Goal: Task Accomplishment & Management: Manage account settings

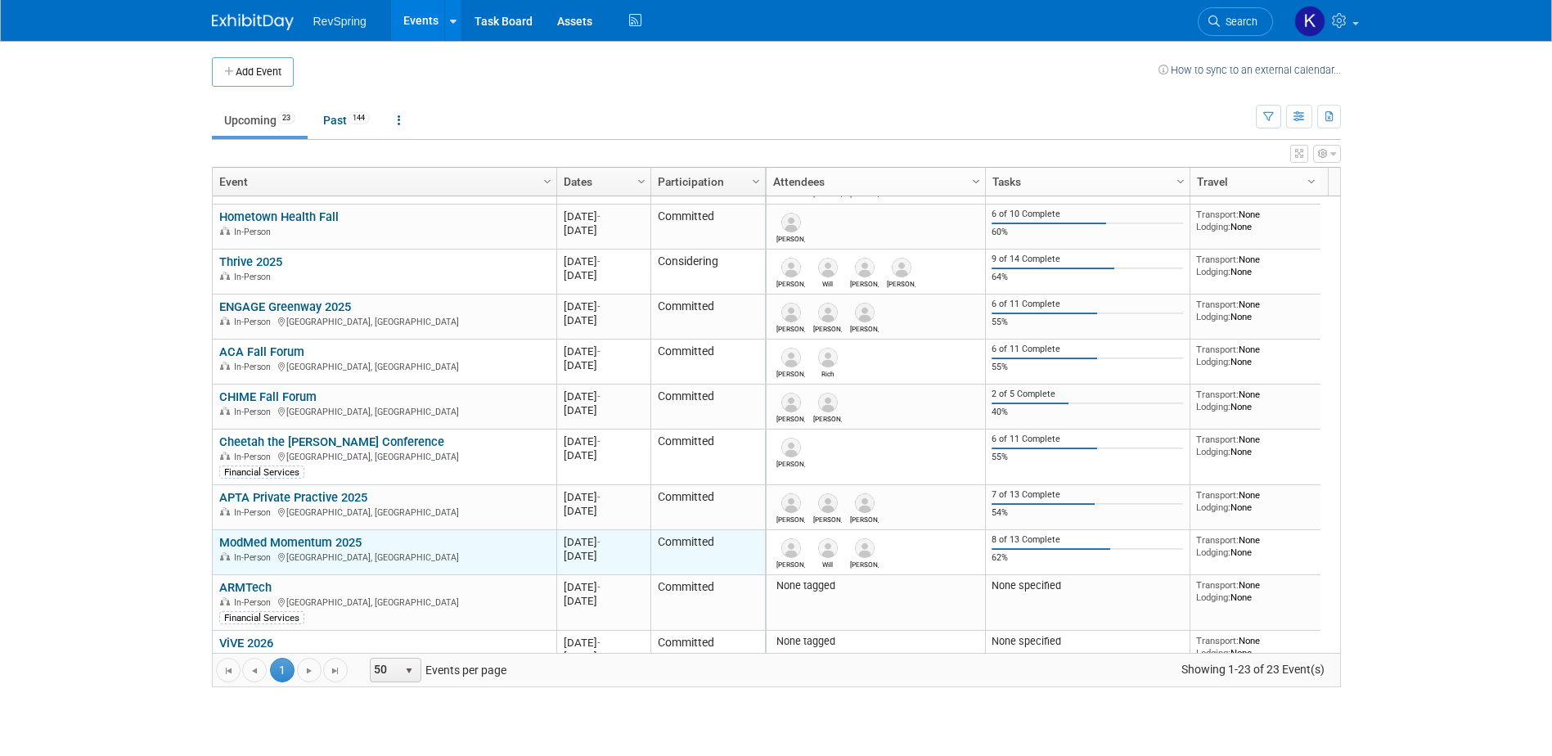
scroll to position [558, 0]
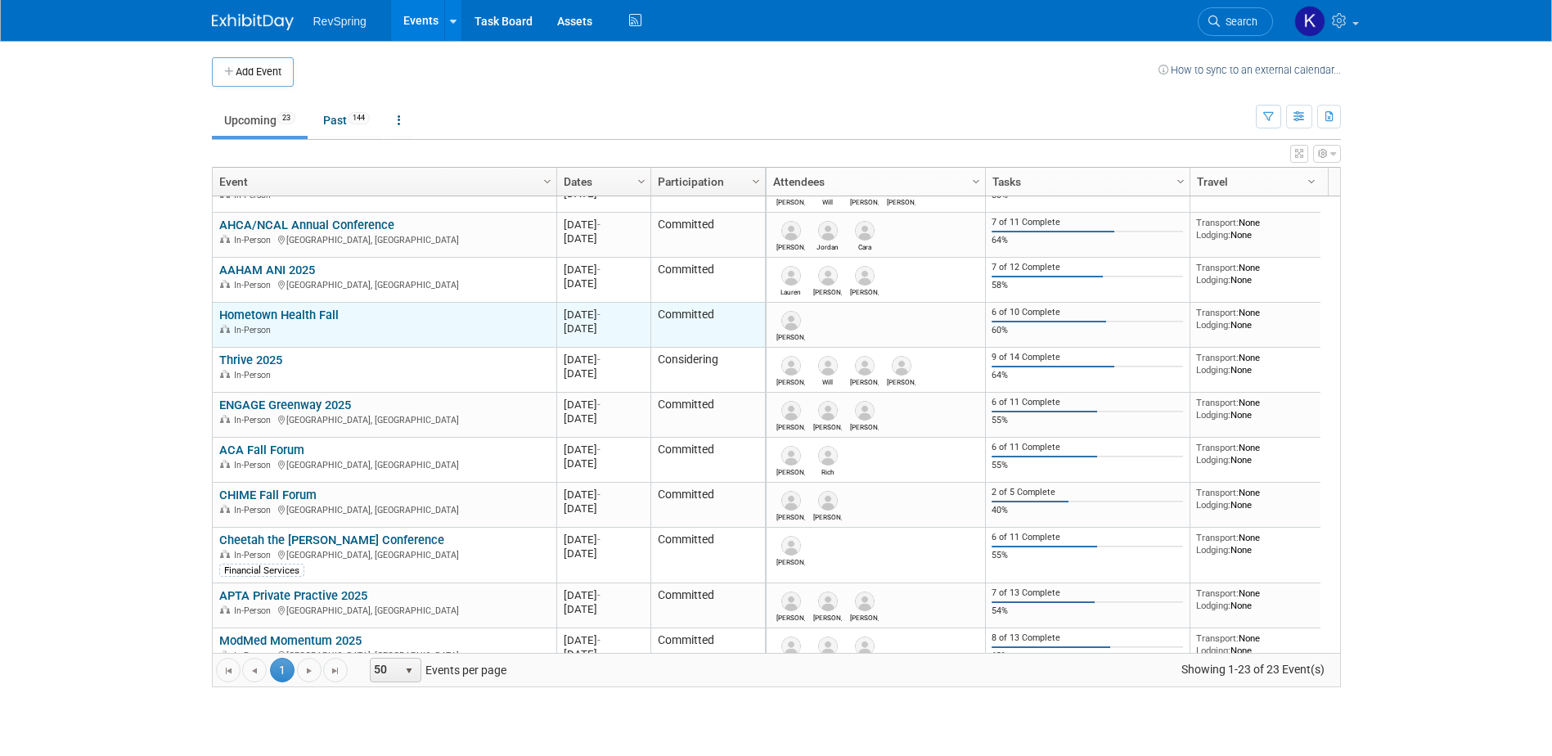
click at [301, 305] on td "Hometown Health Fall Hometown Health Fall In-Person" at bounding box center [385, 325] width 344 height 45
click at [299, 308] on link "Hometown Health Fall" at bounding box center [278, 315] width 119 height 15
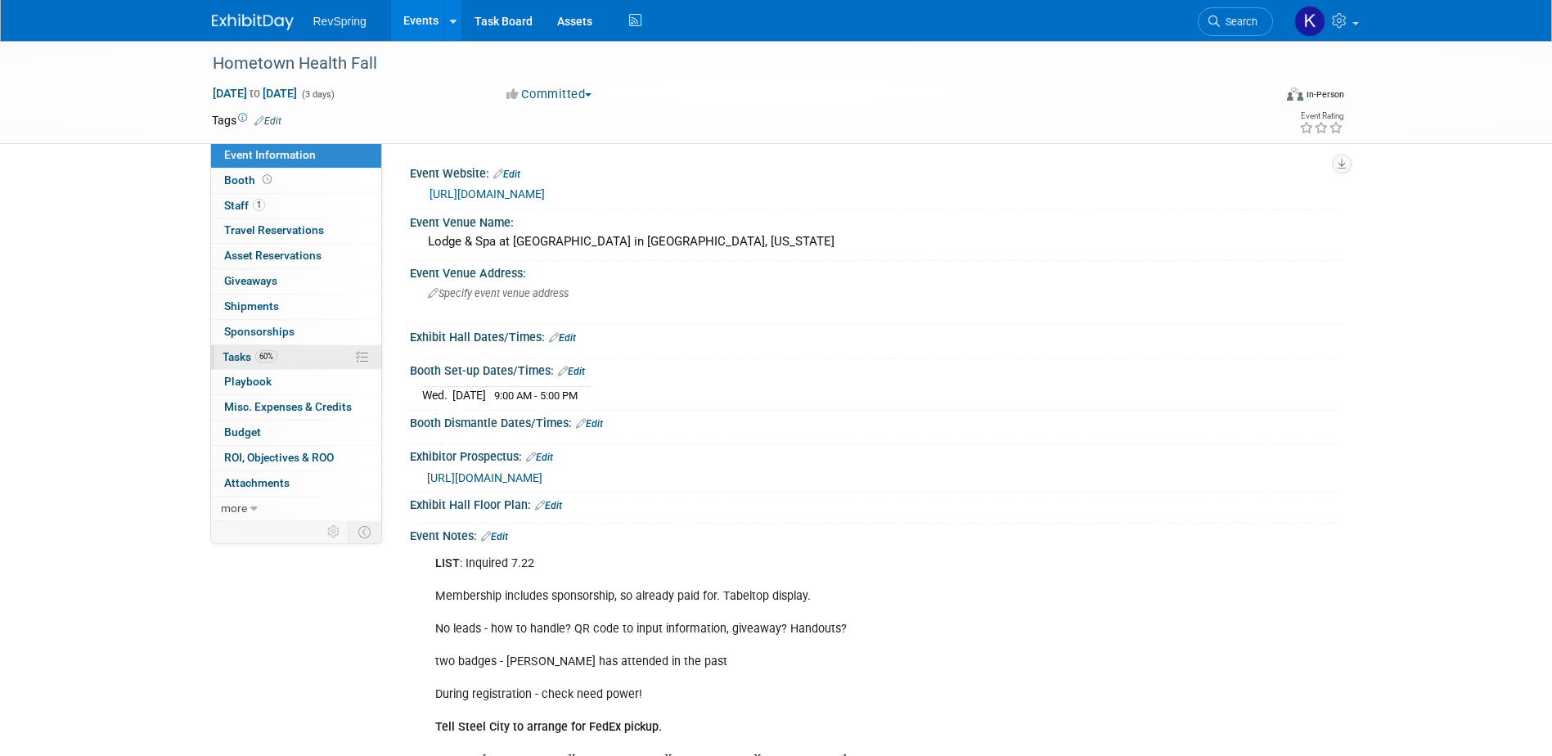
click at [282, 355] on link "60% Tasks 60%" at bounding box center [296, 357] width 170 height 25
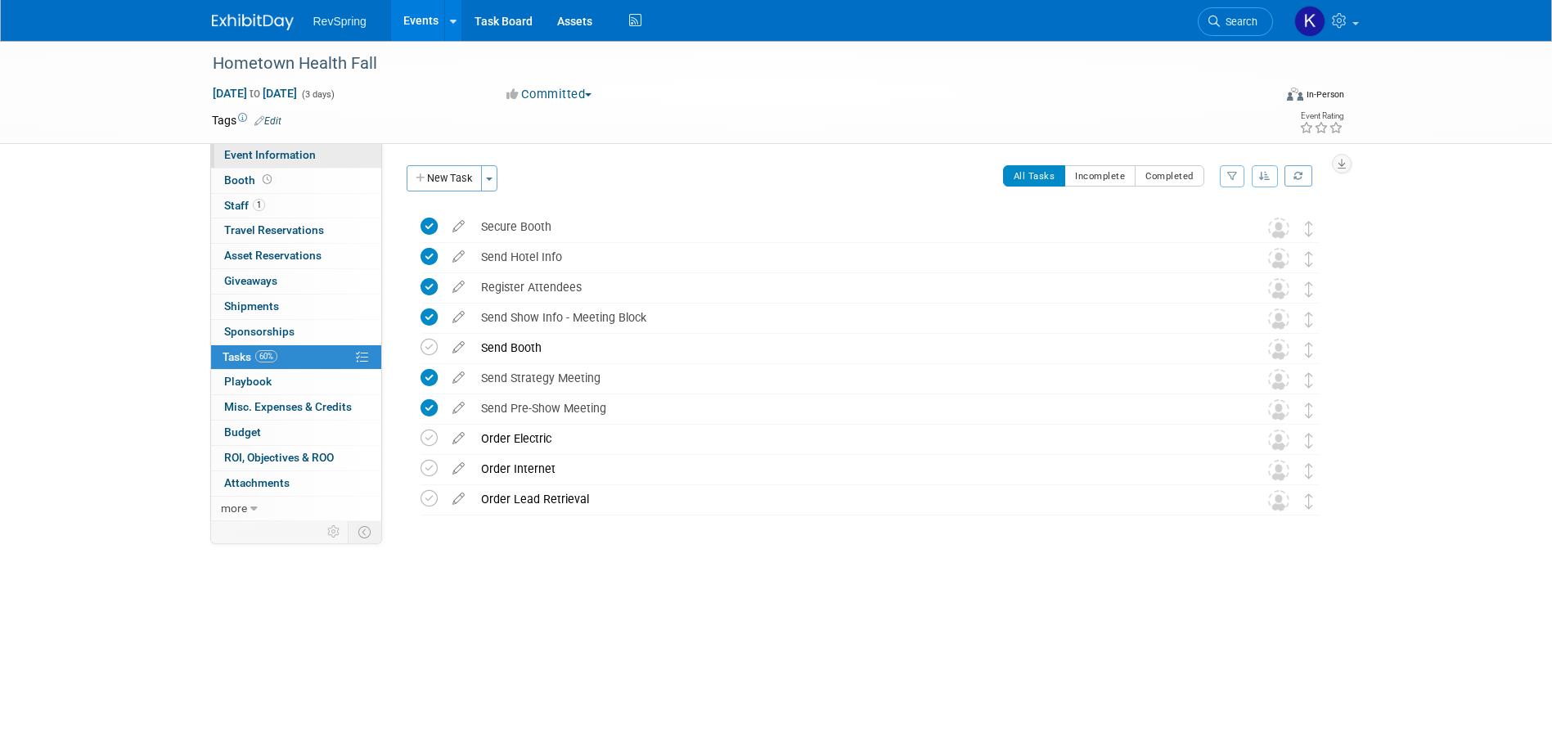
click at [299, 159] on span "Event Information" at bounding box center [270, 154] width 92 height 13
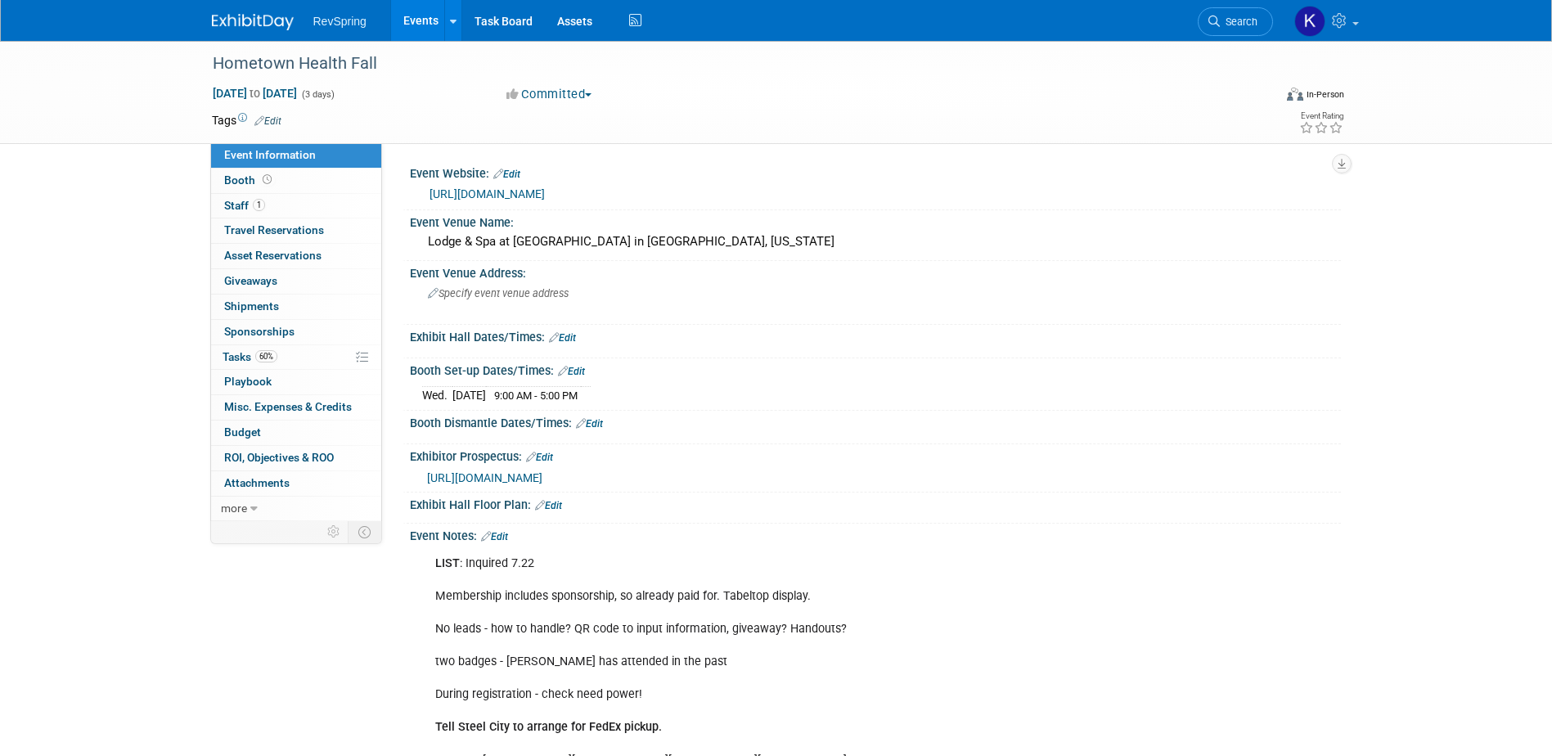
click at [656, 183] on div "[URL][DOMAIN_NAME]" at bounding box center [875, 192] width 906 height 23
click at [545, 187] on link "[URL][DOMAIN_NAME]" at bounding box center [487, 193] width 115 height 13
click at [1240, 30] on link "Search" at bounding box center [1235, 21] width 75 height 29
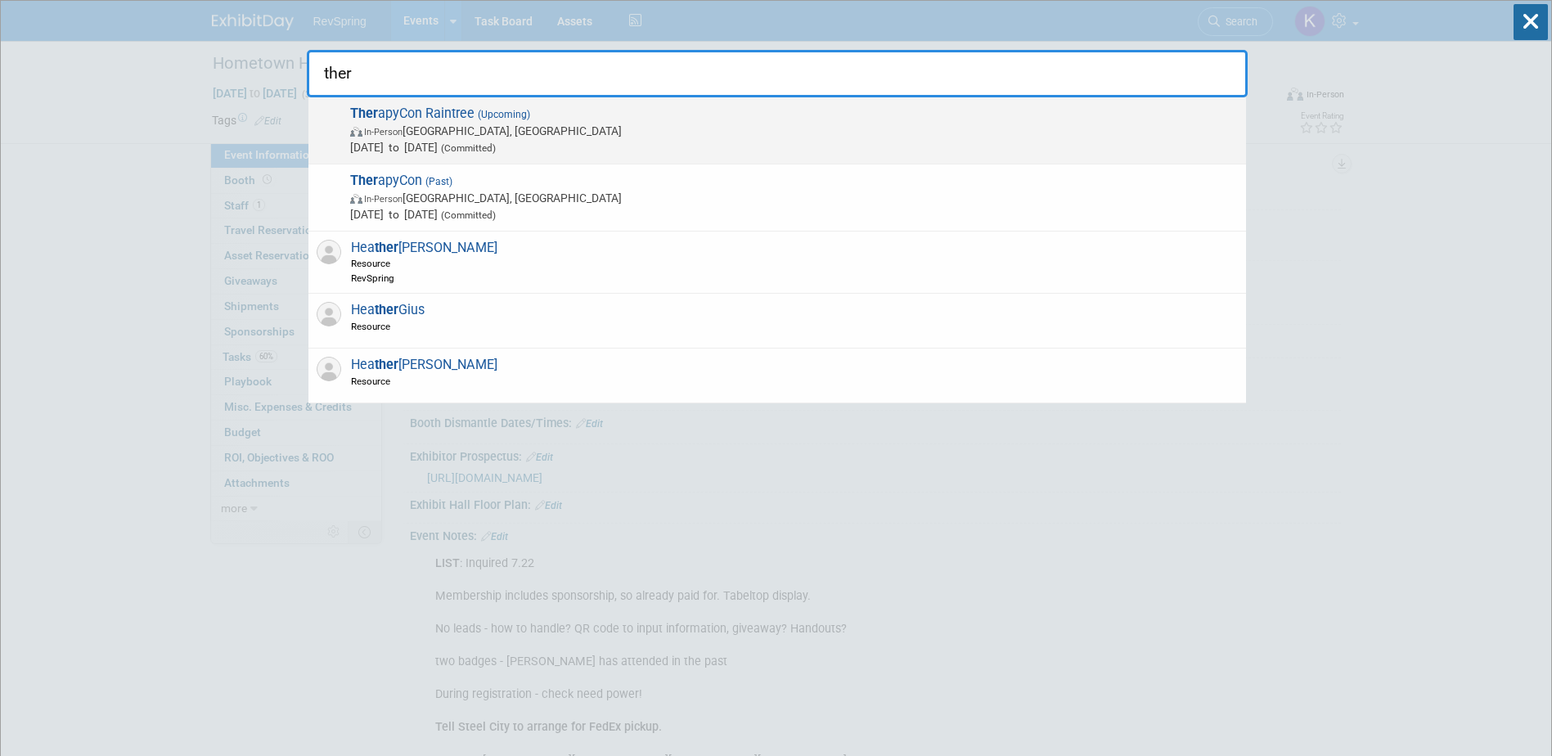
type input "ther"
click at [470, 115] on span "Ther apyCon Raintree (Upcoming) In-Person Phoenix, AZ Sep 24, 2025 to Sep 26, 2…" at bounding box center [791, 131] width 893 height 50
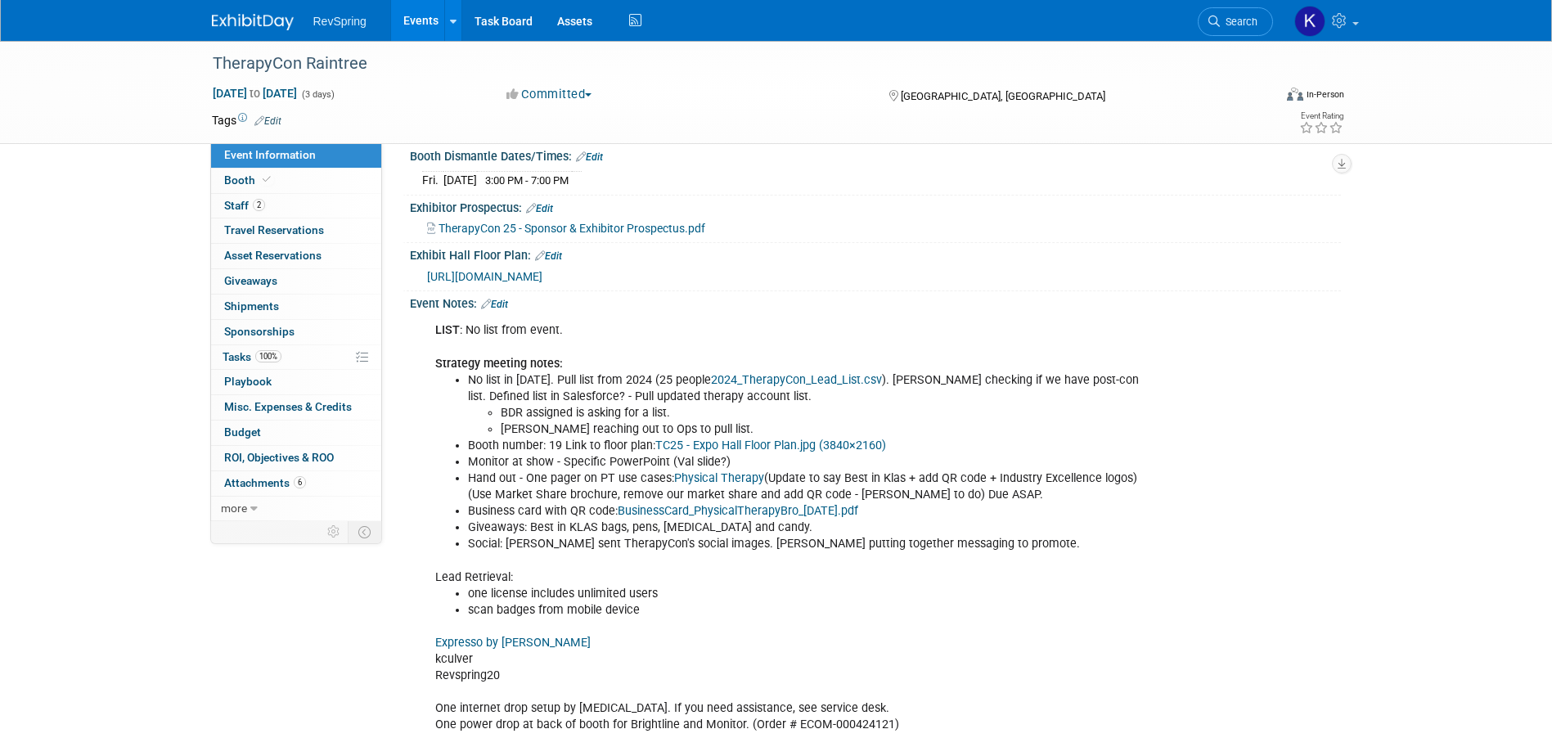
scroll to position [409, 0]
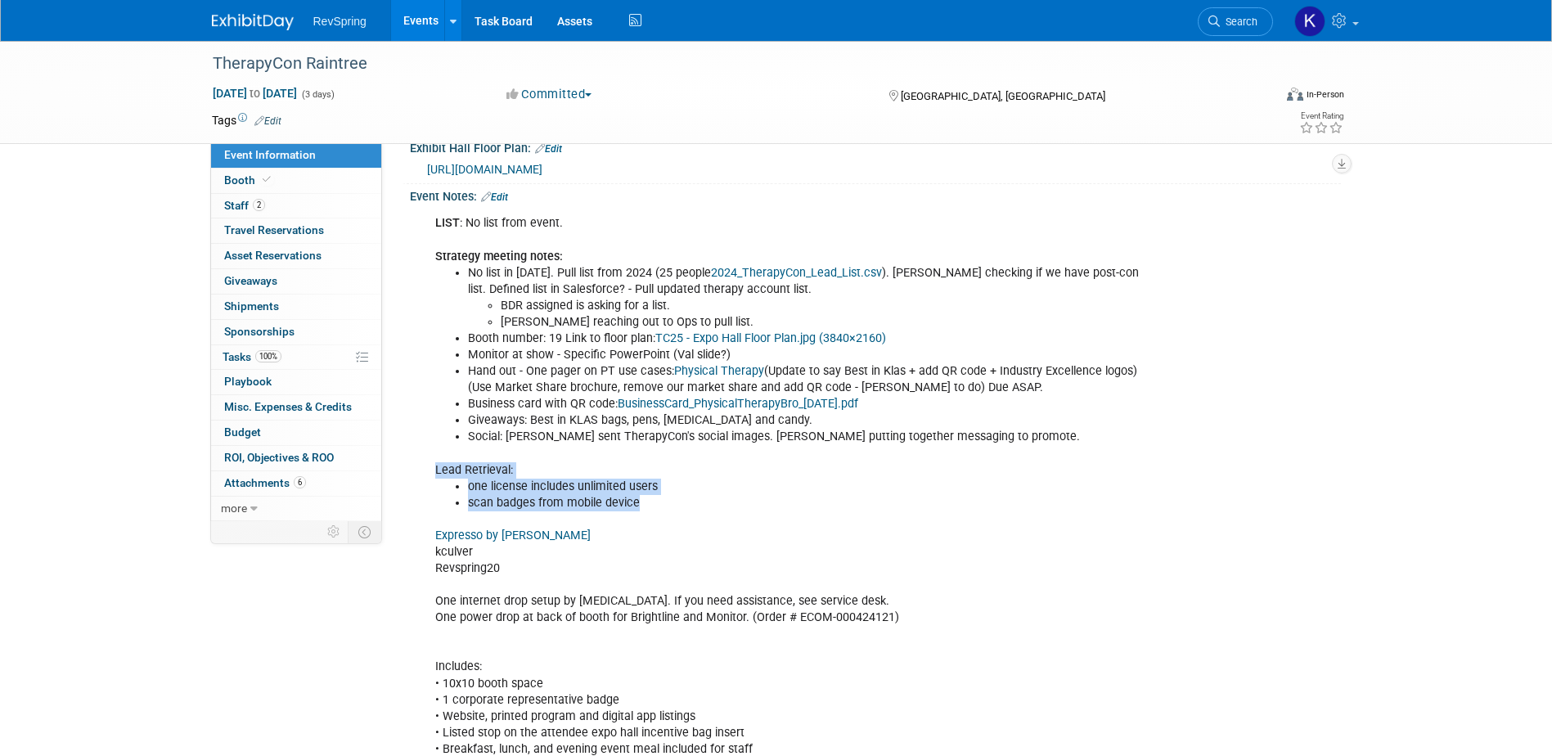
drag, startPoint x: 645, startPoint y: 497, endPoint x: 428, endPoint y: 468, distance: 218.7
click at [428, 468] on div "LIST : No list from event. Strategy meeting notes: No list in 2025. Pull list f…" at bounding box center [792, 535] width 737 height 657
drag, startPoint x: 428, startPoint y: 468, endPoint x: 515, endPoint y: 484, distance: 88.3
click at [515, 484] on li "one license includes unlimited users" at bounding box center [809, 487] width 683 height 16
click at [317, 484] on link "6 Attachments 6" at bounding box center [296, 483] width 170 height 25
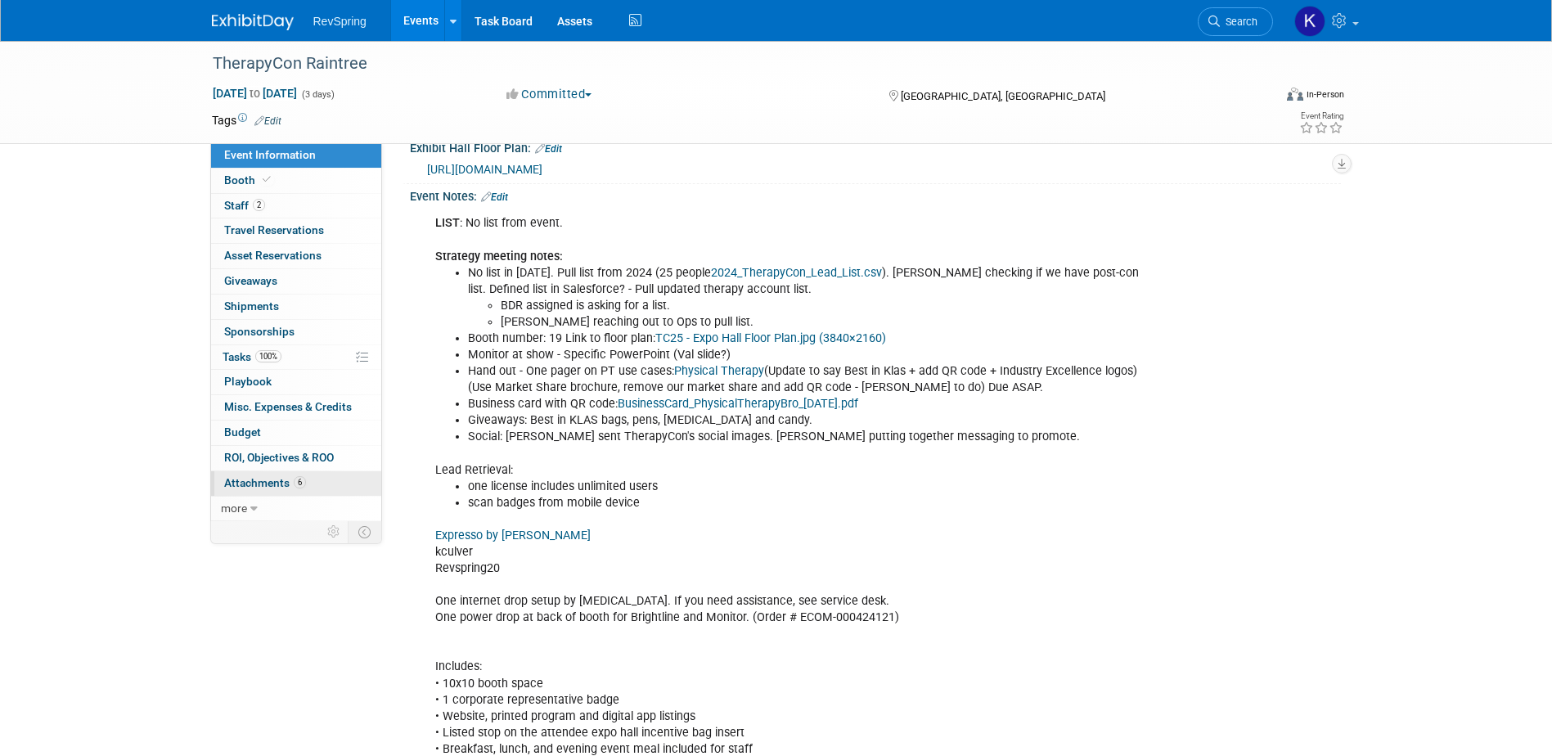
scroll to position [0, 0]
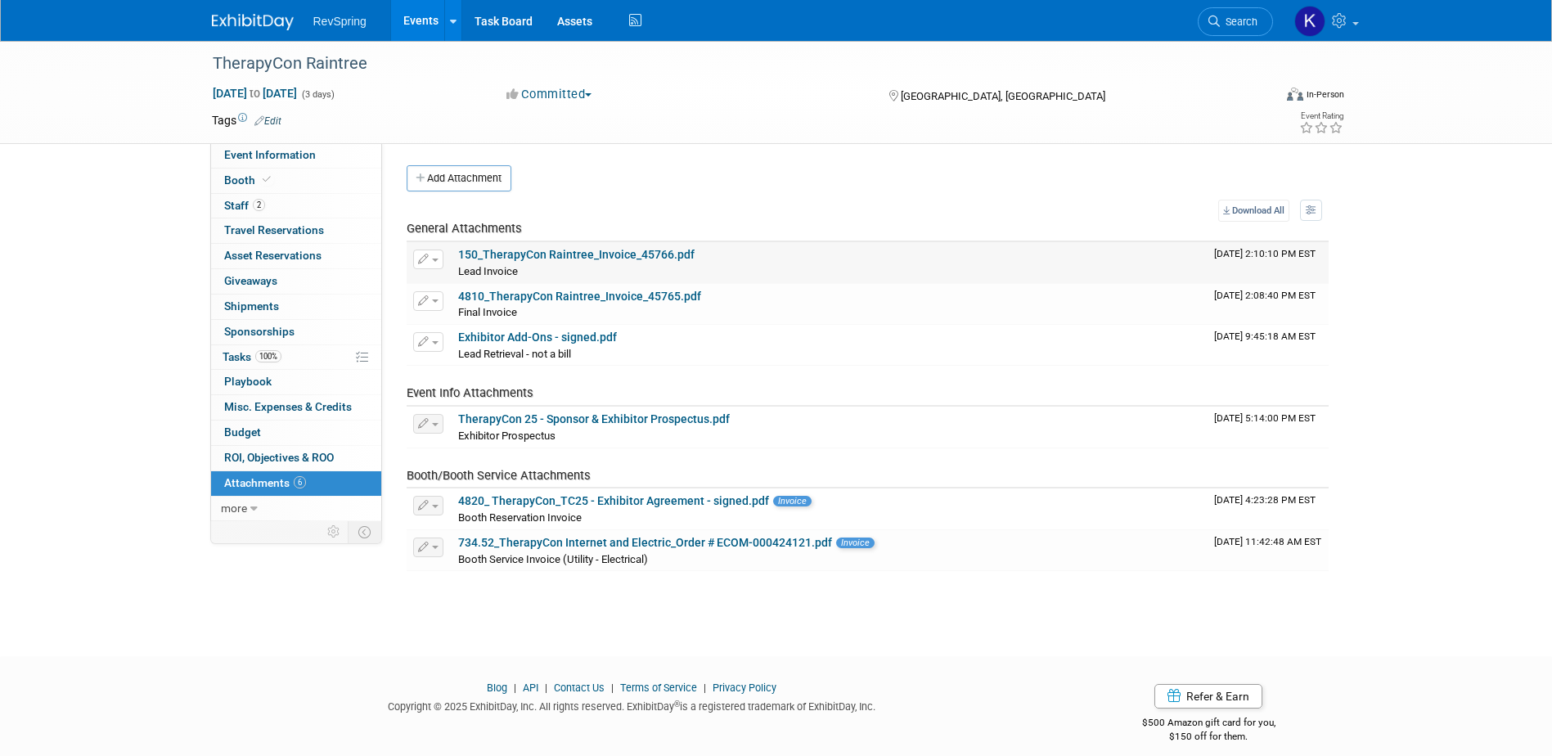
click at [666, 254] on link "150_TherapyCon Raintree_Invoice_45766.pdf" at bounding box center [576, 254] width 236 height 13
click at [317, 149] on link "Event Information" at bounding box center [296, 155] width 170 height 25
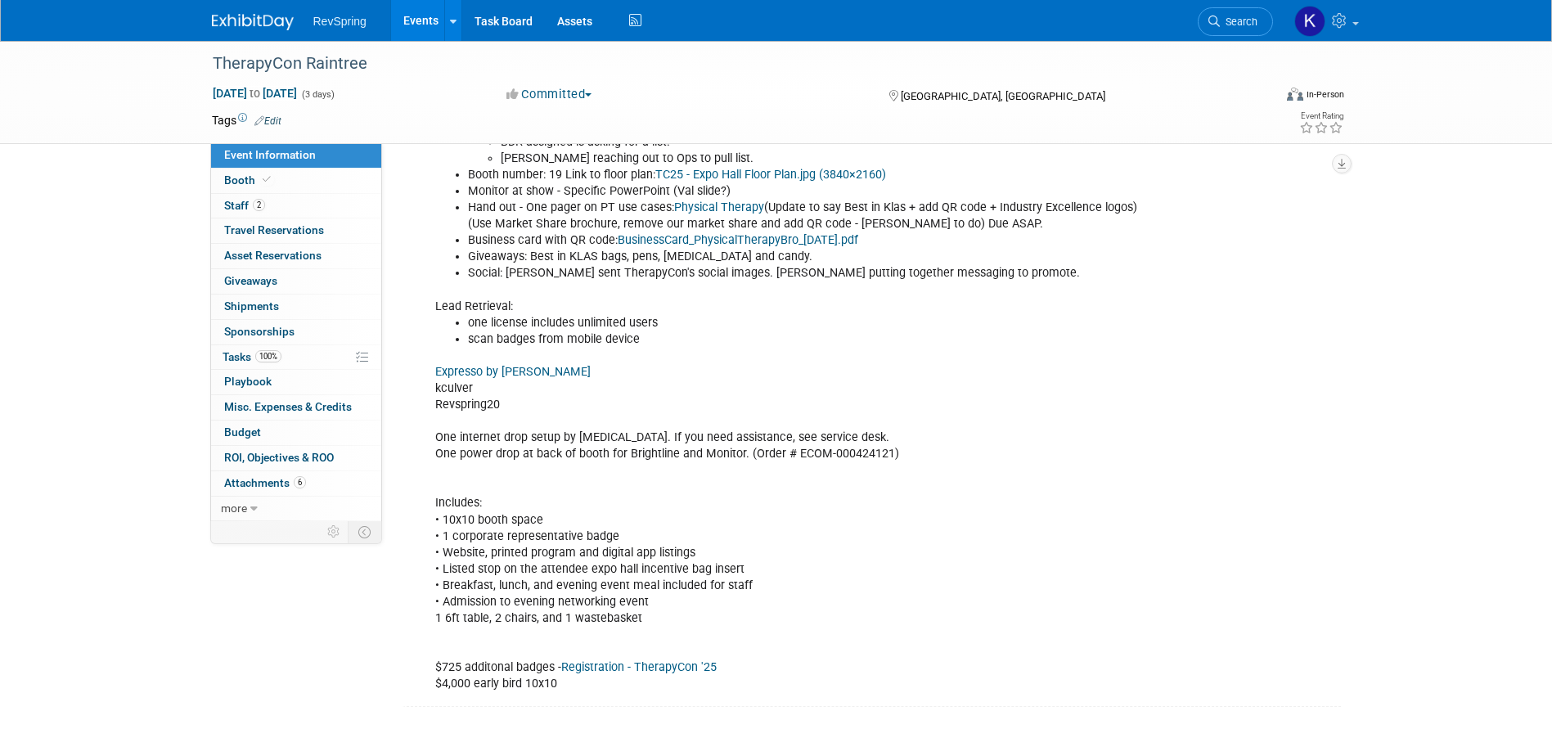
scroll to position [699, 0]
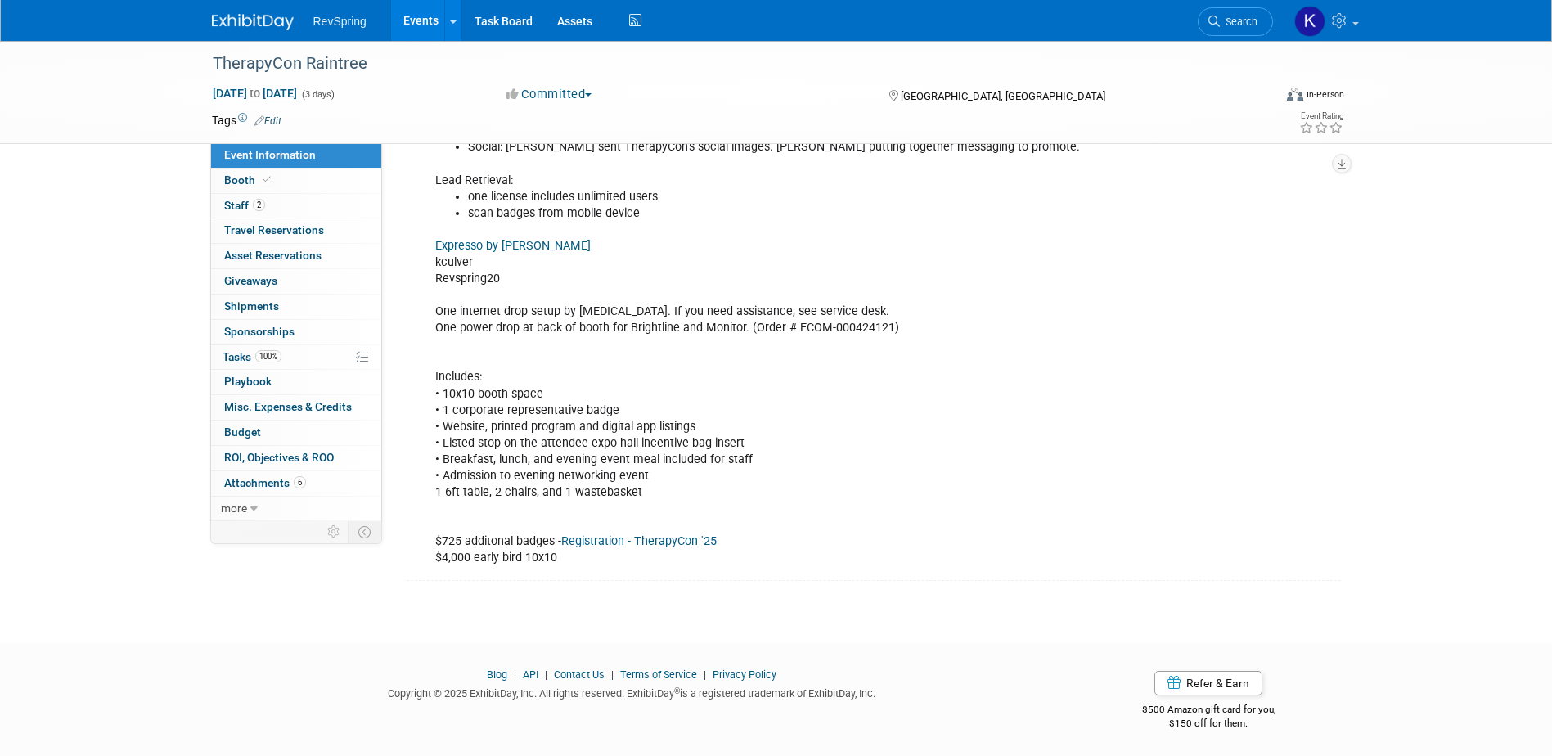
click at [492, 241] on link "Expresso by GES" at bounding box center [512, 246] width 155 height 14
click at [1228, 16] on span "Search" at bounding box center [1239, 22] width 38 height 12
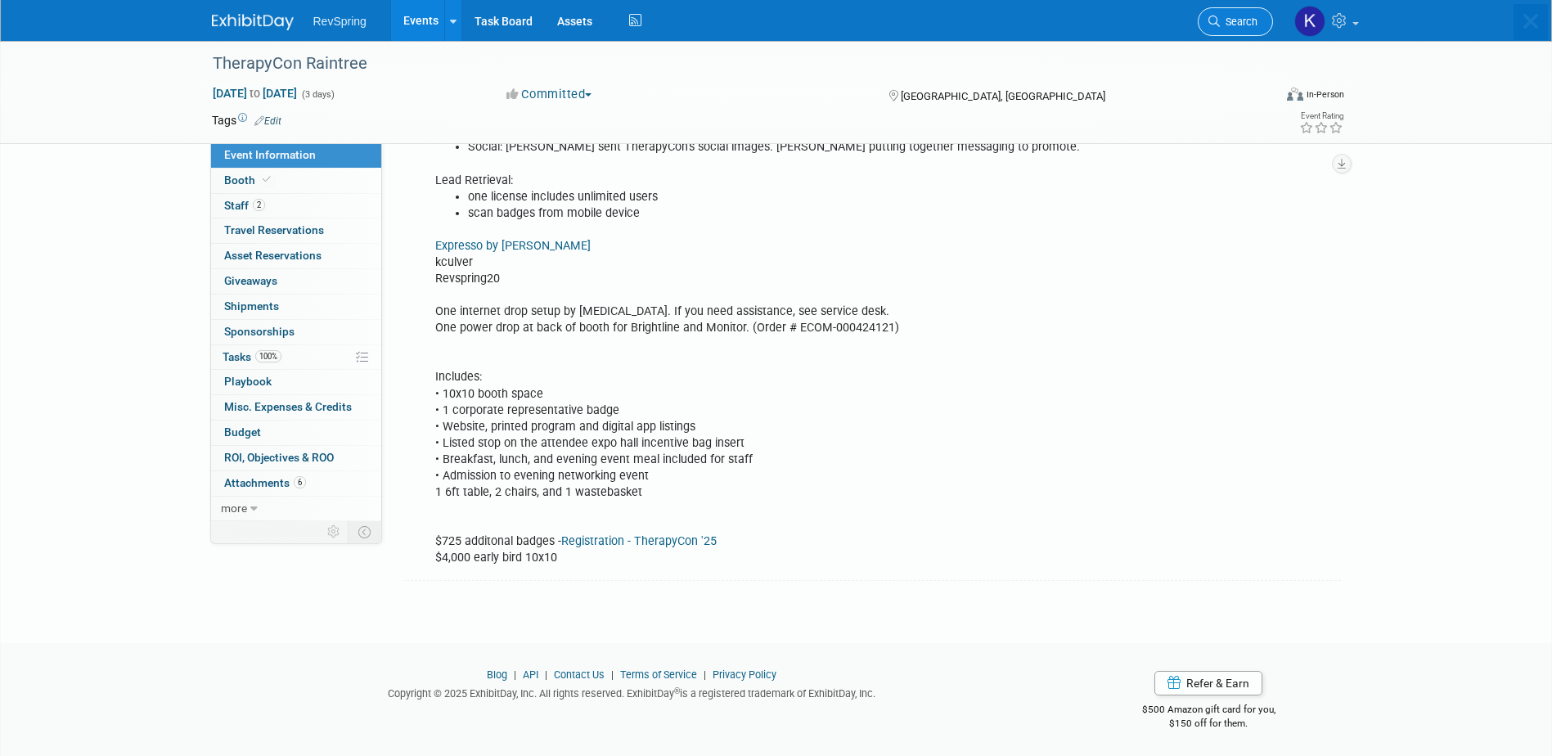
scroll to position [0, 0]
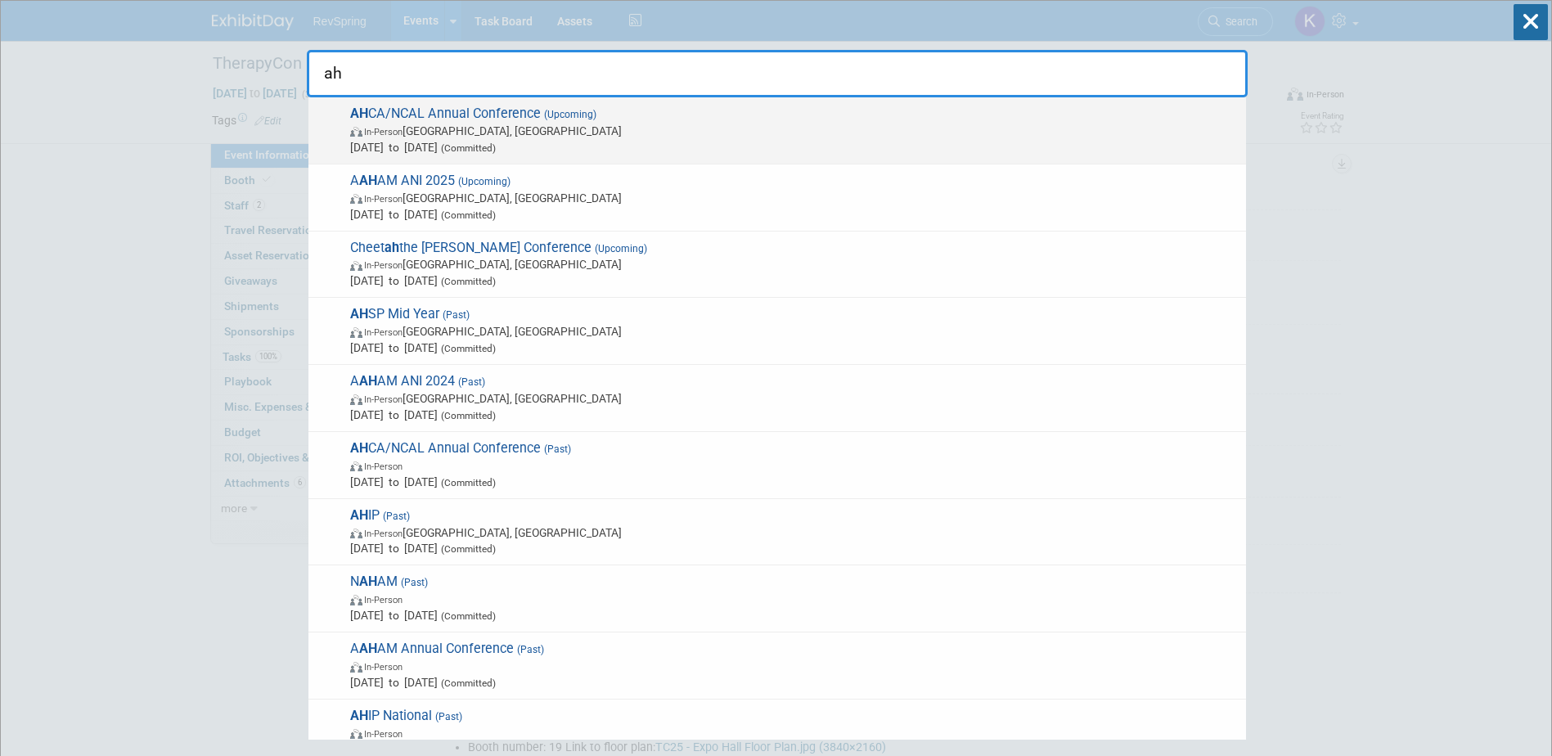
type input "ah"
click at [557, 111] on span "(Upcoming)" at bounding box center [569, 114] width 56 height 11
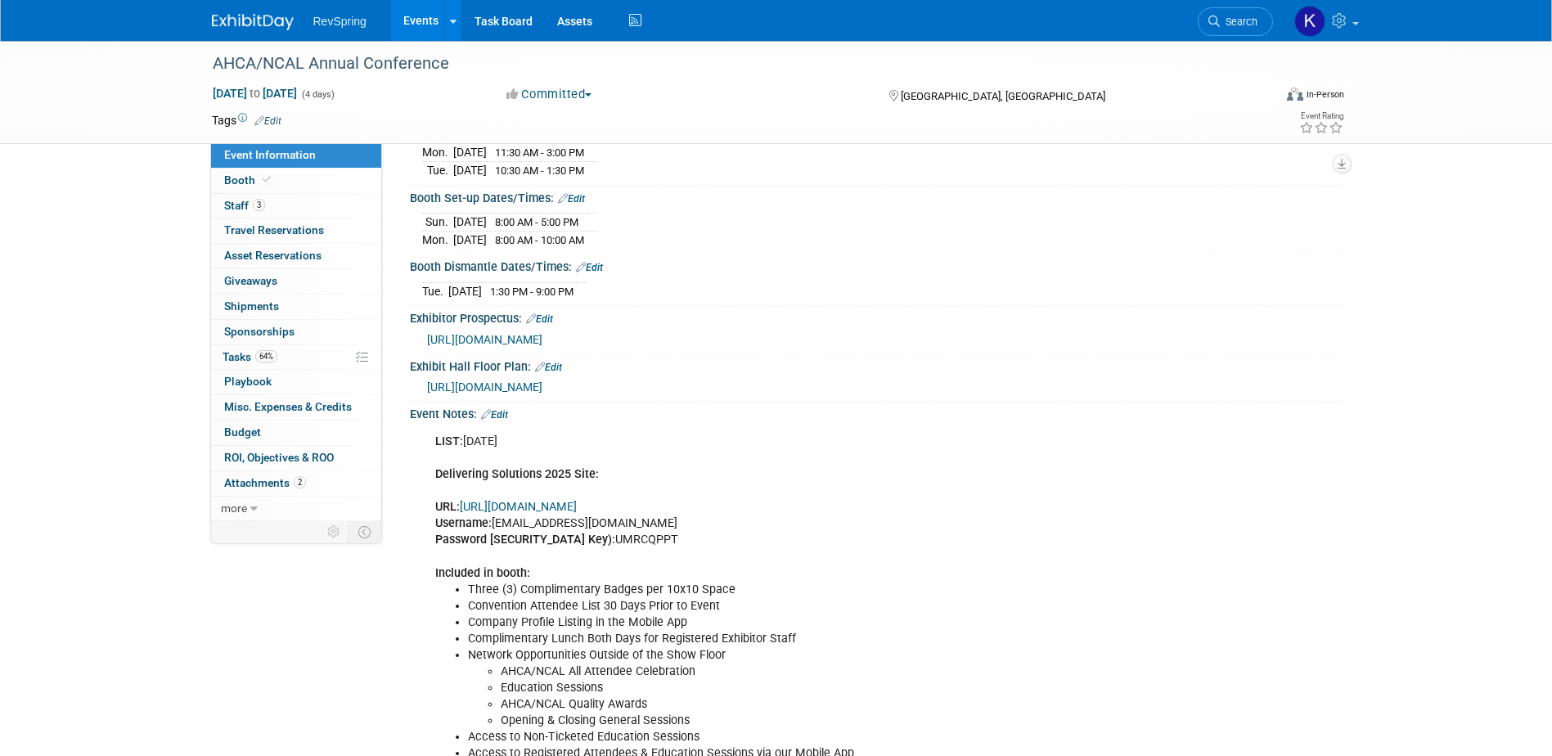
scroll to position [245, 0]
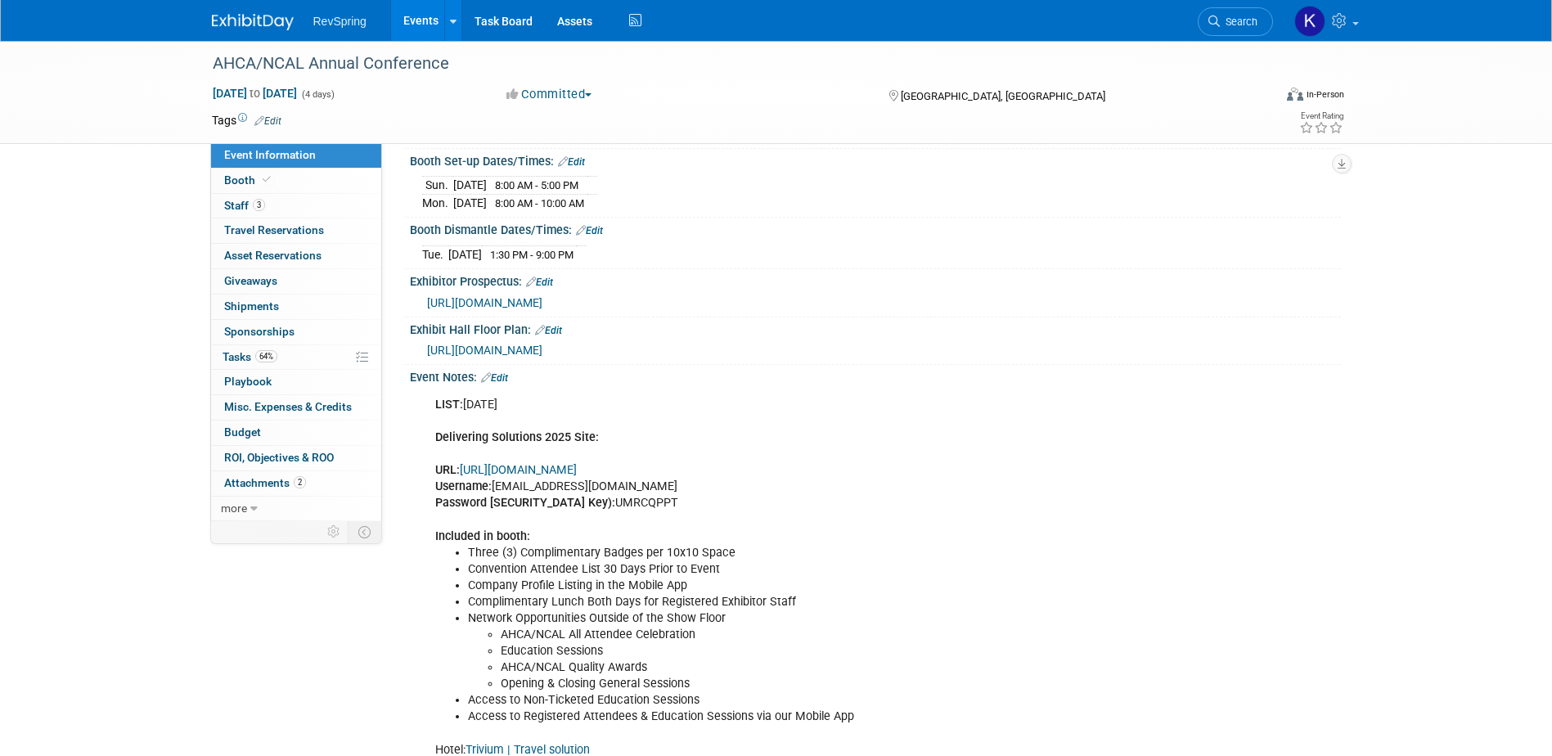
click at [577, 477] on link "https://www.conferenceharvester.com/harvester2expw/login.asp?EventKey=LLSJNNZJ" at bounding box center [518, 470] width 117 height 14
click at [594, 561] on li "Three (3) Complimentary Badges per 10x10 Space" at bounding box center [809, 553] width 683 height 16
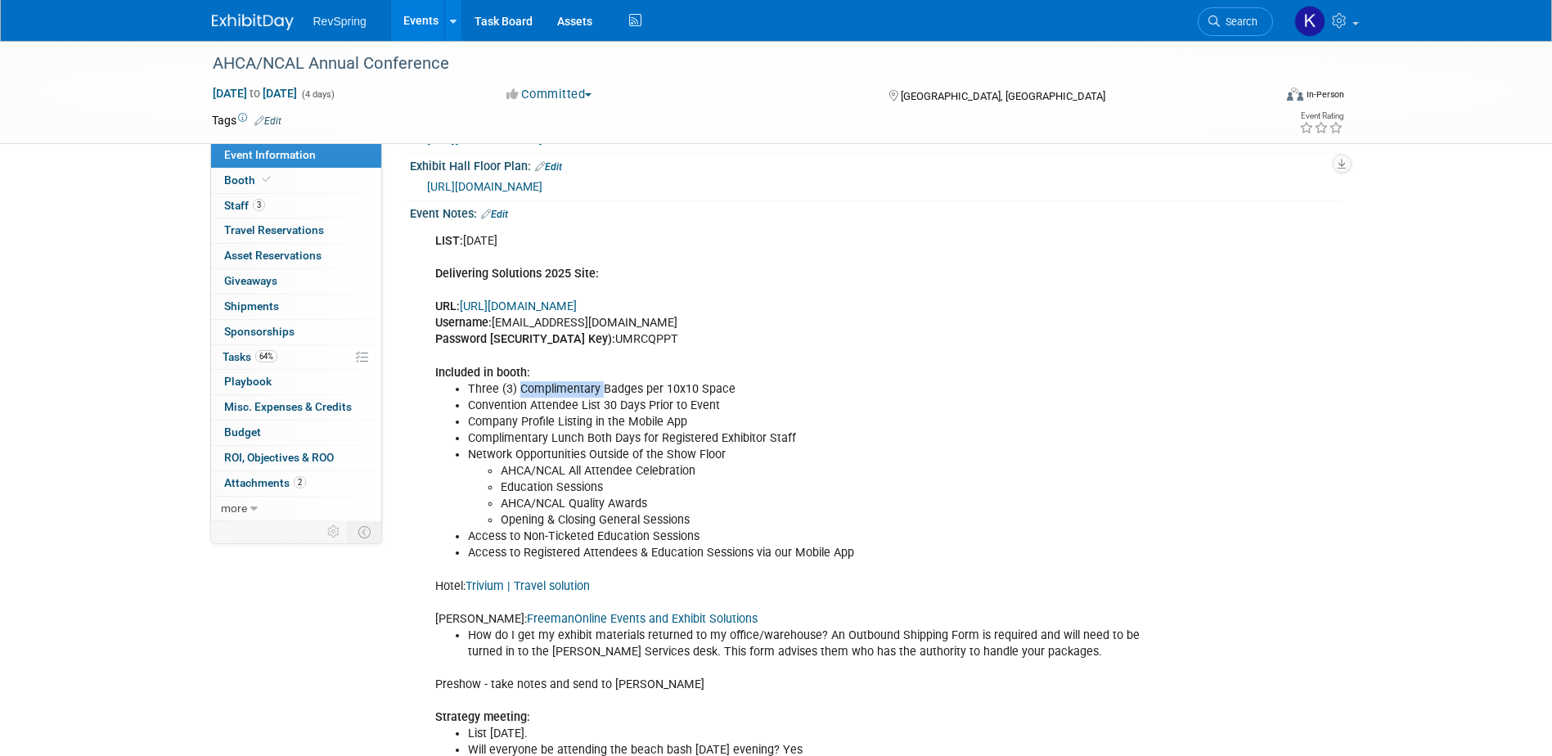
scroll to position [491, 0]
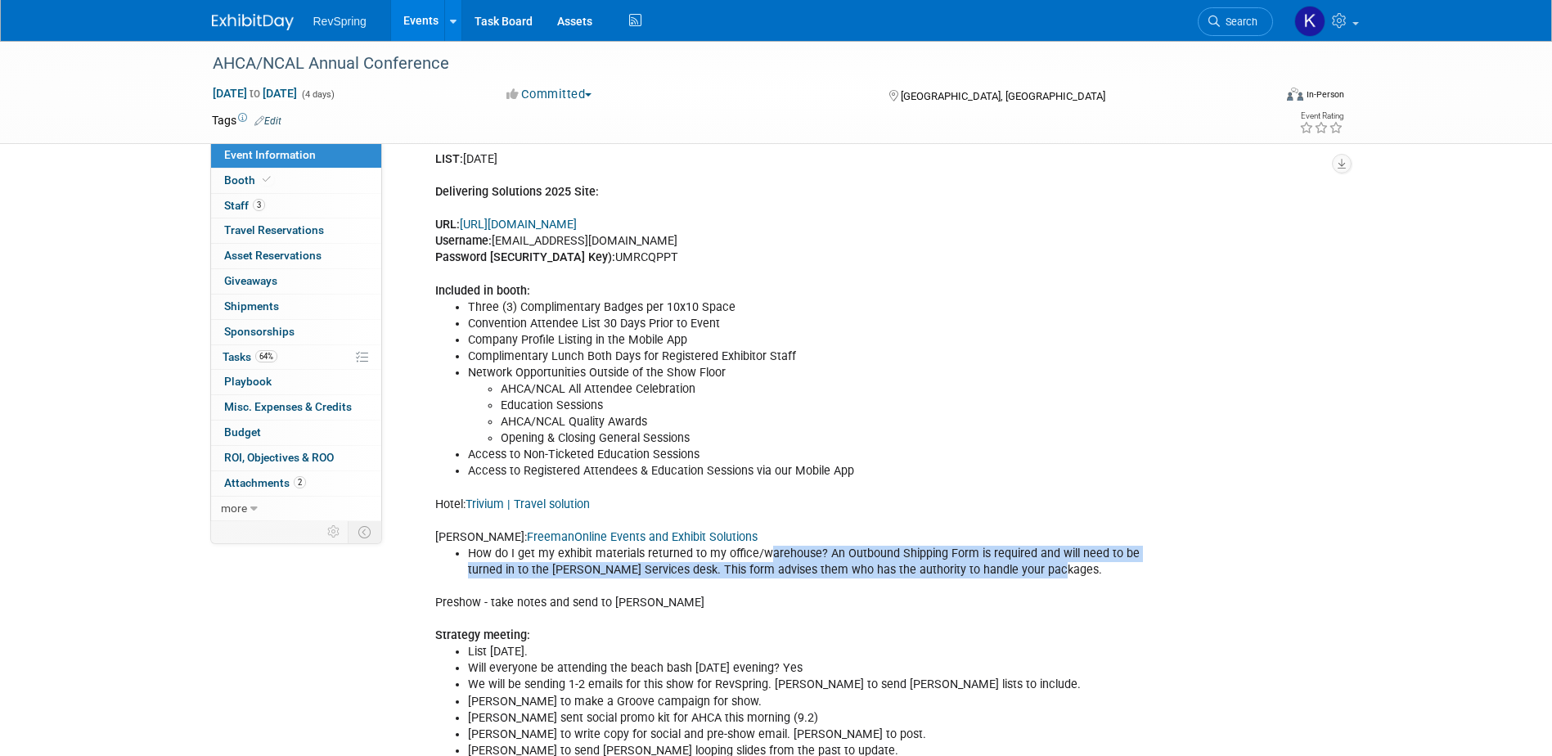
drag, startPoint x: 1064, startPoint y: 586, endPoint x: 767, endPoint y: 572, distance: 298.1
click at [767, 572] on li "How do I get my exhibit materials returned to my office/warehouse? An Outbound …" at bounding box center [809, 562] width 683 height 33
drag, startPoint x: 767, startPoint y: 572, endPoint x: 772, endPoint y: 578, distance: 8.7
click at [772, 578] on li "How do I get my exhibit materials returned to my office/warehouse? An Outbound …" at bounding box center [809, 562] width 683 height 33
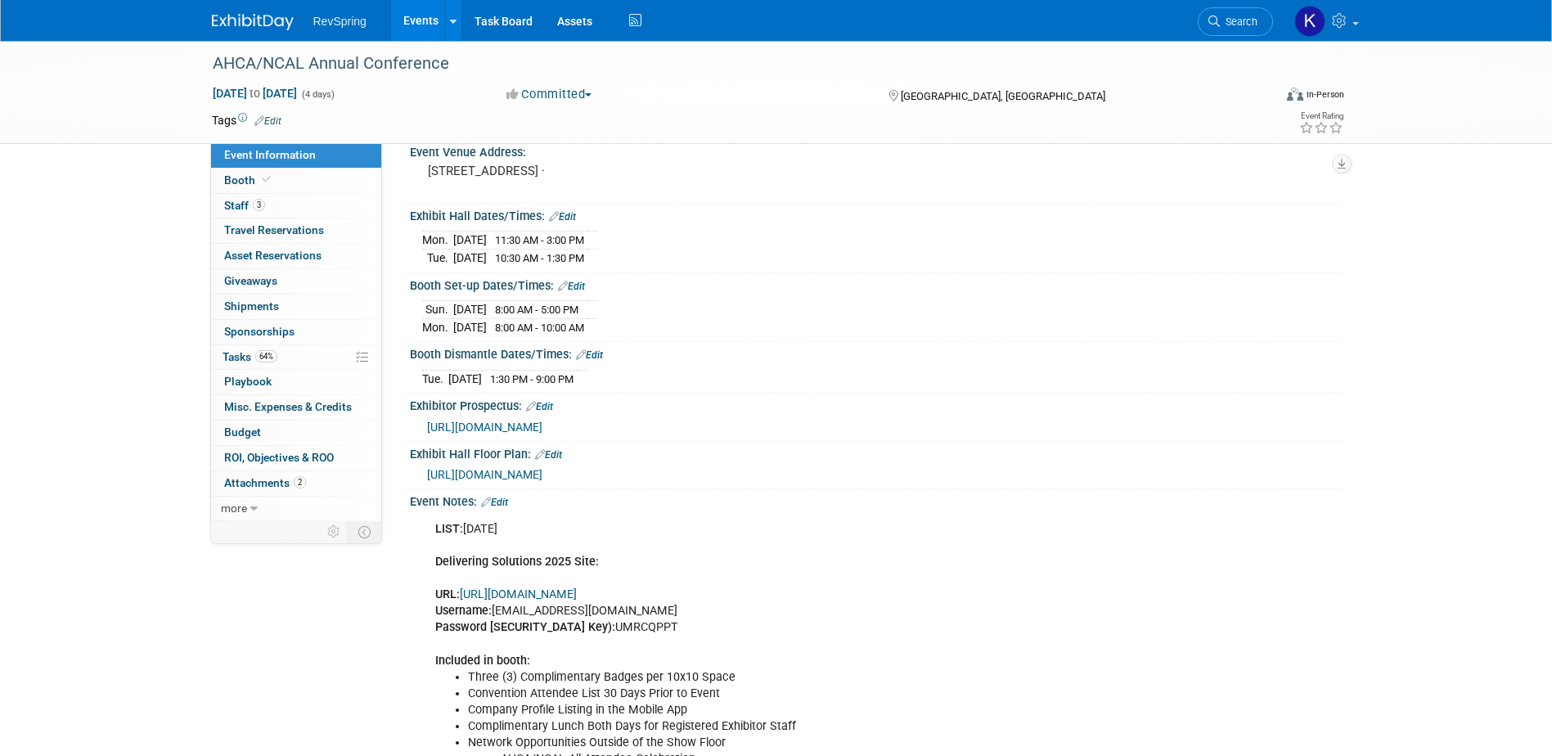
scroll to position [0, 0]
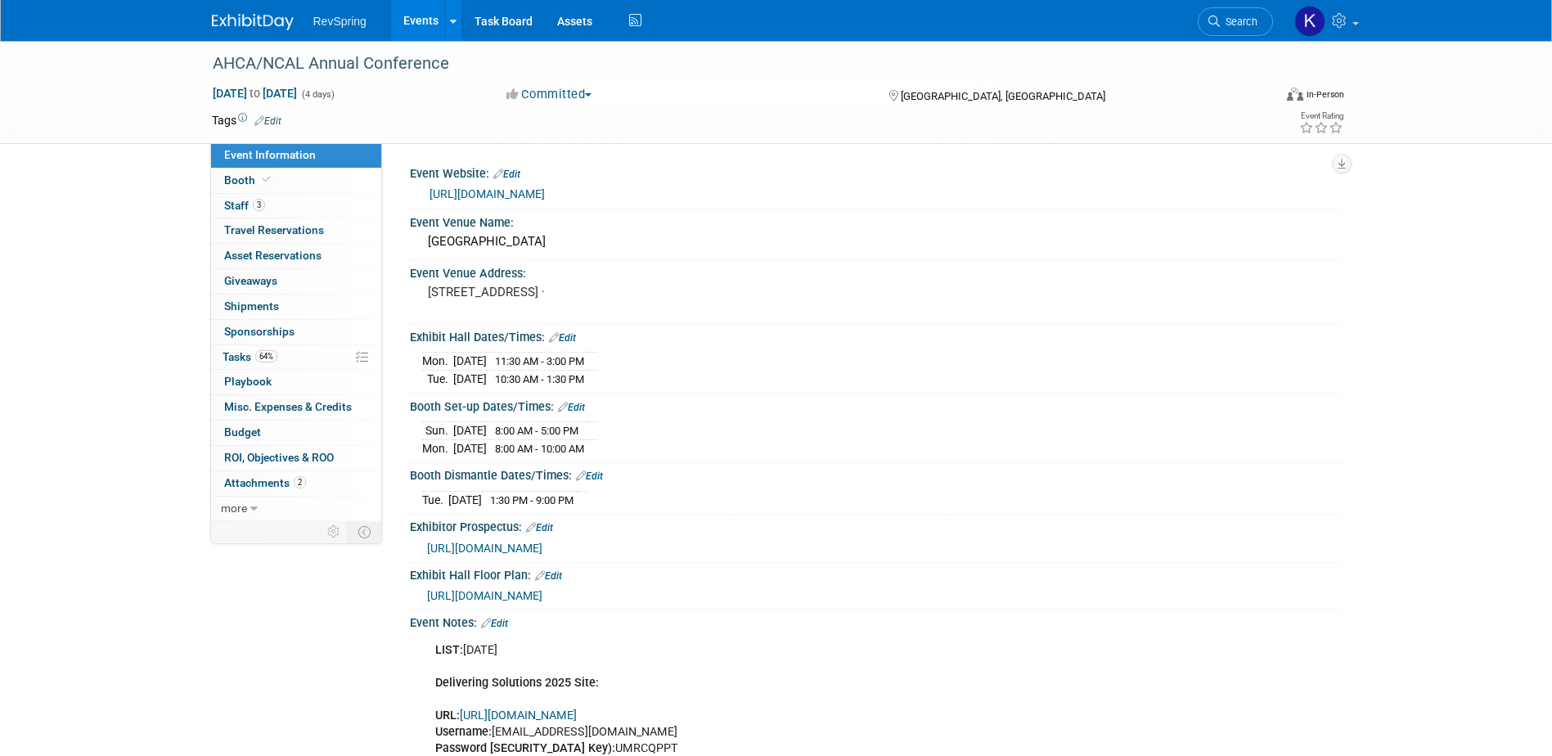
click at [545, 200] on link "[URL][DOMAIN_NAME]" at bounding box center [487, 193] width 115 height 13
click at [269, 177] on span at bounding box center [266, 179] width 15 height 12
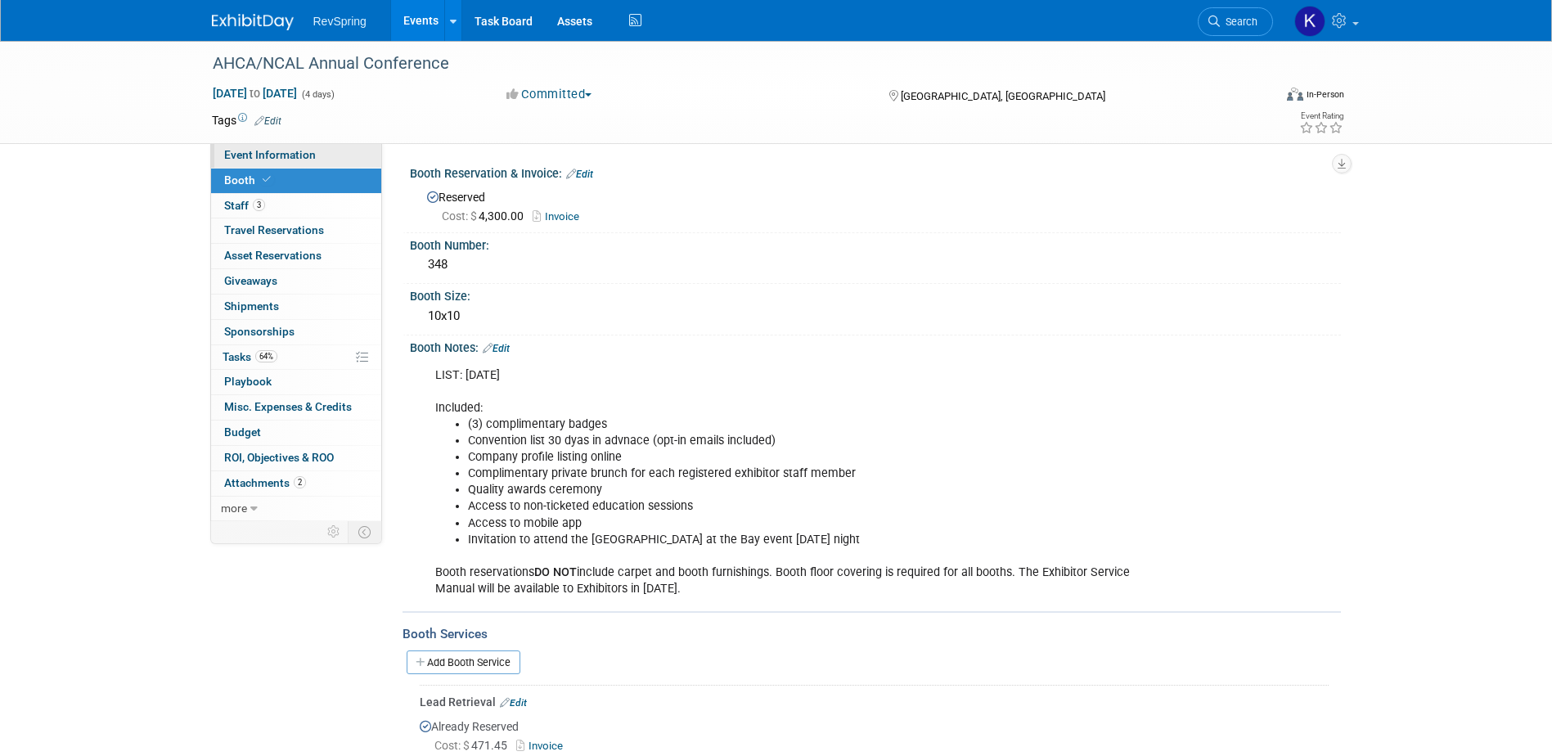
click at [278, 155] on span "Event Information" at bounding box center [270, 154] width 92 height 13
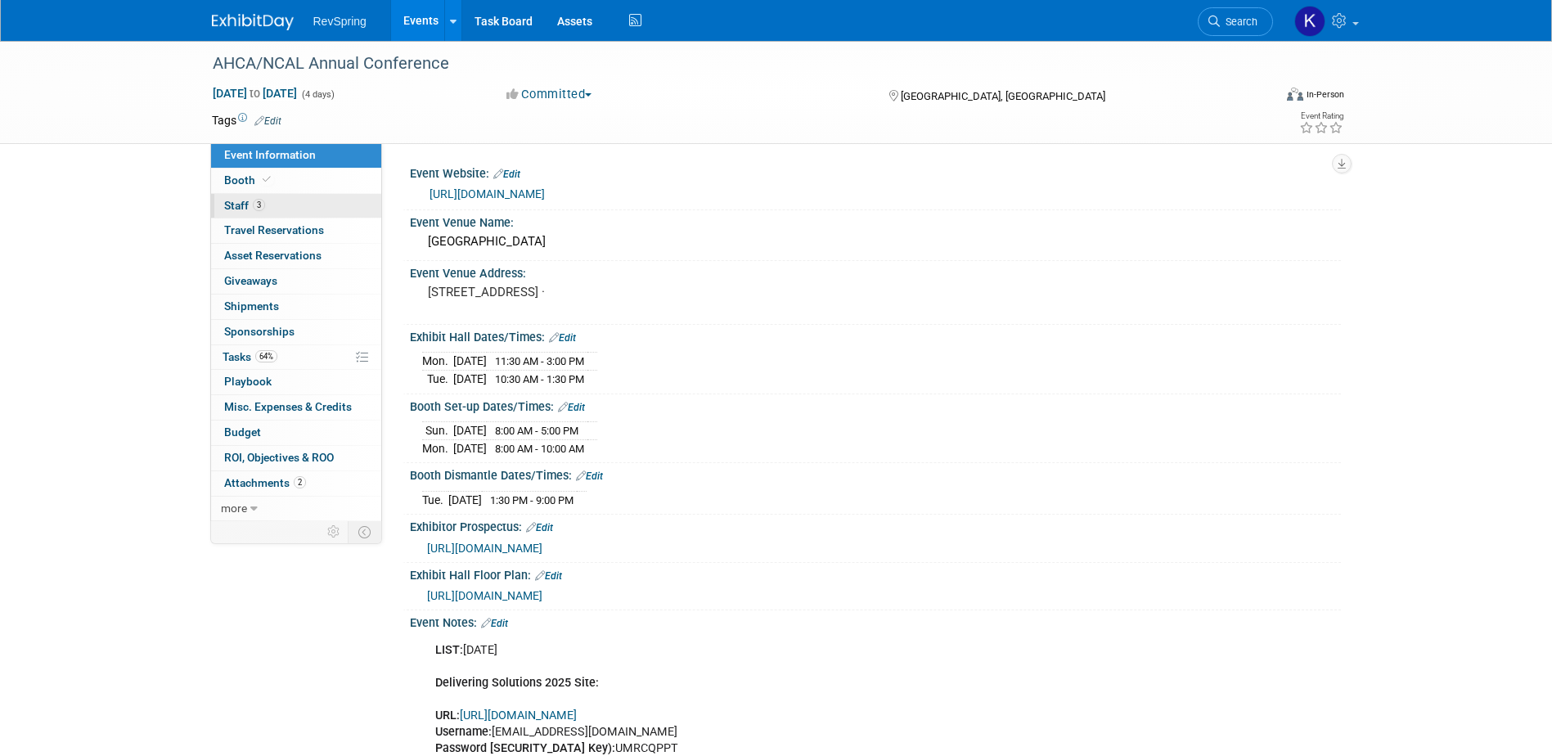
click at [305, 207] on link "3 Staff 3" at bounding box center [296, 206] width 170 height 25
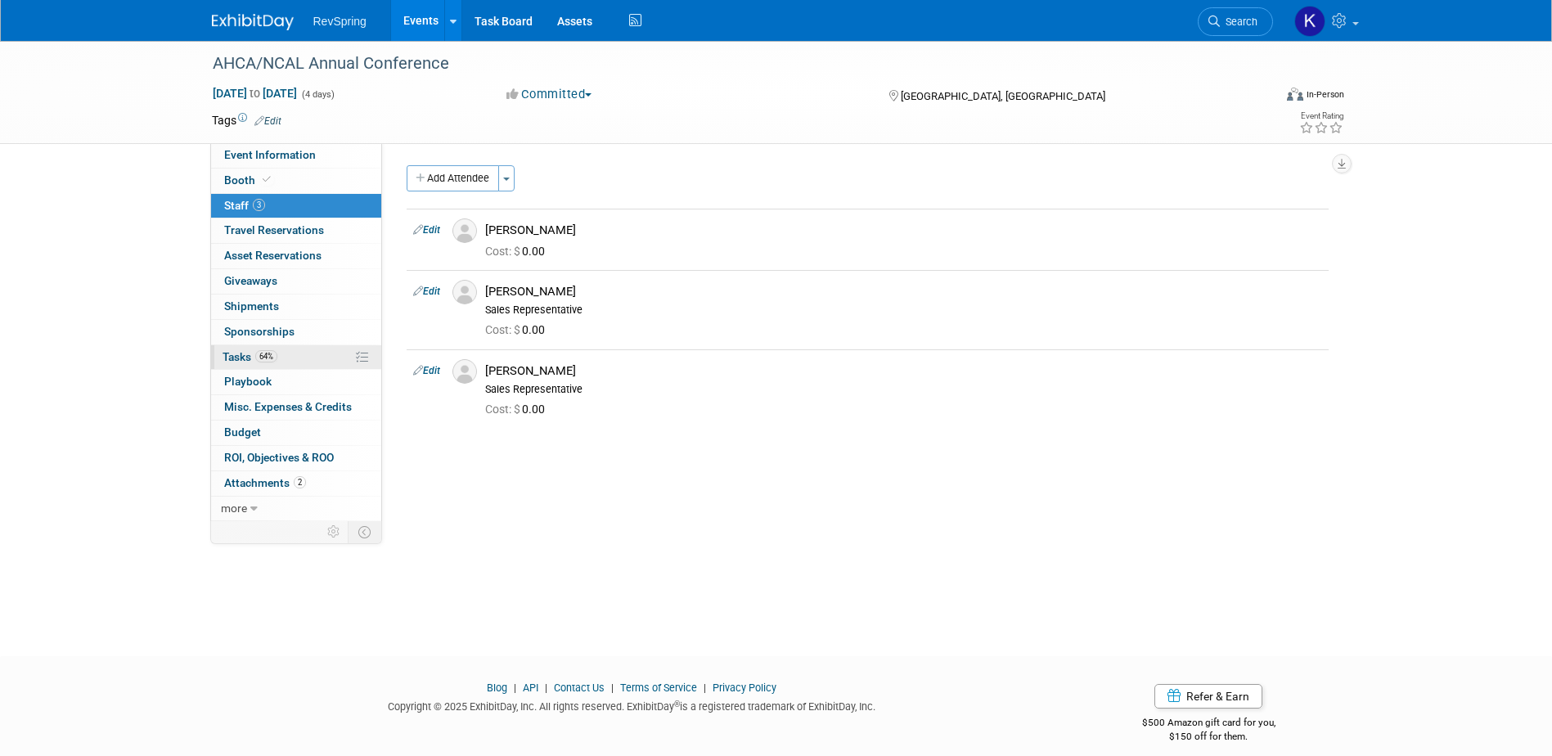
click at [292, 357] on link "64% Tasks 64%" at bounding box center [296, 357] width 170 height 25
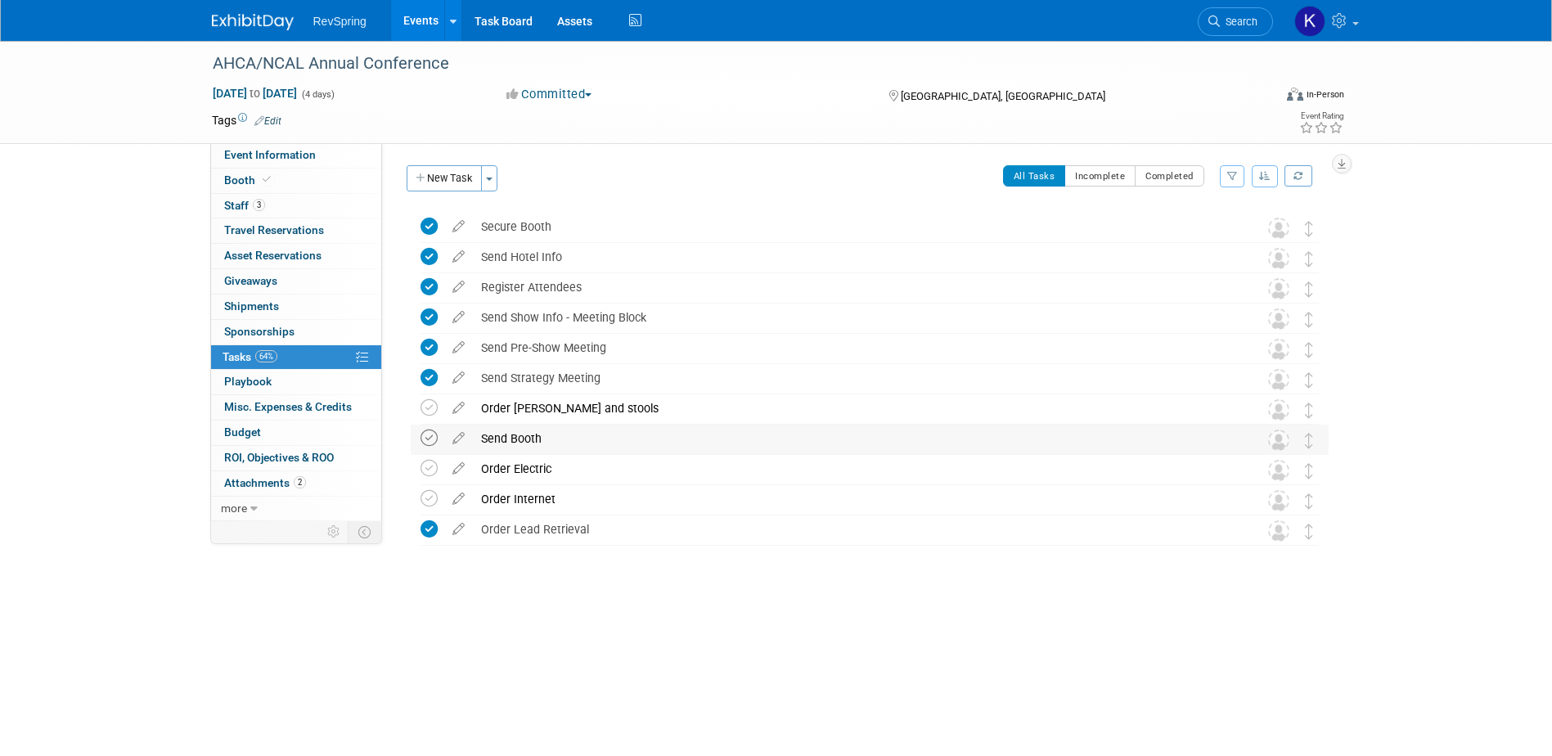
click at [426, 440] on icon at bounding box center [429, 438] width 17 height 17
click at [457, 439] on icon at bounding box center [458, 435] width 29 height 20
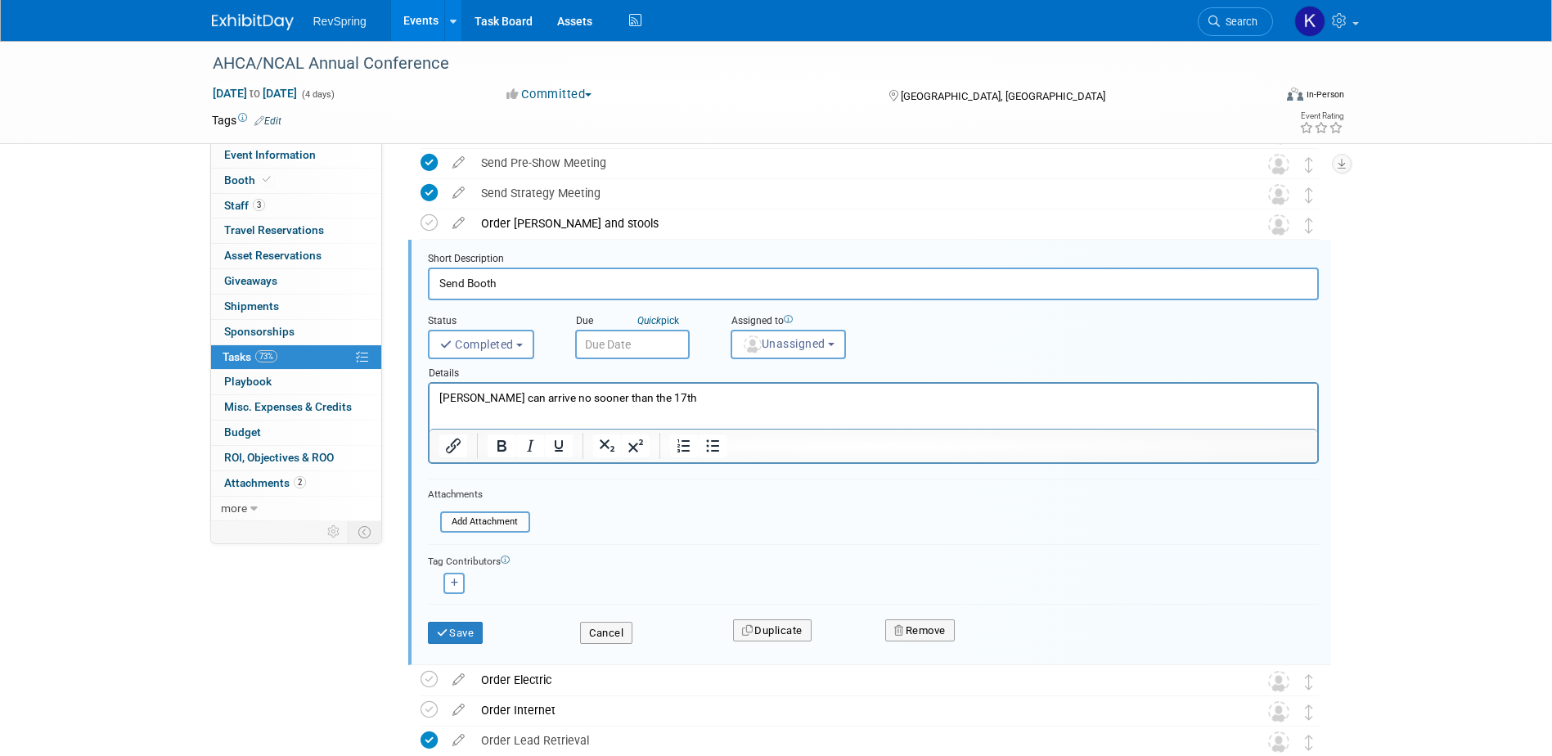
click at [448, 281] on input "Send Booth" at bounding box center [873, 284] width 891 height 32
type input "Order Booth"
click at [464, 641] on button "Save" at bounding box center [456, 633] width 56 height 23
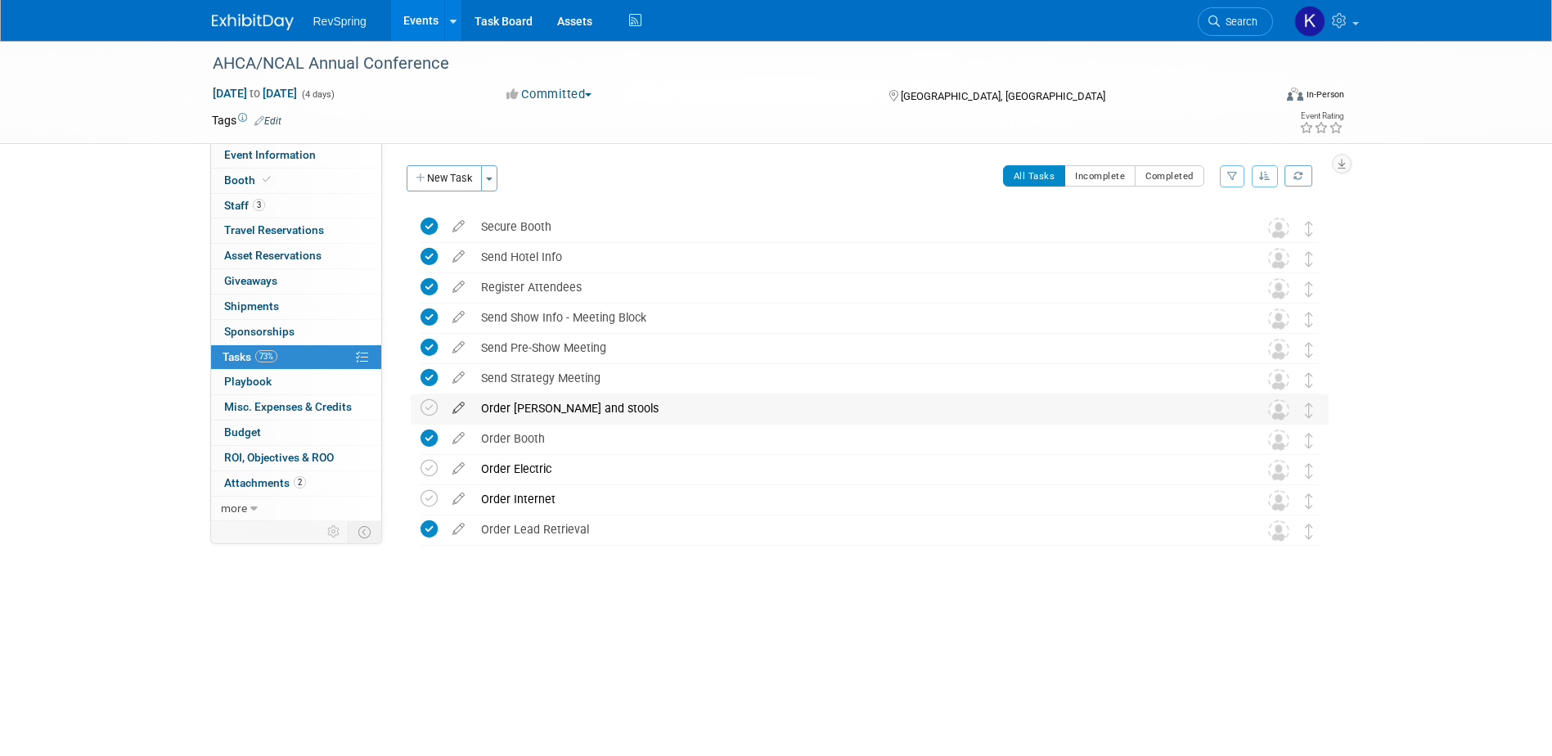
click at [453, 409] on icon at bounding box center [458, 404] width 29 height 20
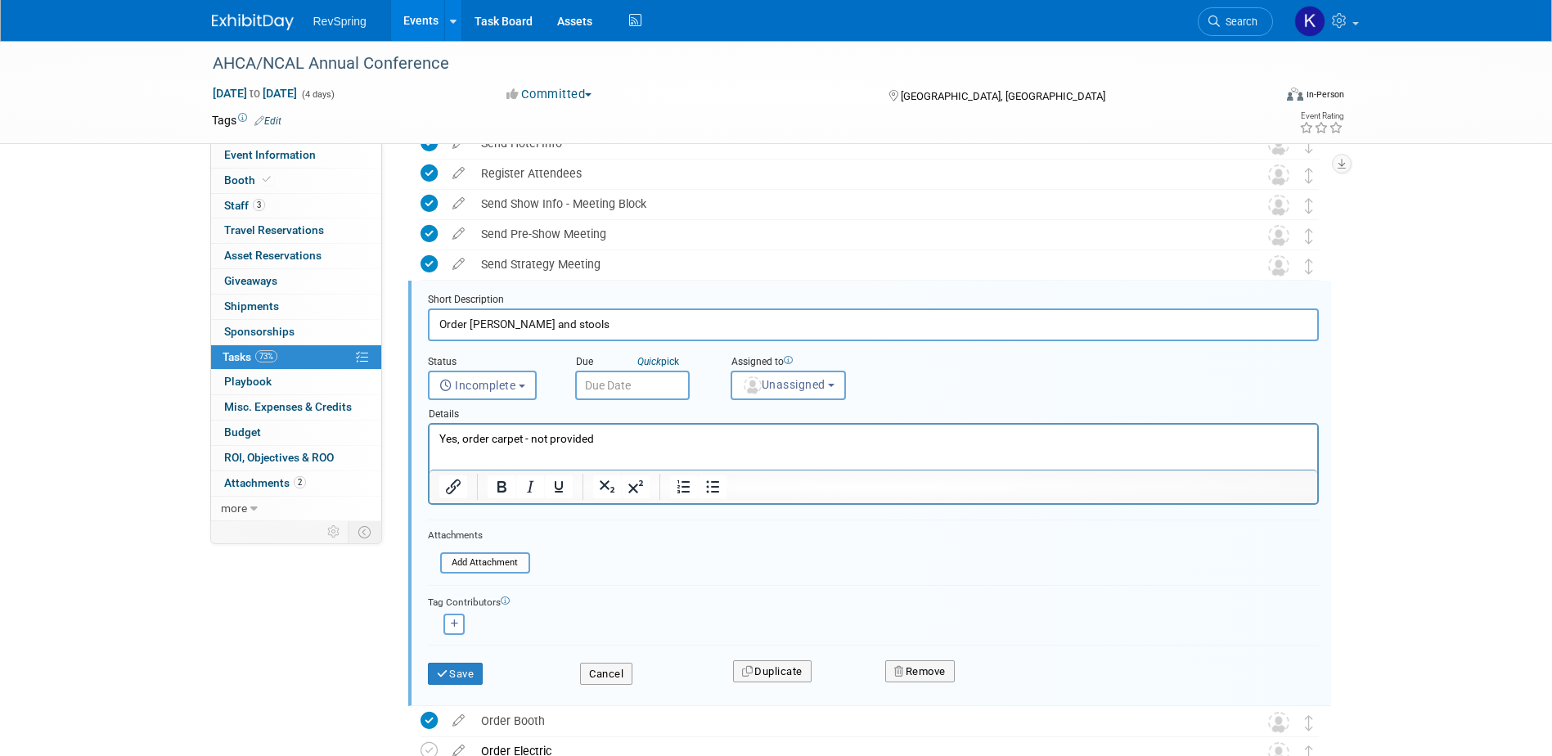
scroll to position [155, 0]
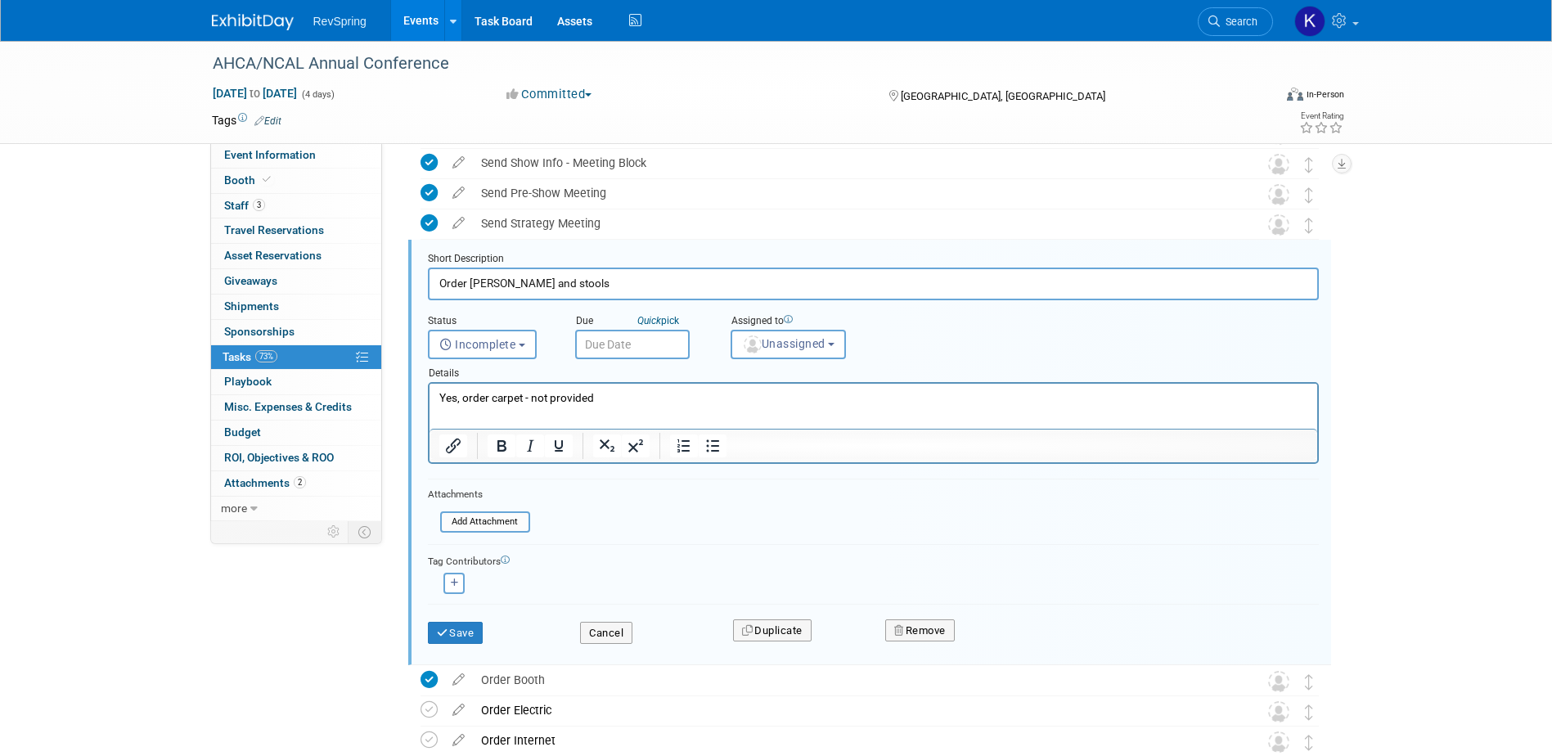
click at [605, 279] on input "Order carper and stools" at bounding box center [873, 284] width 891 height 32
type input "Order carper"
click at [458, 628] on button "Save" at bounding box center [456, 633] width 56 height 23
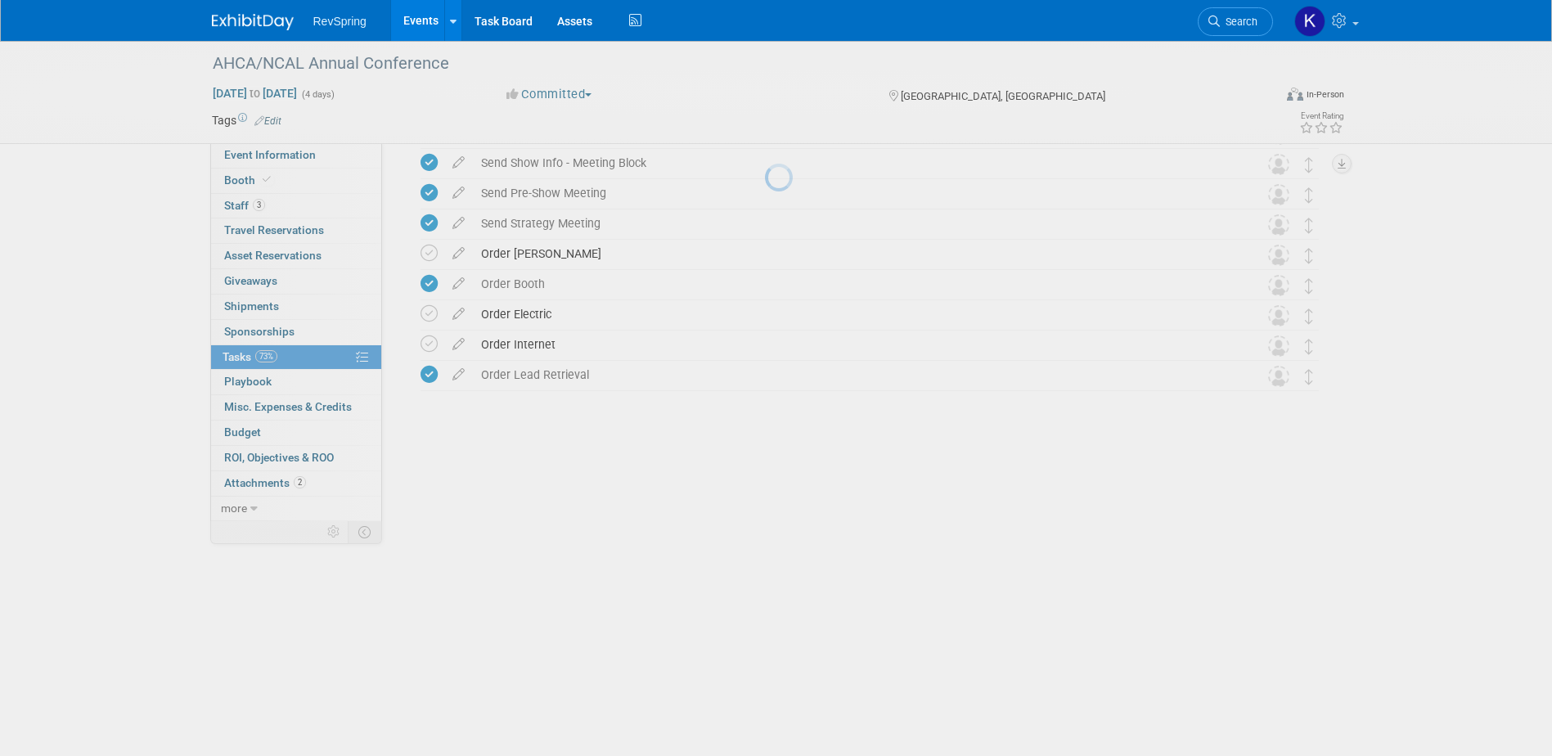
scroll to position [0, 0]
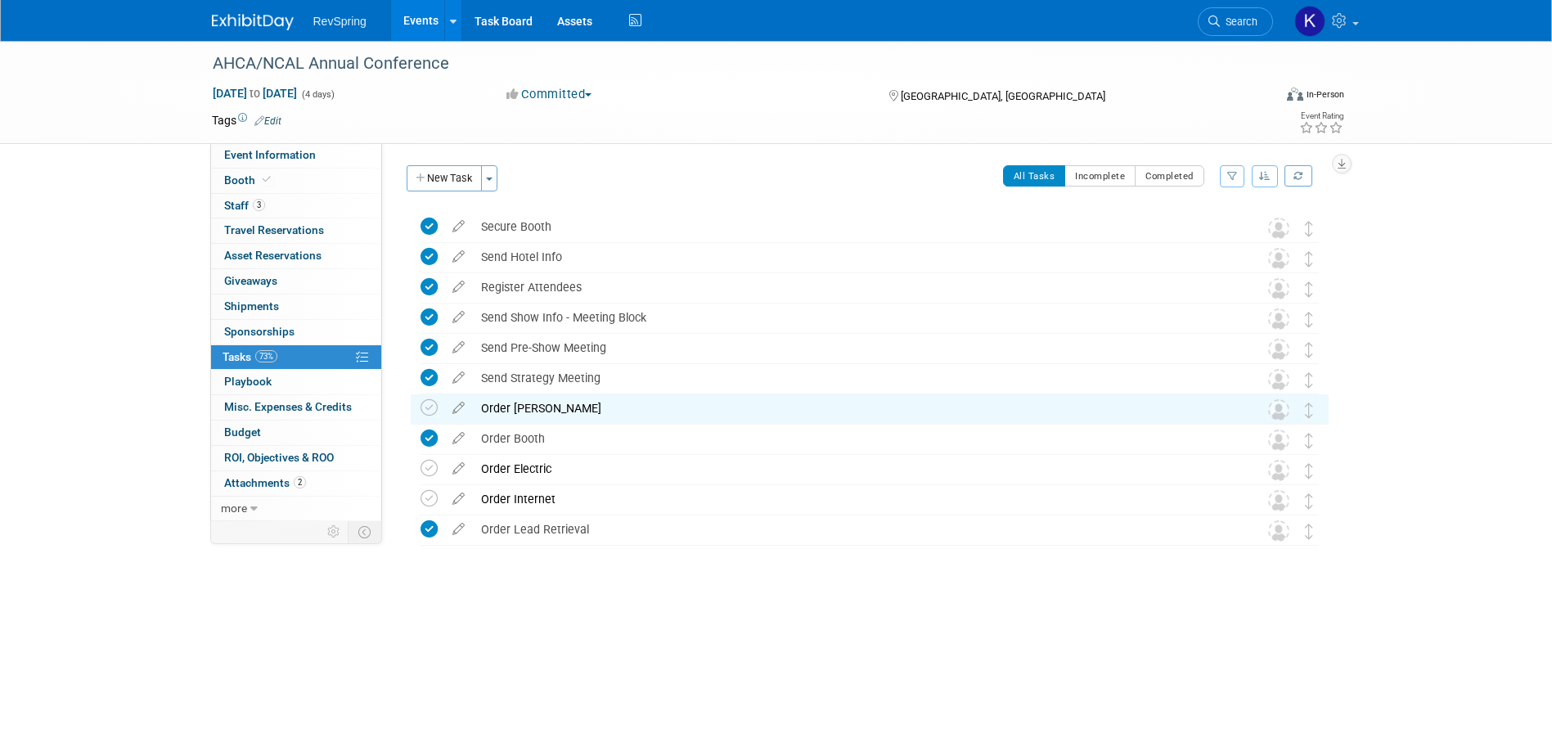
click at [572, 412] on div "Order carper" at bounding box center [854, 408] width 763 height 28
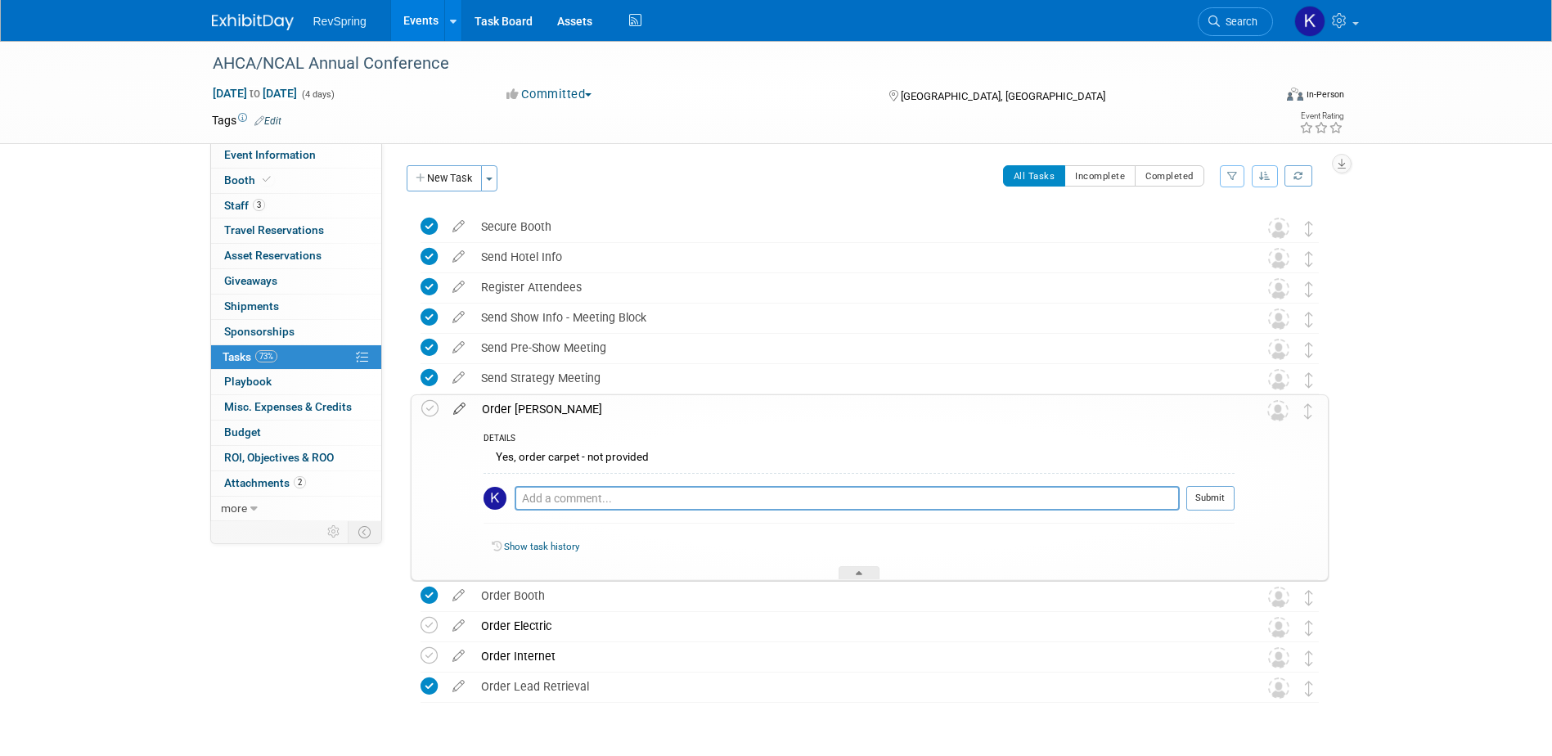
click at [457, 411] on icon at bounding box center [459, 405] width 29 height 20
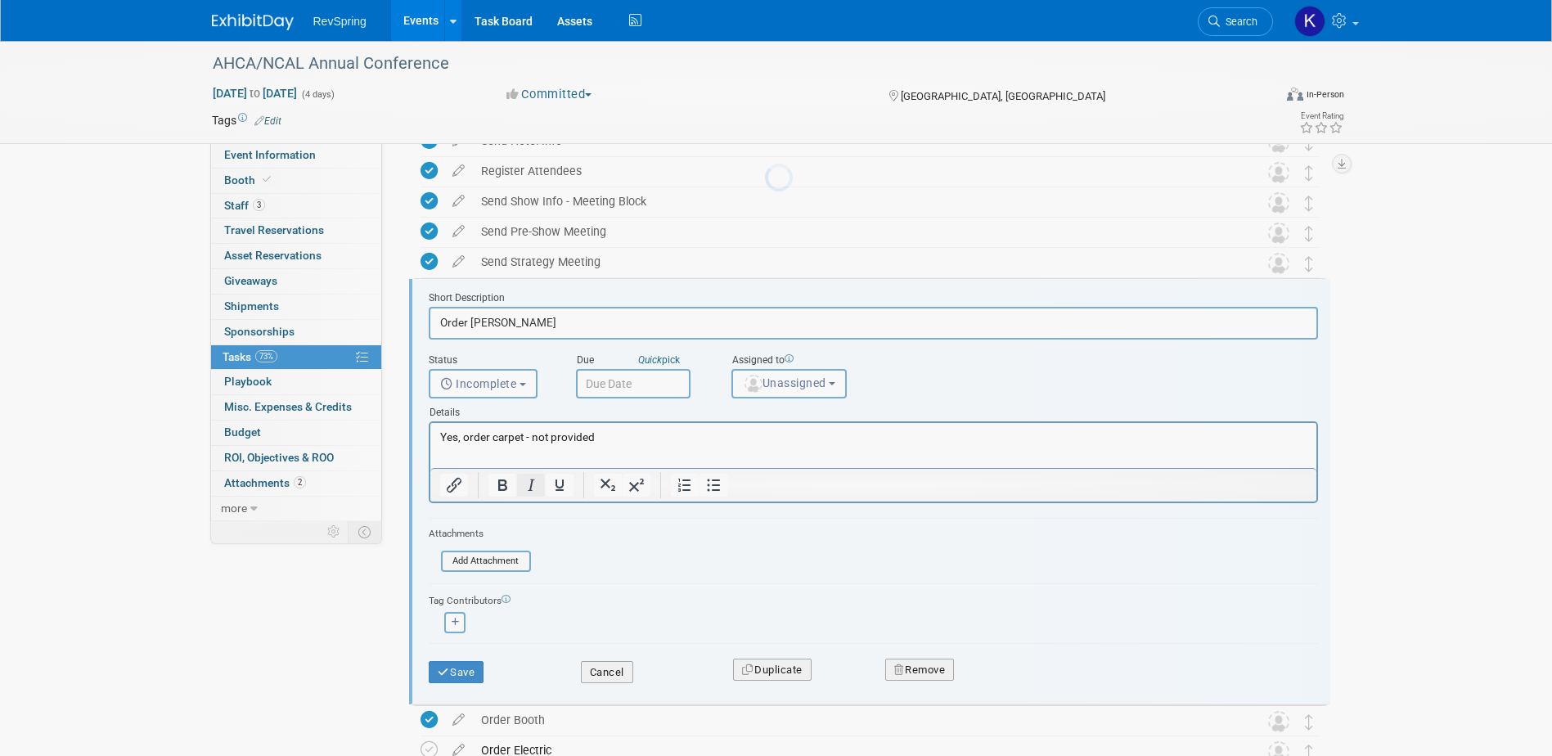
scroll to position [155, 0]
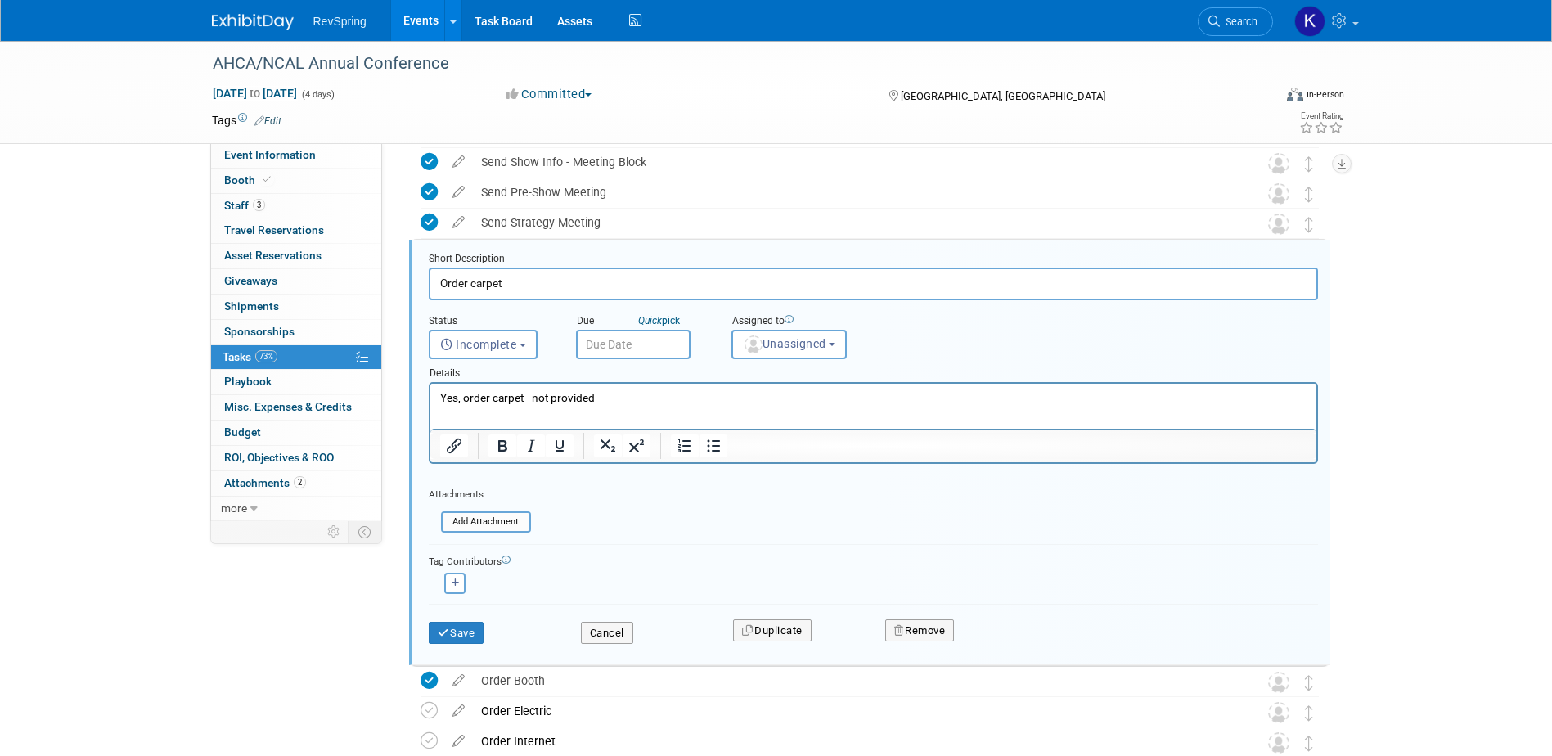
type input "Order carpet"
click at [458, 645] on div "Save Cancel Duplicate Remove" at bounding box center [873, 630] width 914 height 38
click at [460, 641] on button "Save" at bounding box center [457, 633] width 56 height 23
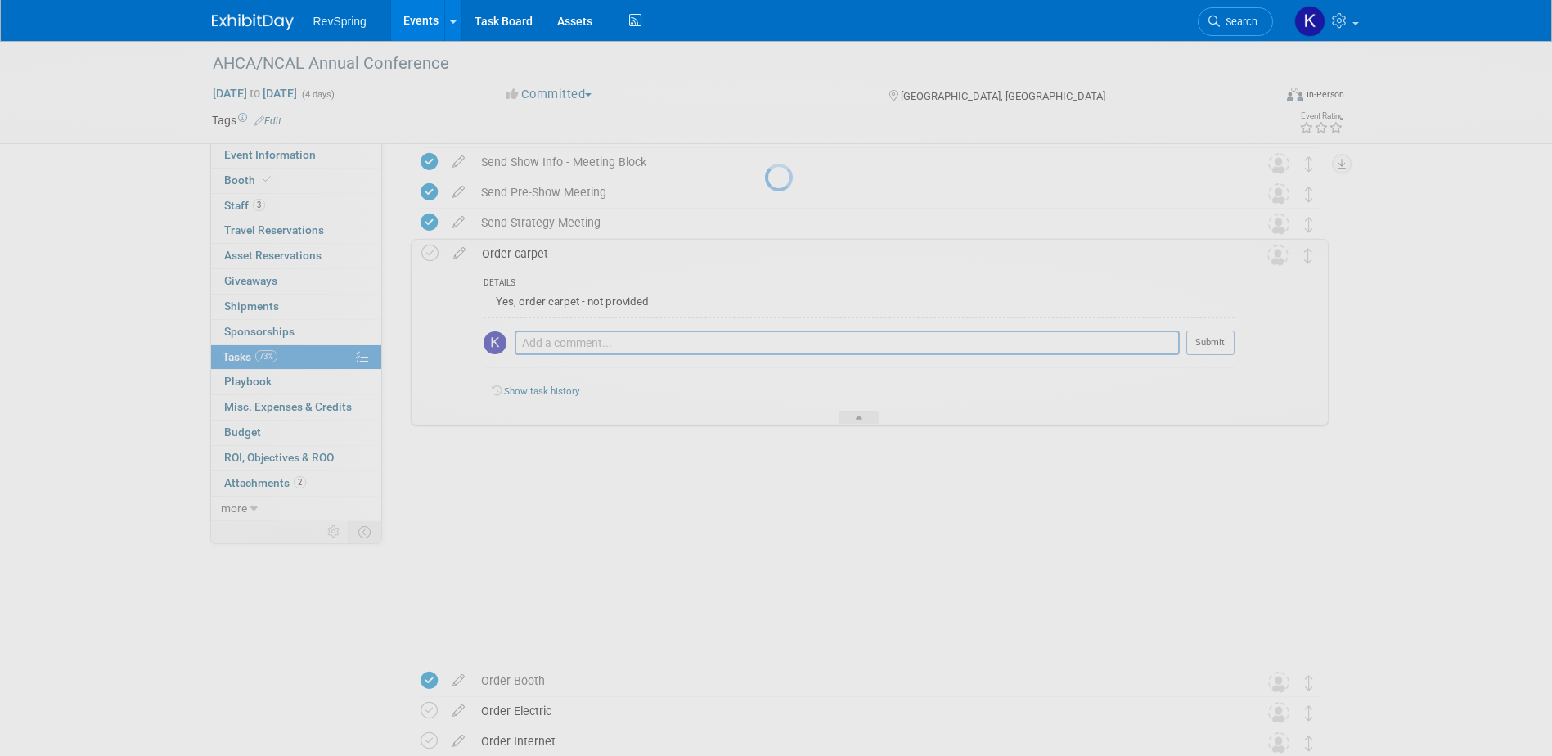
scroll to position [47, 0]
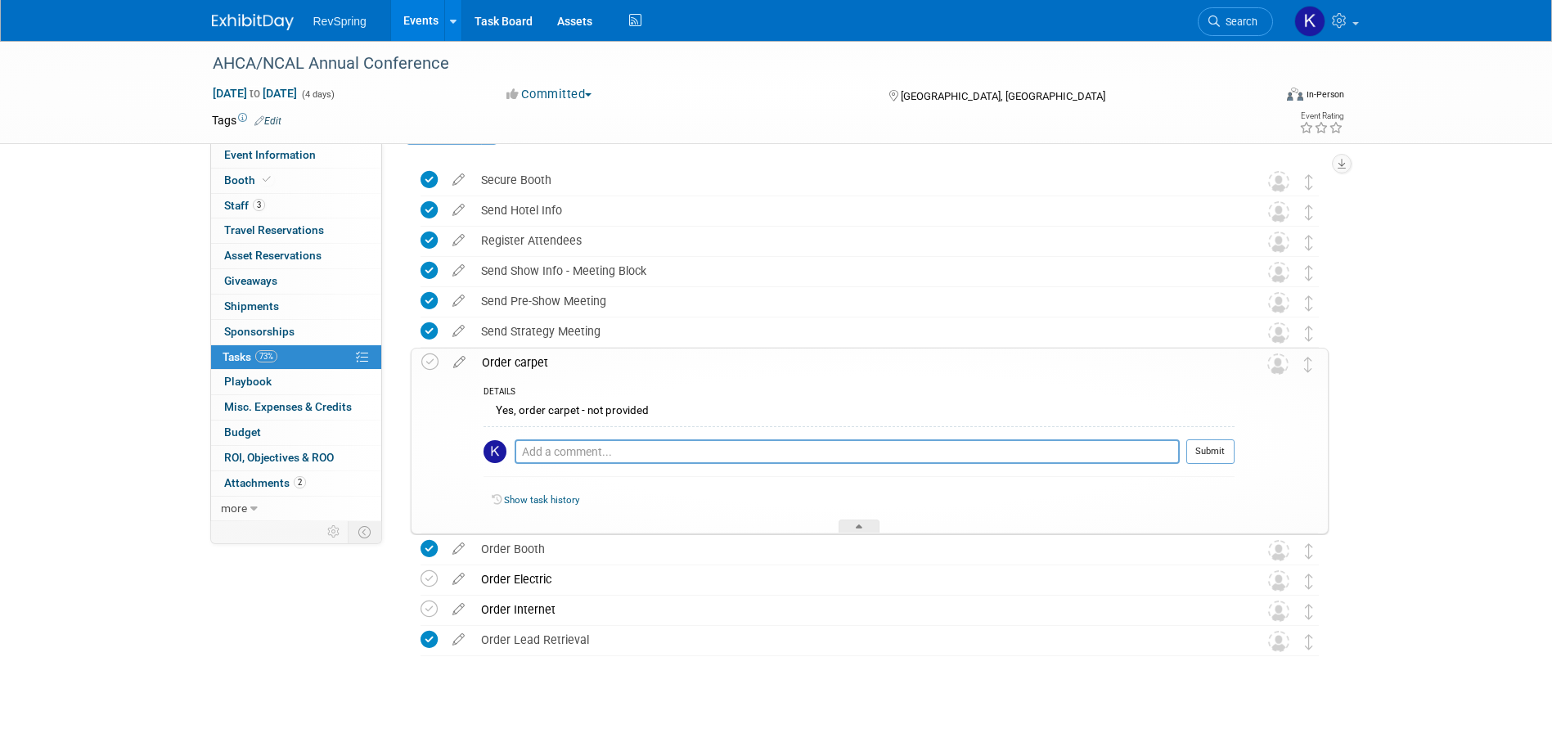
drag, startPoint x: 314, startPoint y: 668, endPoint x: 319, endPoint y: 651, distance: 17.1
click at [315, 659] on div "Event Information Event Info Booth Booth 3 Staff 3 Staff 0 Travel Reservations …" at bounding box center [777, 358] width 1154 height 729
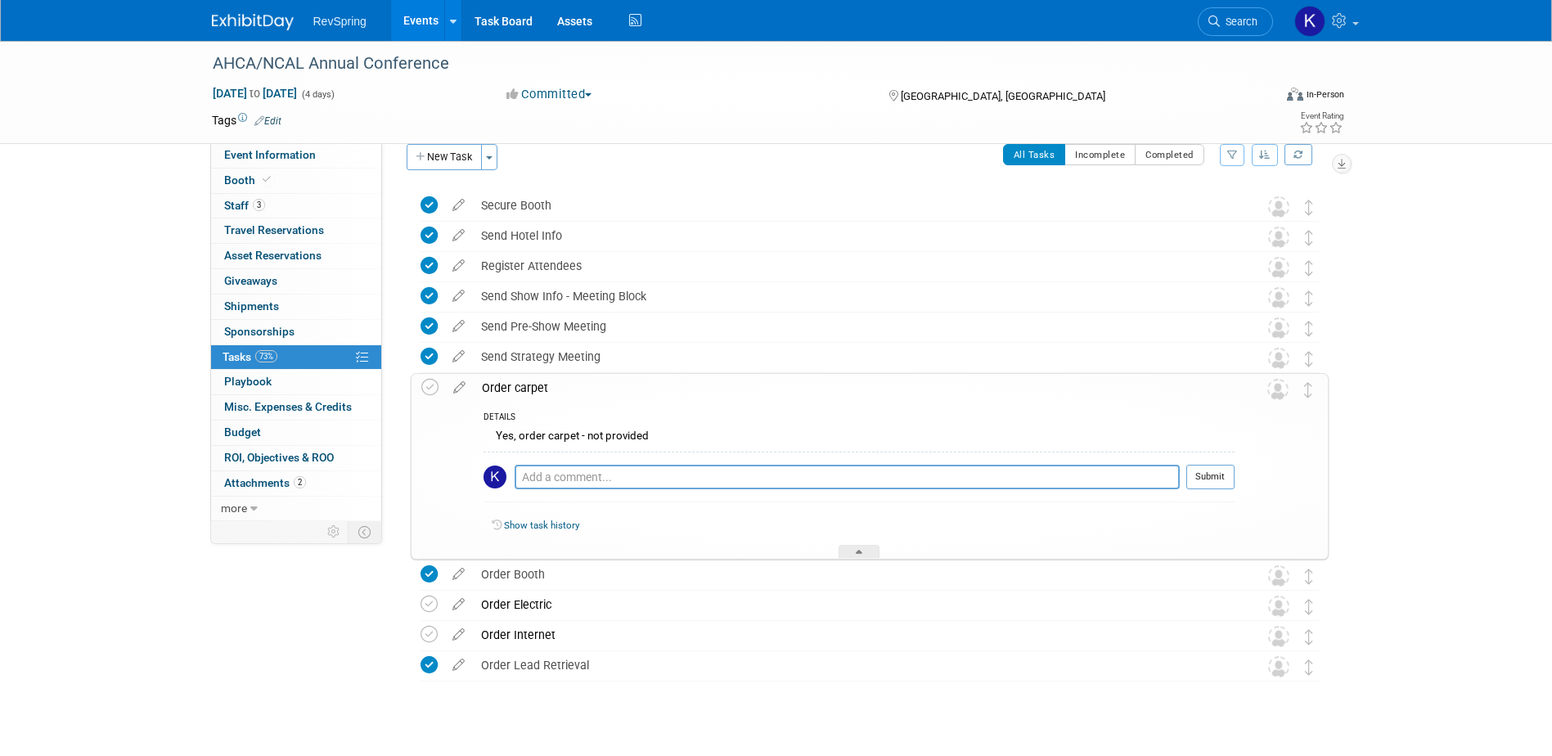
scroll to position [0, 0]
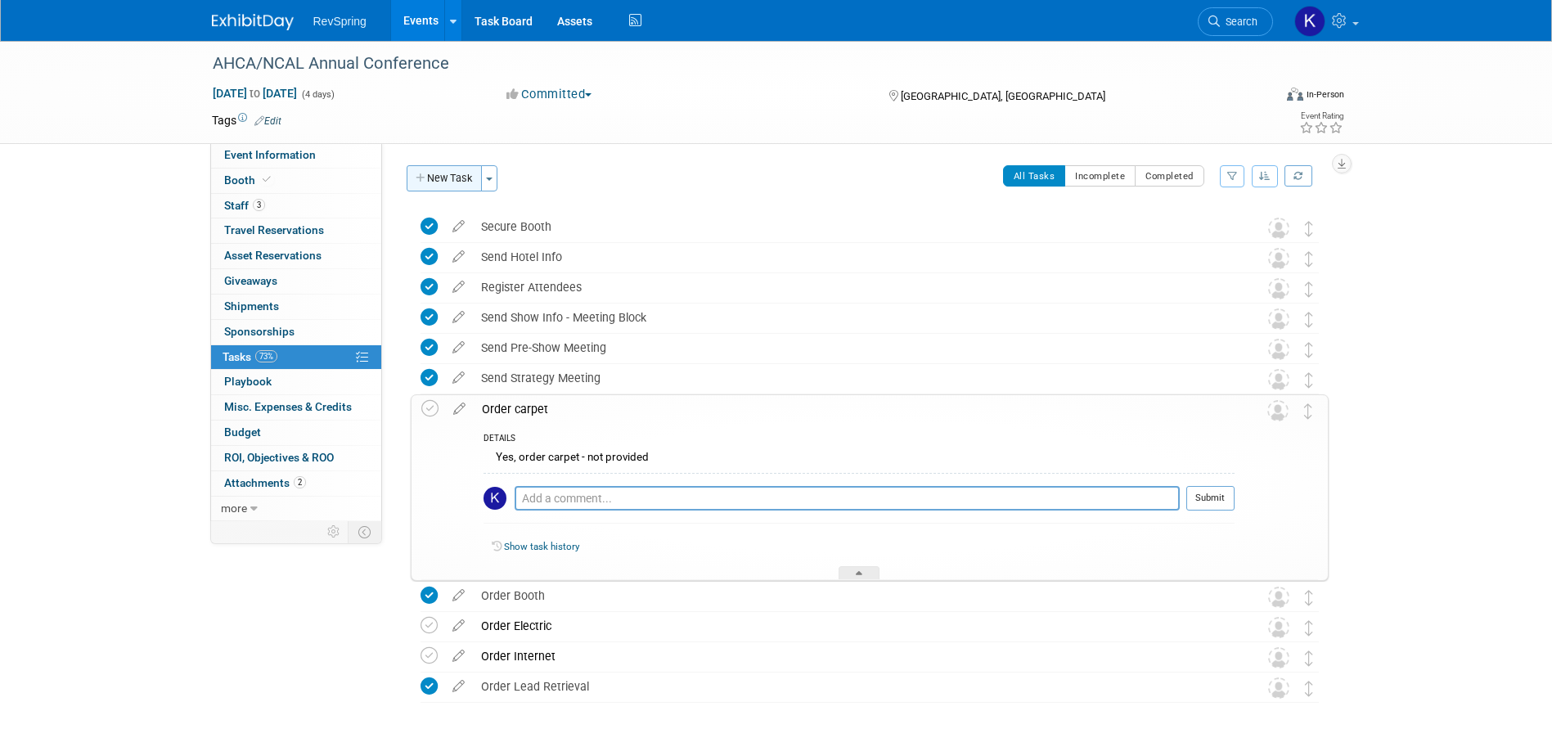
click at [442, 173] on button "New Task" at bounding box center [444, 178] width 75 height 26
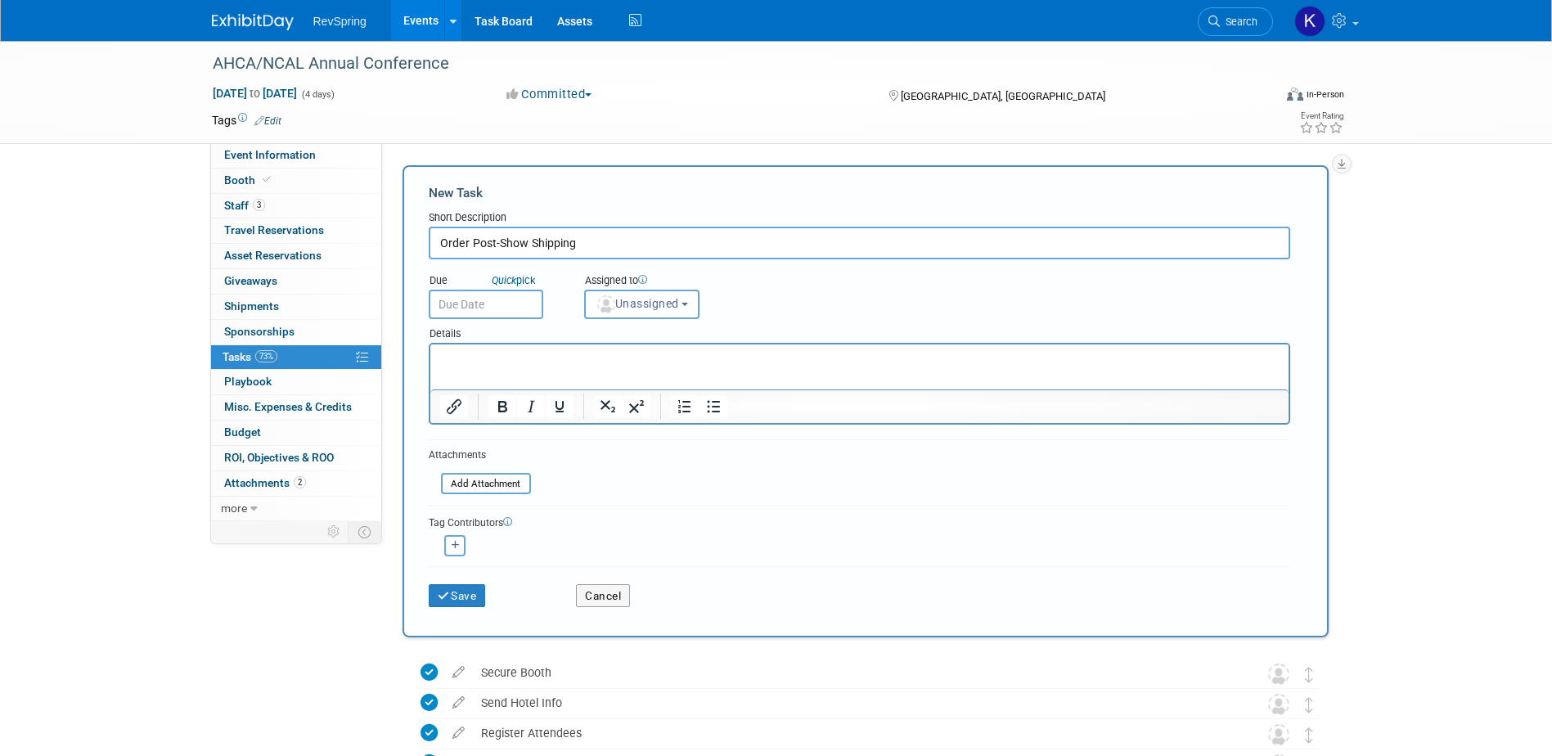
type input "Order Post-Show Shipping"
click at [471, 348] on html at bounding box center [859, 355] width 858 height 23
click at [466, 598] on button "Save" at bounding box center [457, 595] width 57 height 23
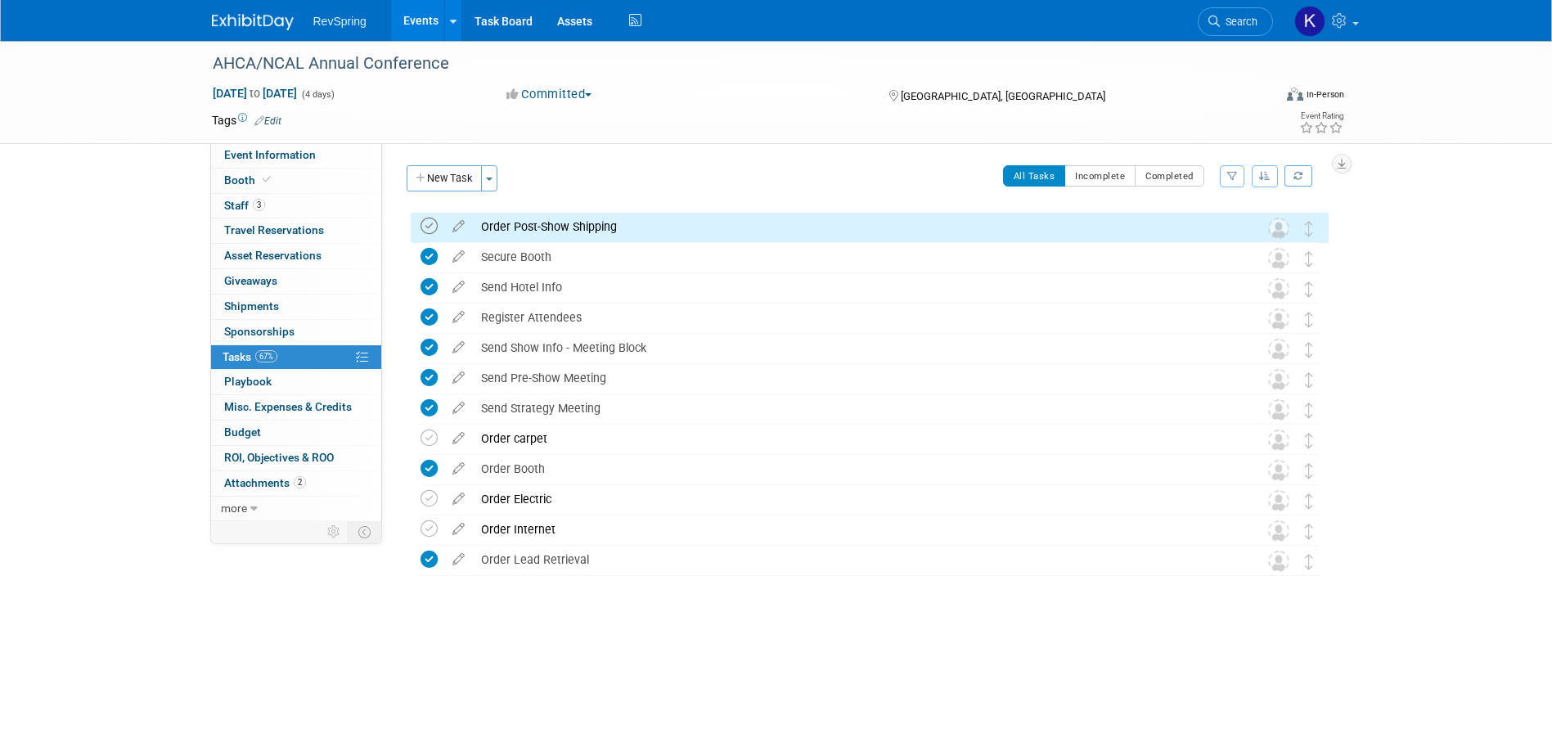
click at [426, 221] on icon at bounding box center [429, 226] width 17 height 17
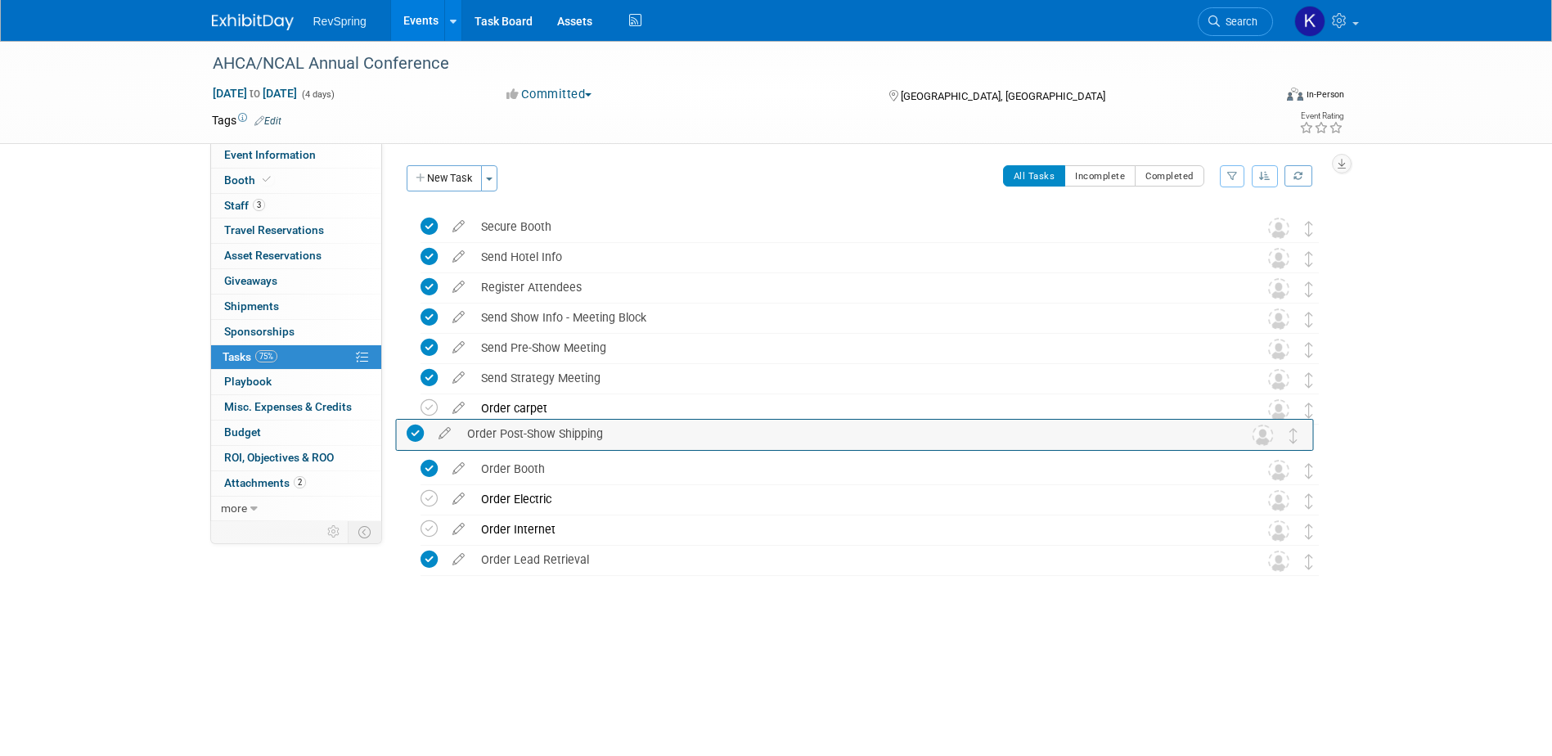
drag, startPoint x: 1313, startPoint y: 226, endPoint x: 1298, endPoint y: 432, distance: 206.7
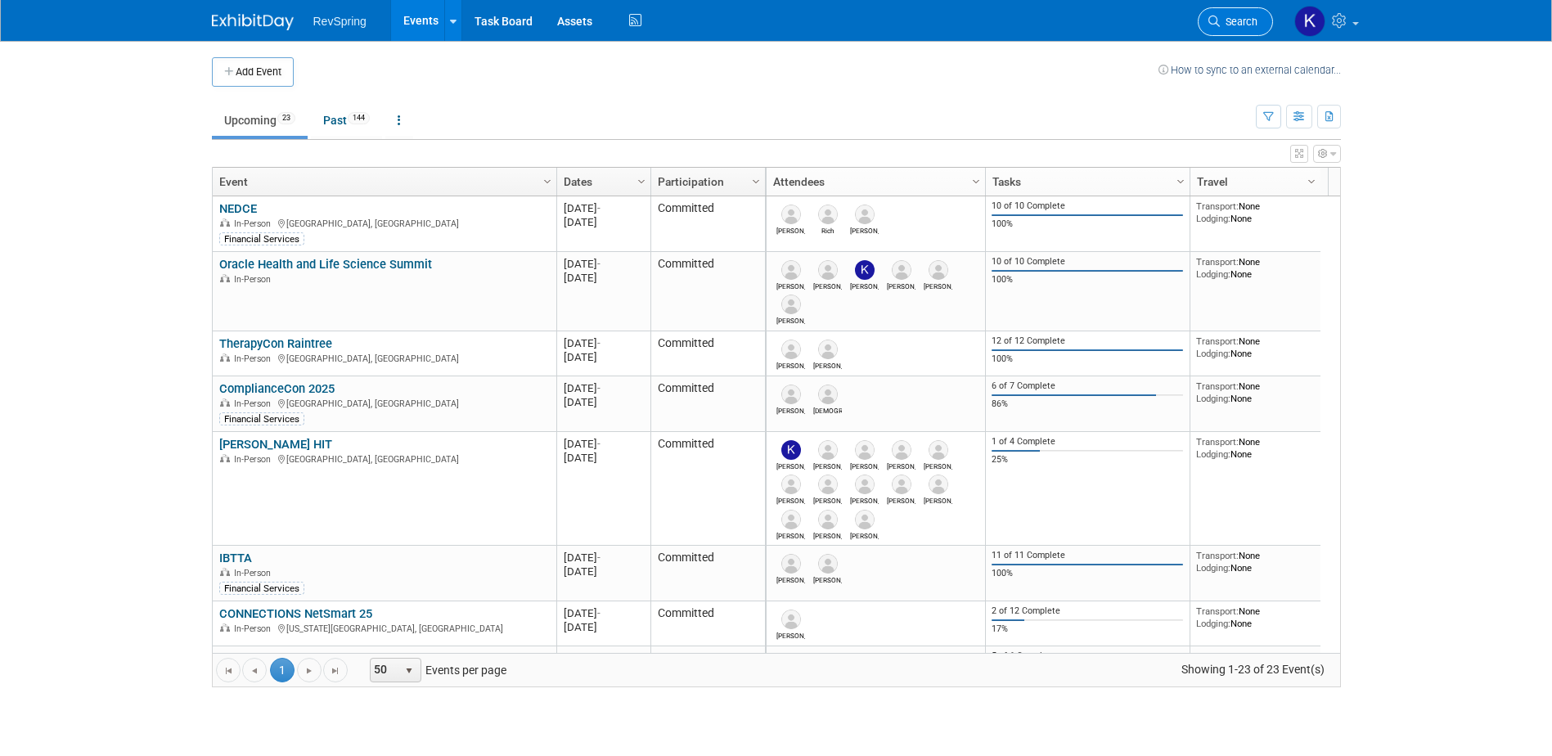
click at [1216, 29] on link "Search" at bounding box center [1235, 21] width 75 height 29
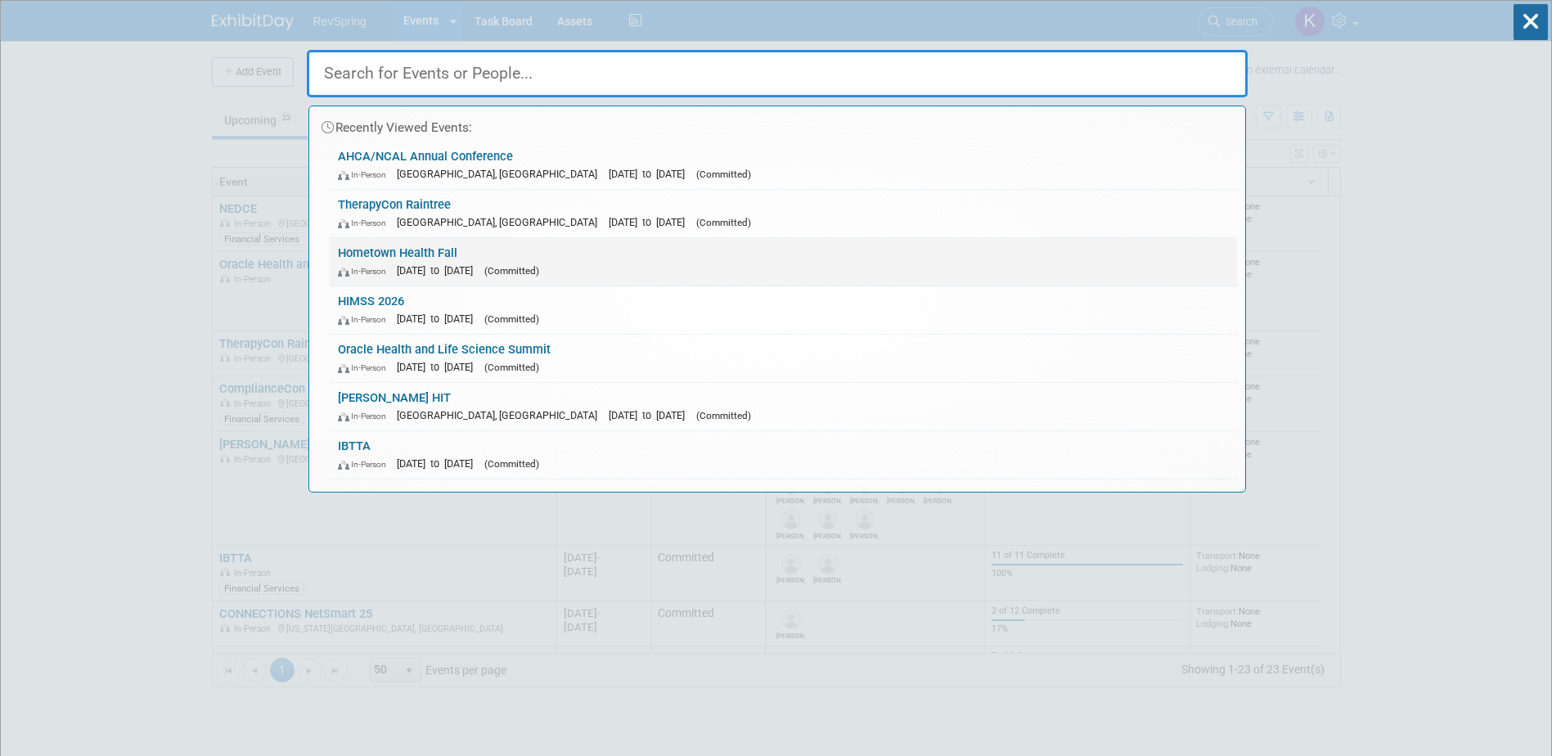
click at [619, 259] on link "Hometown Health Fall In-Person Oct 22, 2025 to Oct 24, 2025 (Committed)" at bounding box center [783, 261] width 907 height 47
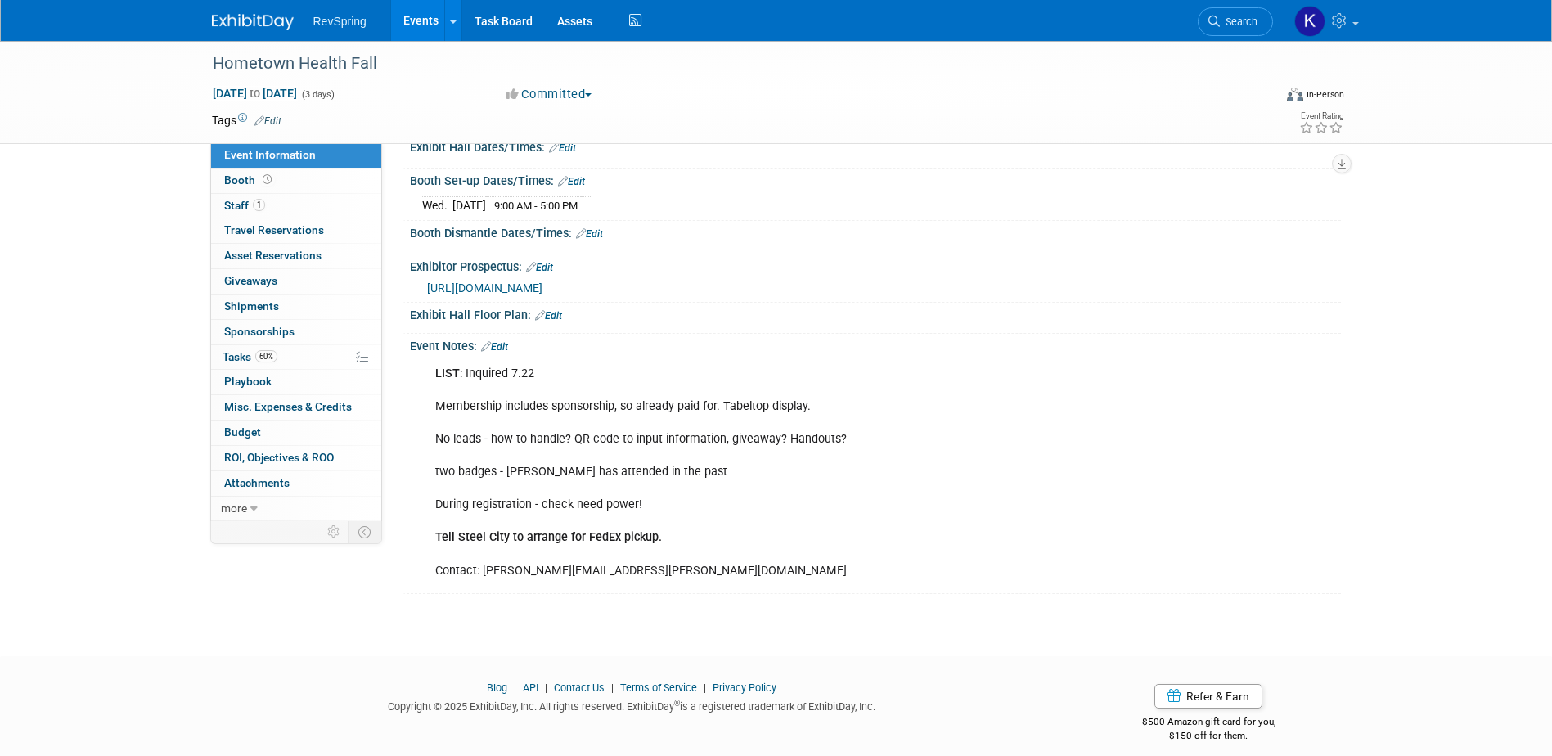
scroll to position [204, 0]
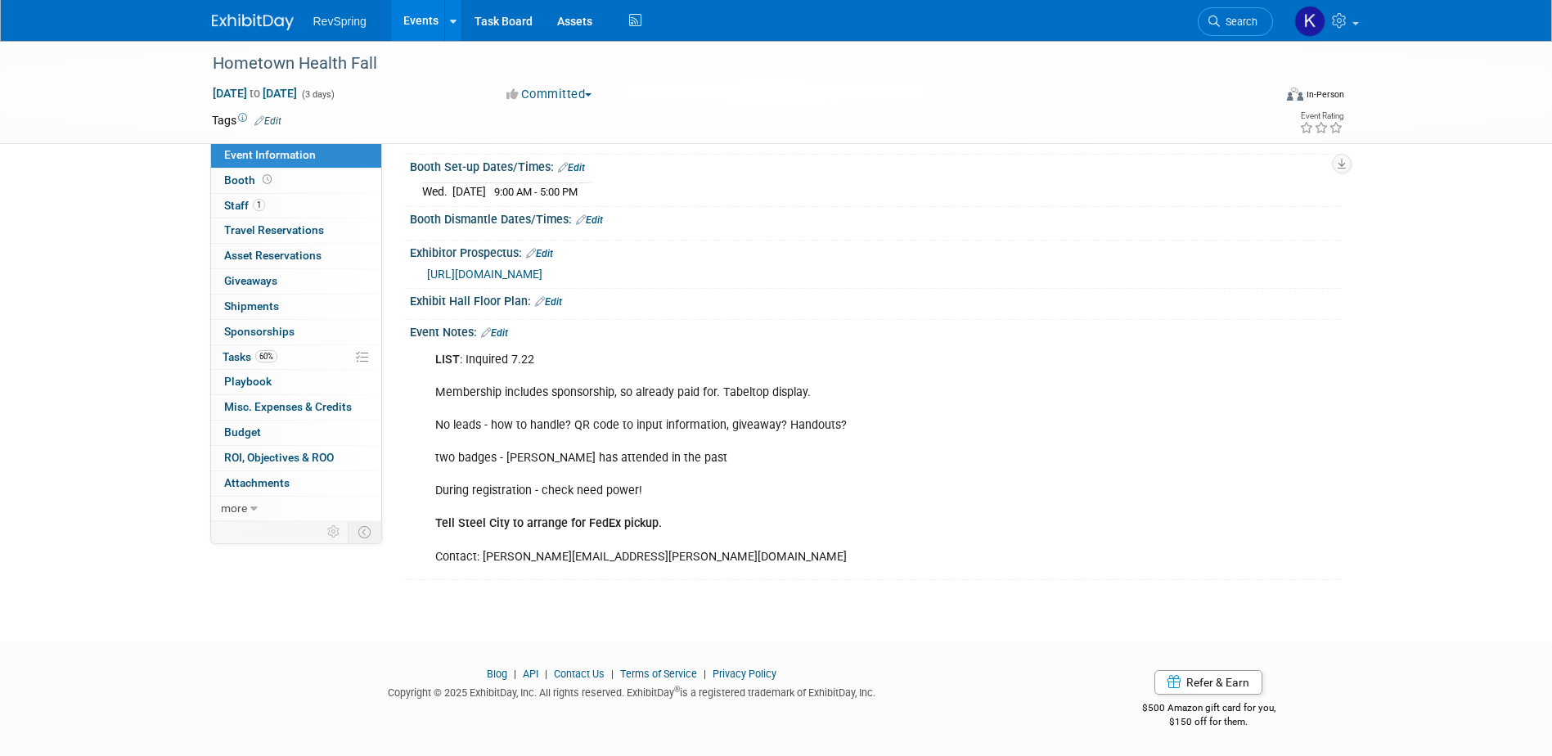
click at [502, 334] on link "Edit" at bounding box center [494, 332] width 27 height 11
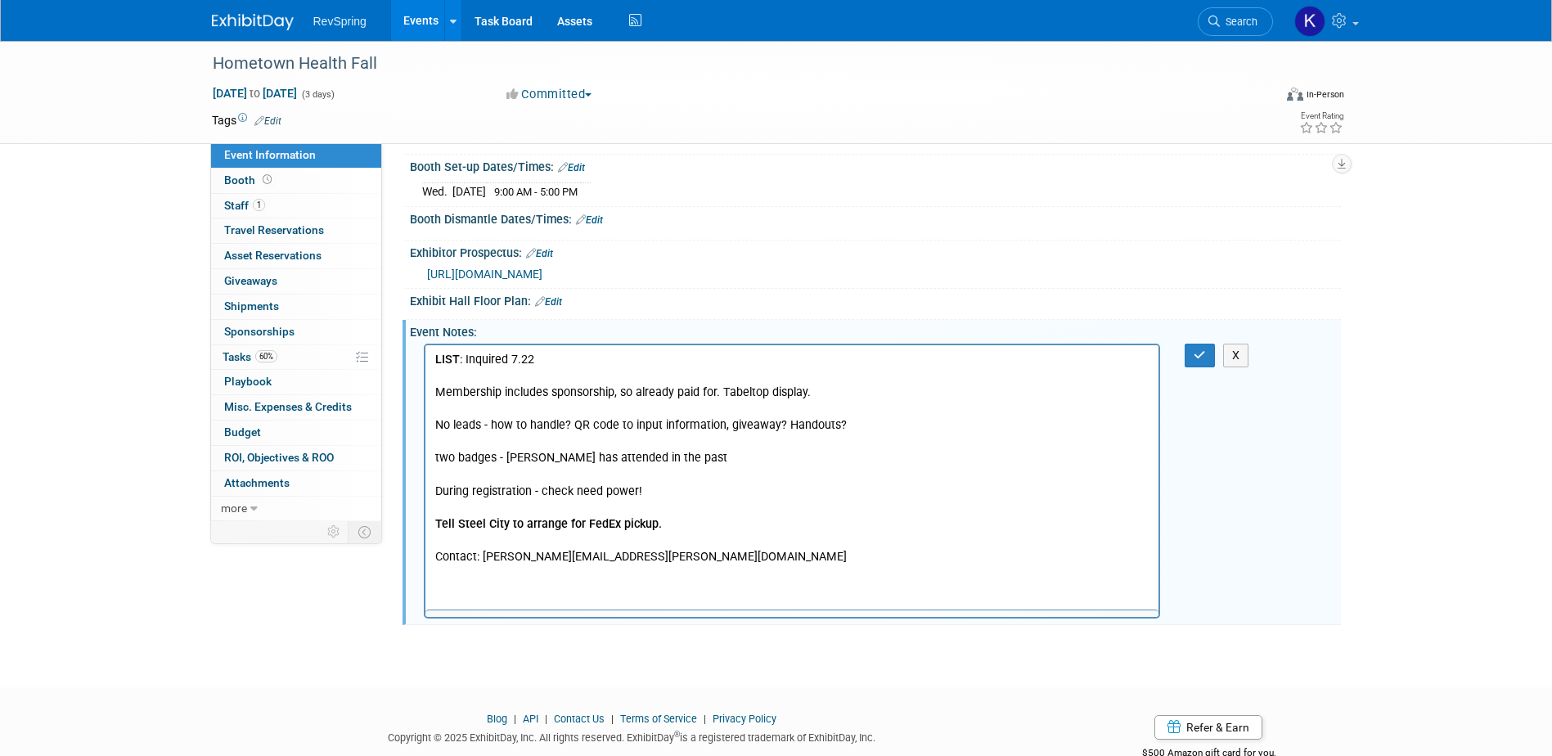
scroll to position [0, 0]
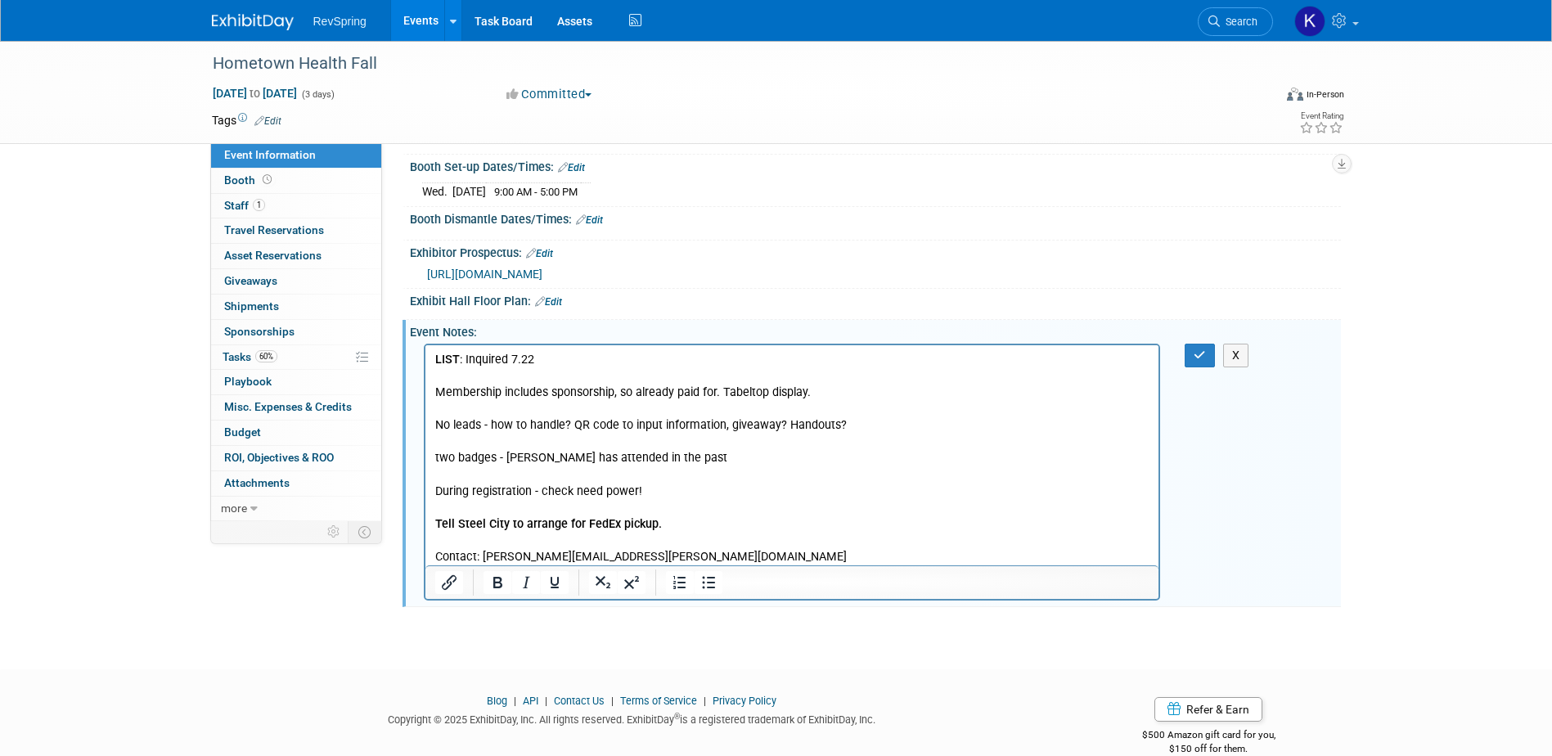
click at [738, 552] on p "LIST : Inquired 7.22 Membership includes sponsorship, so already paid for. Tabe…" at bounding box center [791, 458] width 715 height 214
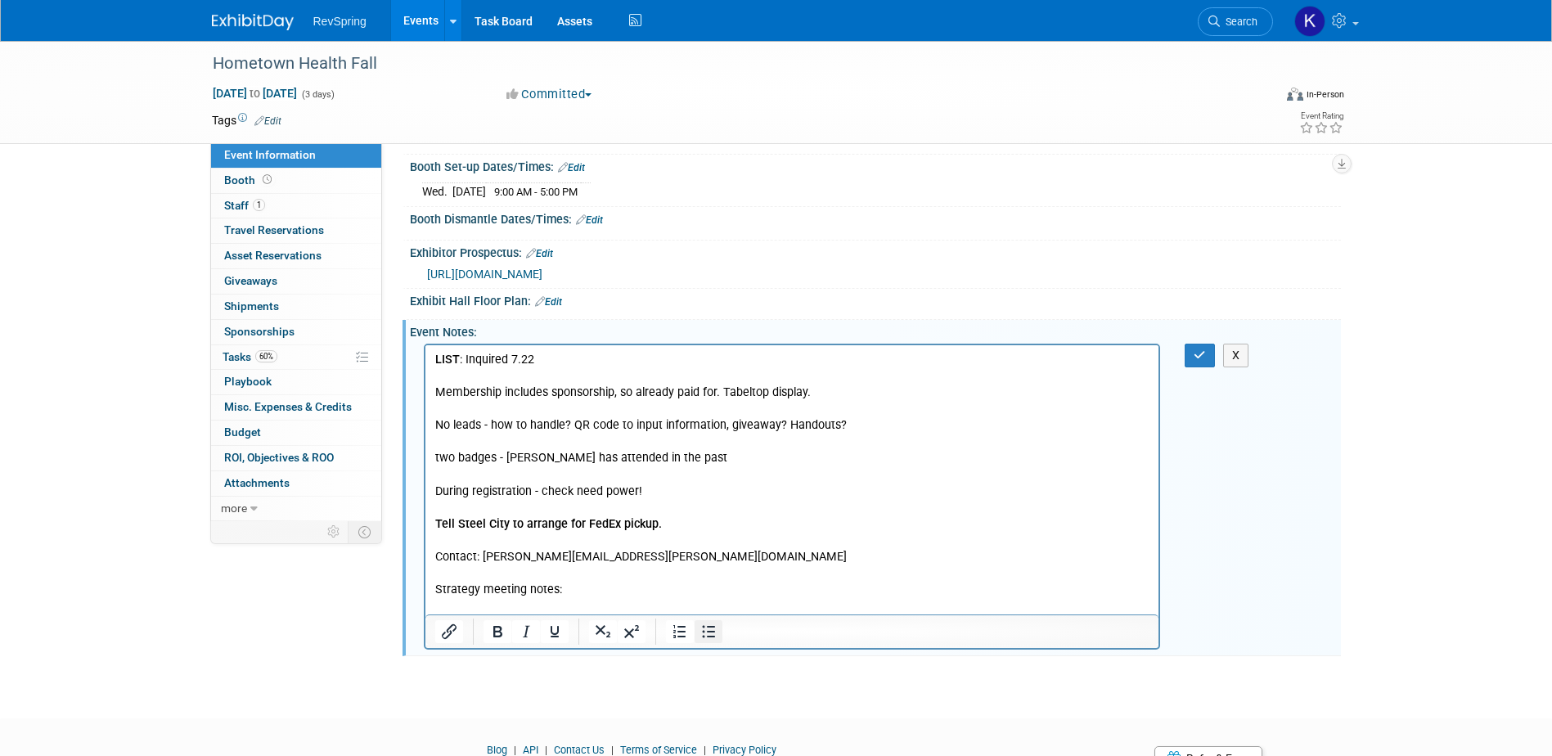
click at [709, 635] on icon "Bullet list" at bounding box center [708, 631] width 13 height 12
drag, startPoint x: 560, startPoint y: 586, endPoint x: 434, endPoint y: 587, distance: 126.8
click at [434, 587] on p "Strategy meeting notes:" at bounding box center [791, 589] width 715 height 16
click at [481, 596] on p "Strategy meeting notes:" at bounding box center [791, 589] width 715 height 16
click at [484, 601] on li "Rich Text Area. Press ALT-0 for help." at bounding box center [808, 605] width 682 height 16
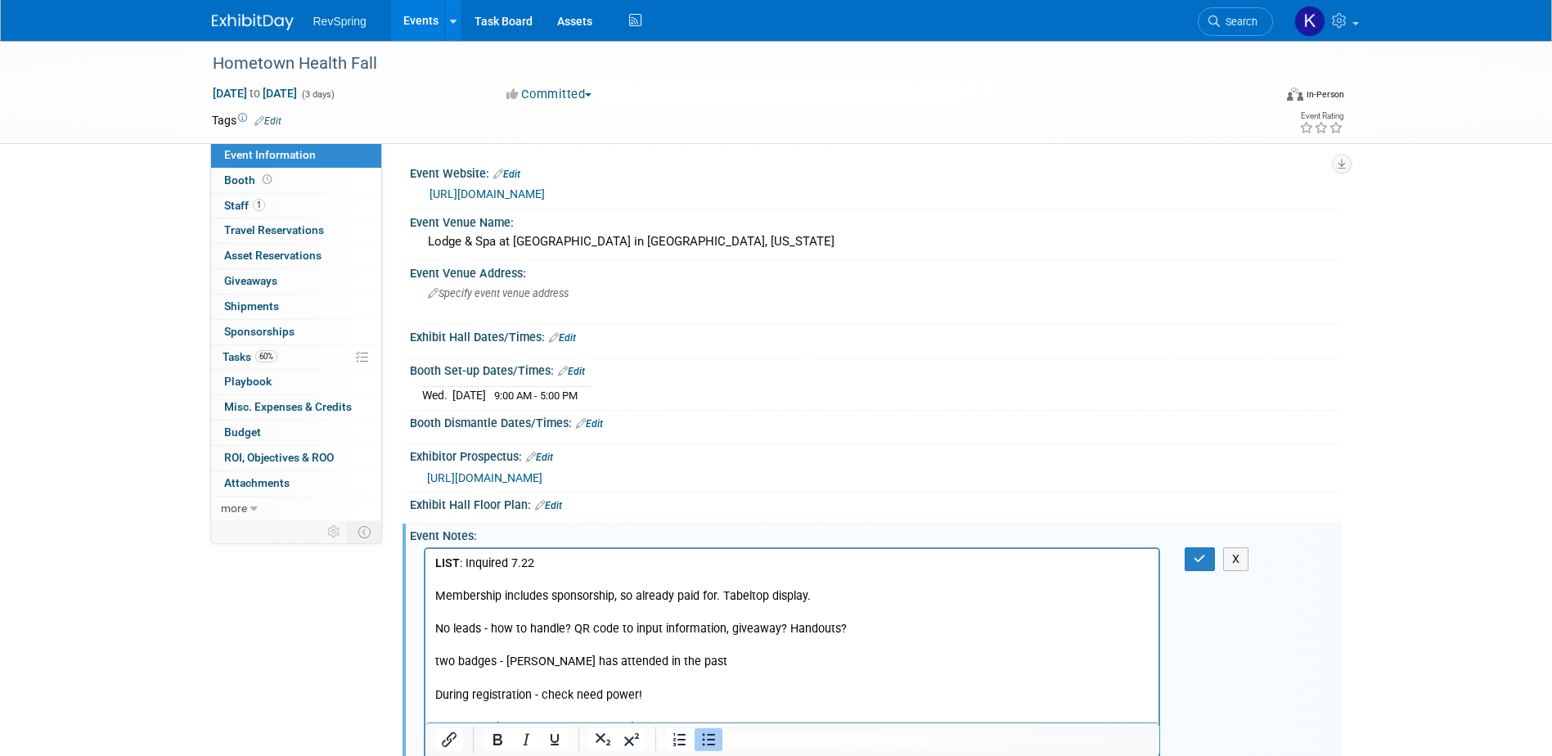
click at [486, 194] on link "[URL][DOMAIN_NAME]" at bounding box center [487, 193] width 115 height 13
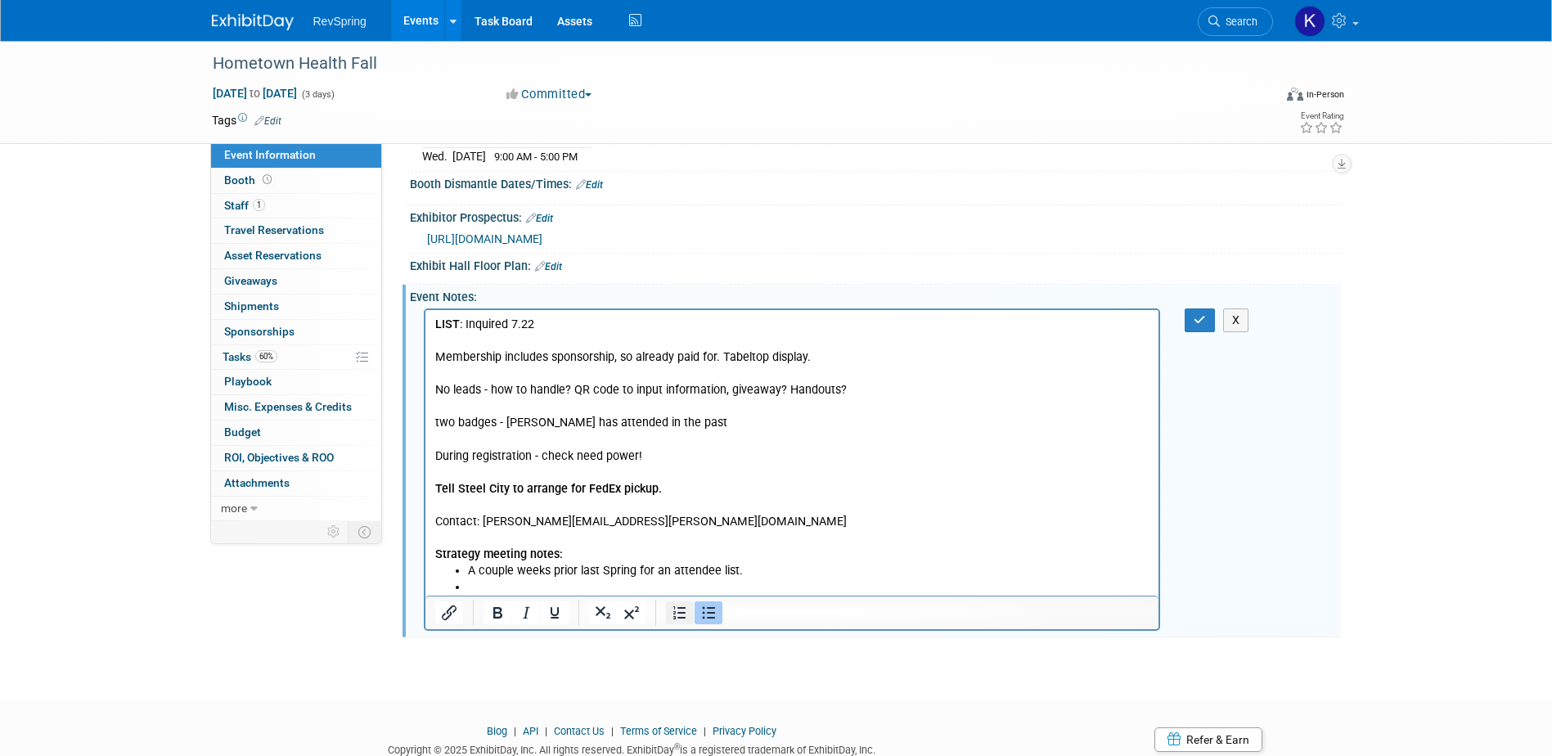
scroll to position [245, 0]
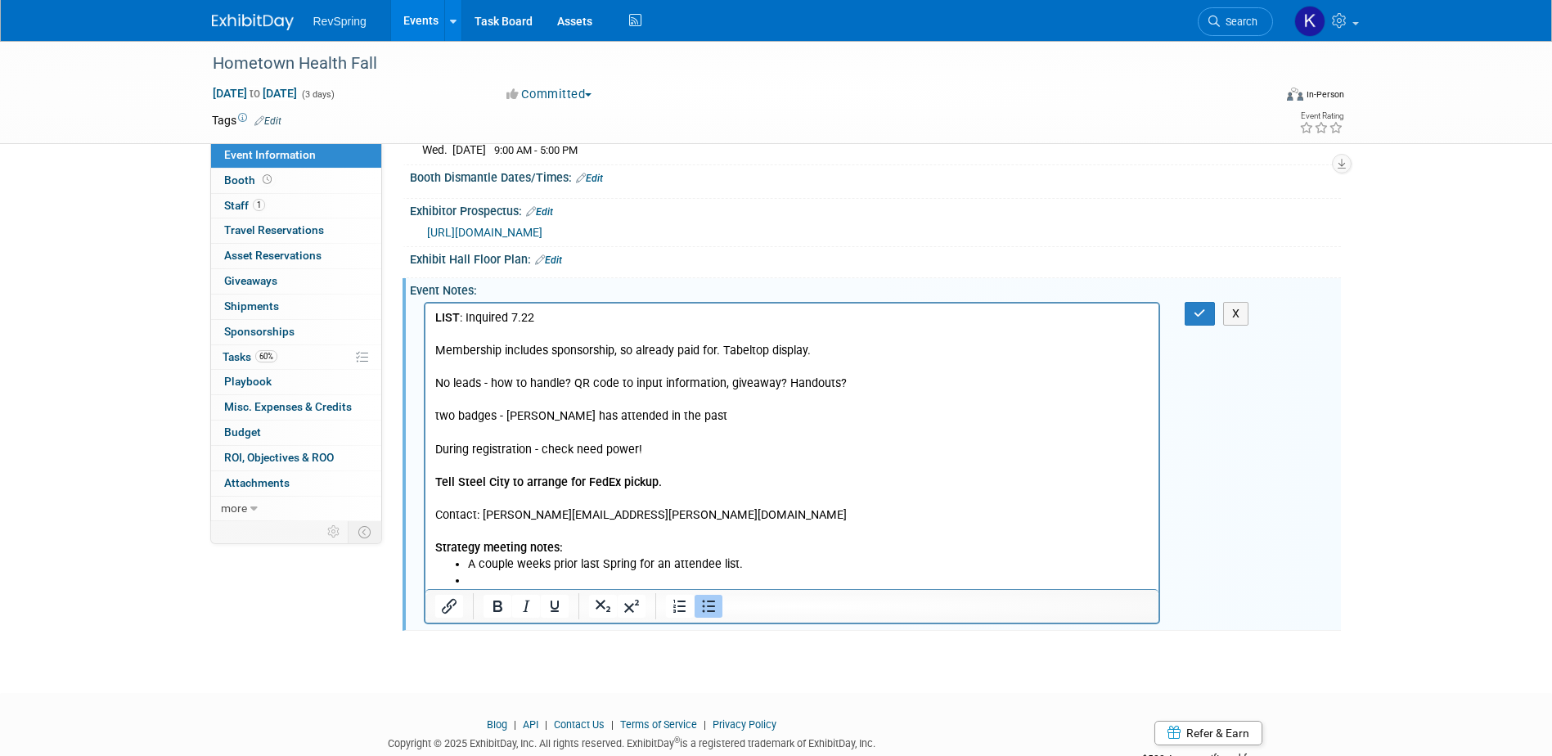
click at [674, 575] on li "Rich Text Area. Press ALT-0 for help." at bounding box center [808, 580] width 682 height 16
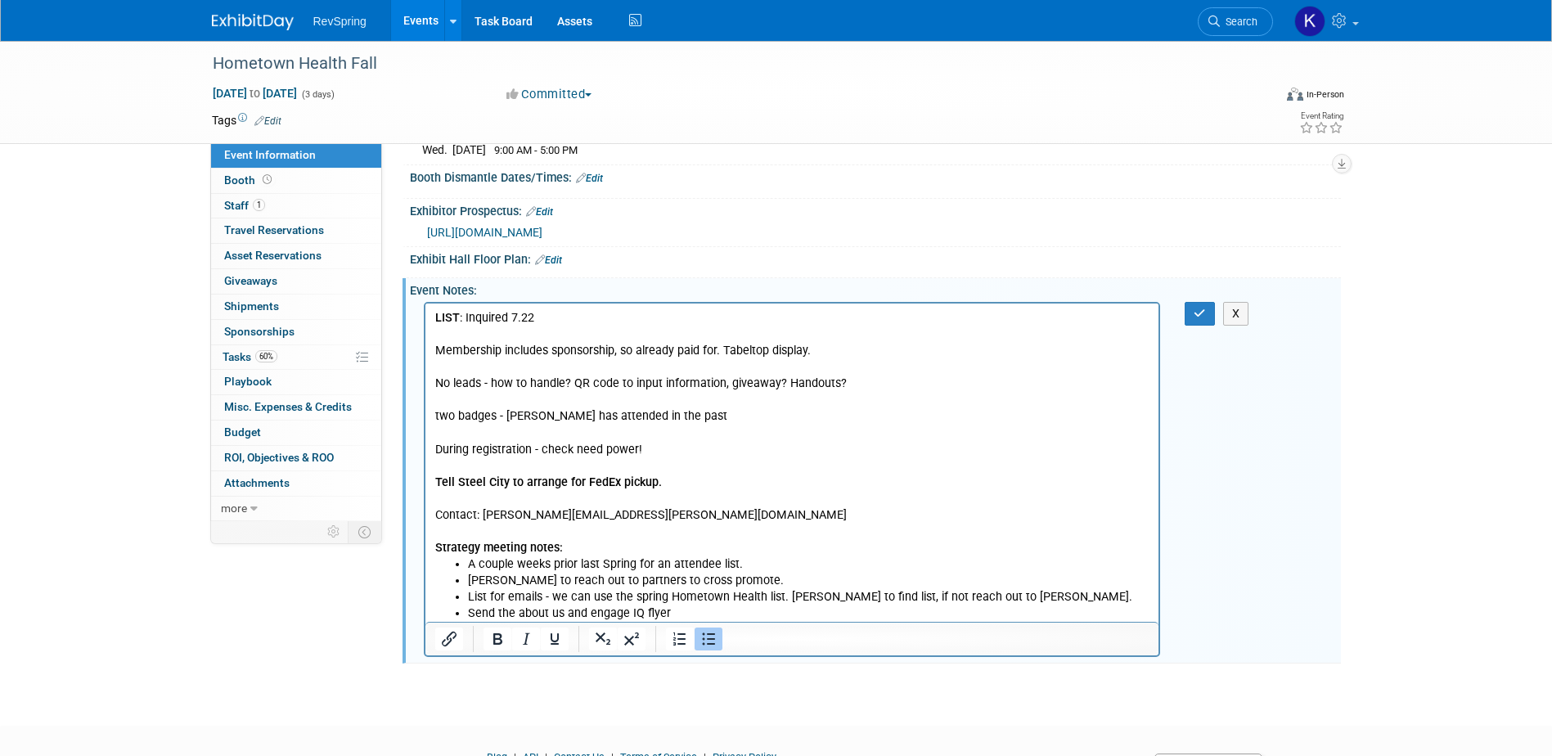
click at [1005, 594] on li "List for emails - we can use the spring Hometown Health list. [PERSON_NAME] to …" at bounding box center [808, 596] width 682 height 16
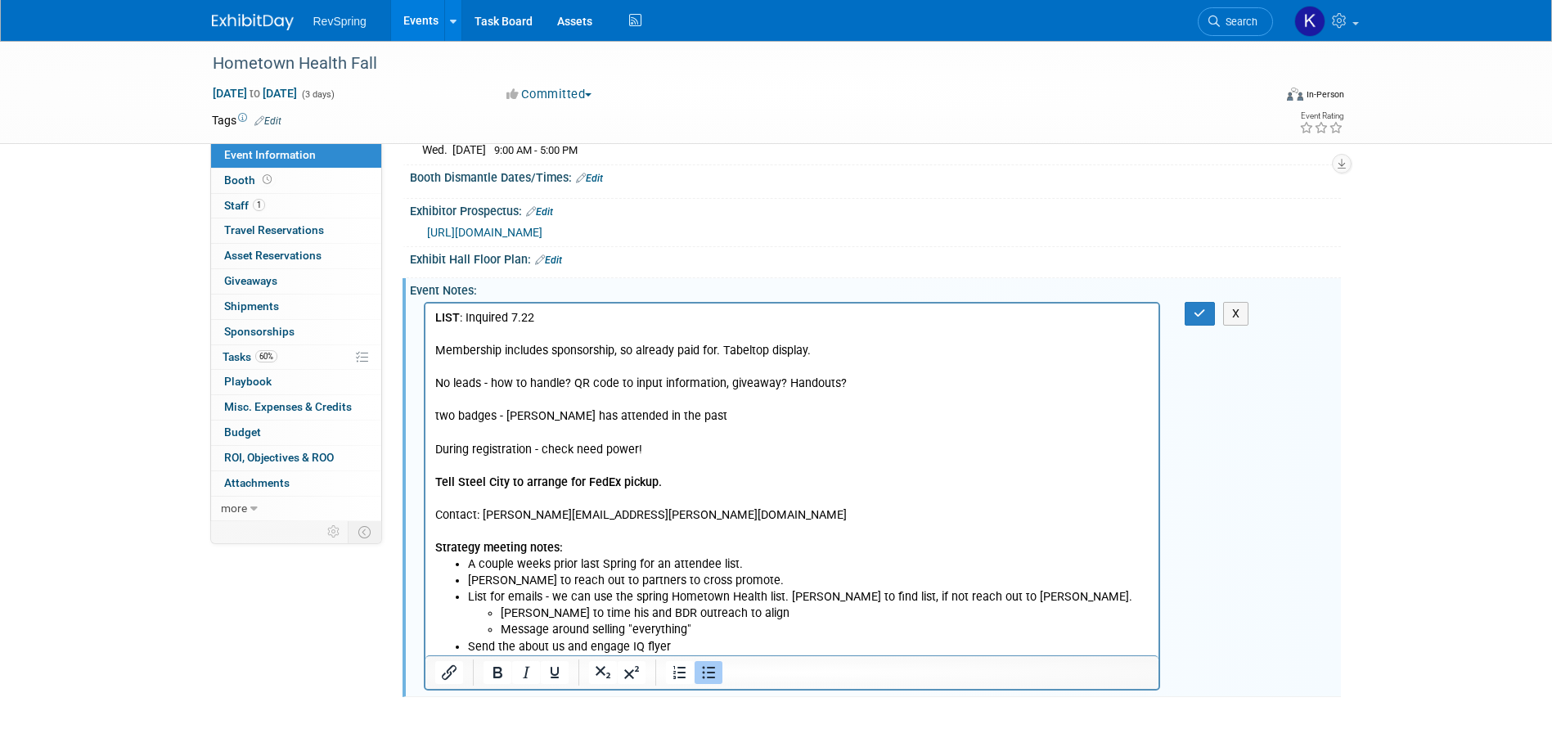
drag, startPoint x: 736, startPoint y: 561, endPoint x: 470, endPoint y: 567, distance: 266.0
click at [470, 567] on li "A couple weeks prior last Spring for an attendee list." at bounding box center [808, 564] width 682 height 16
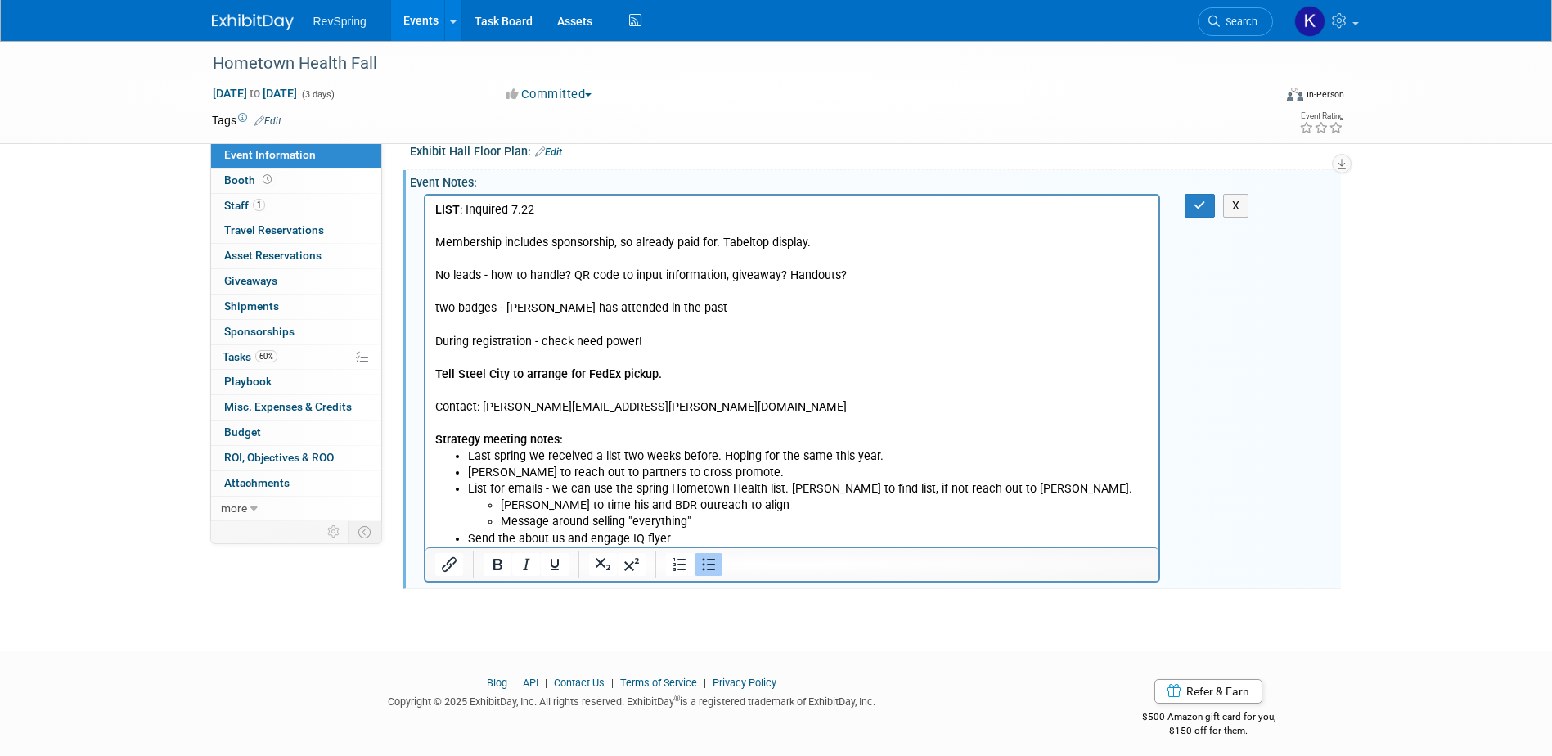
scroll to position [362, 0]
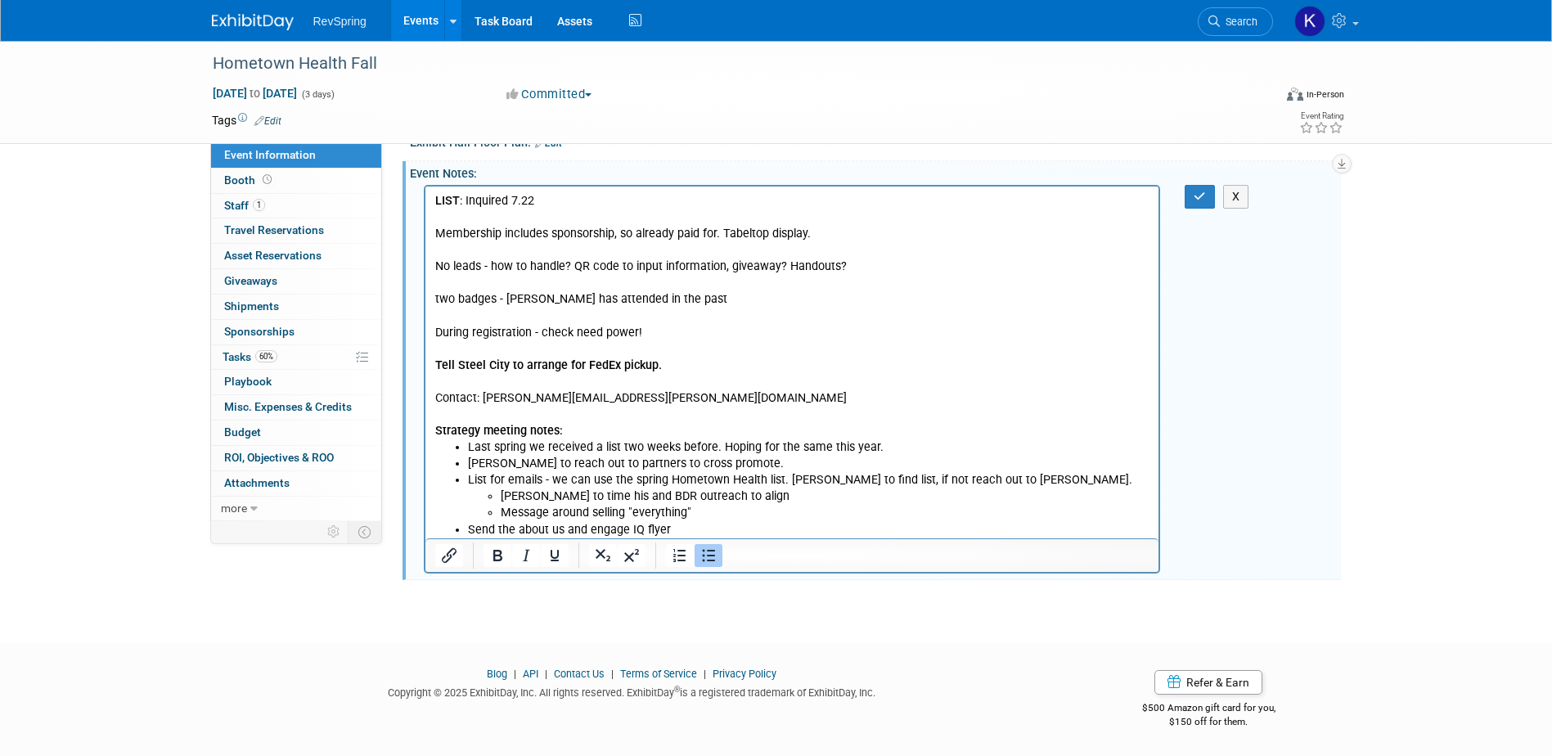
click at [740, 522] on li "Send the about us and engage IQ flyer" at bounding box center [808, 529] width 682 height 16
click at [708, 524] on li "Send the about us and engage IQ flyer" at bounding box center [808, 529] width 682 height 16
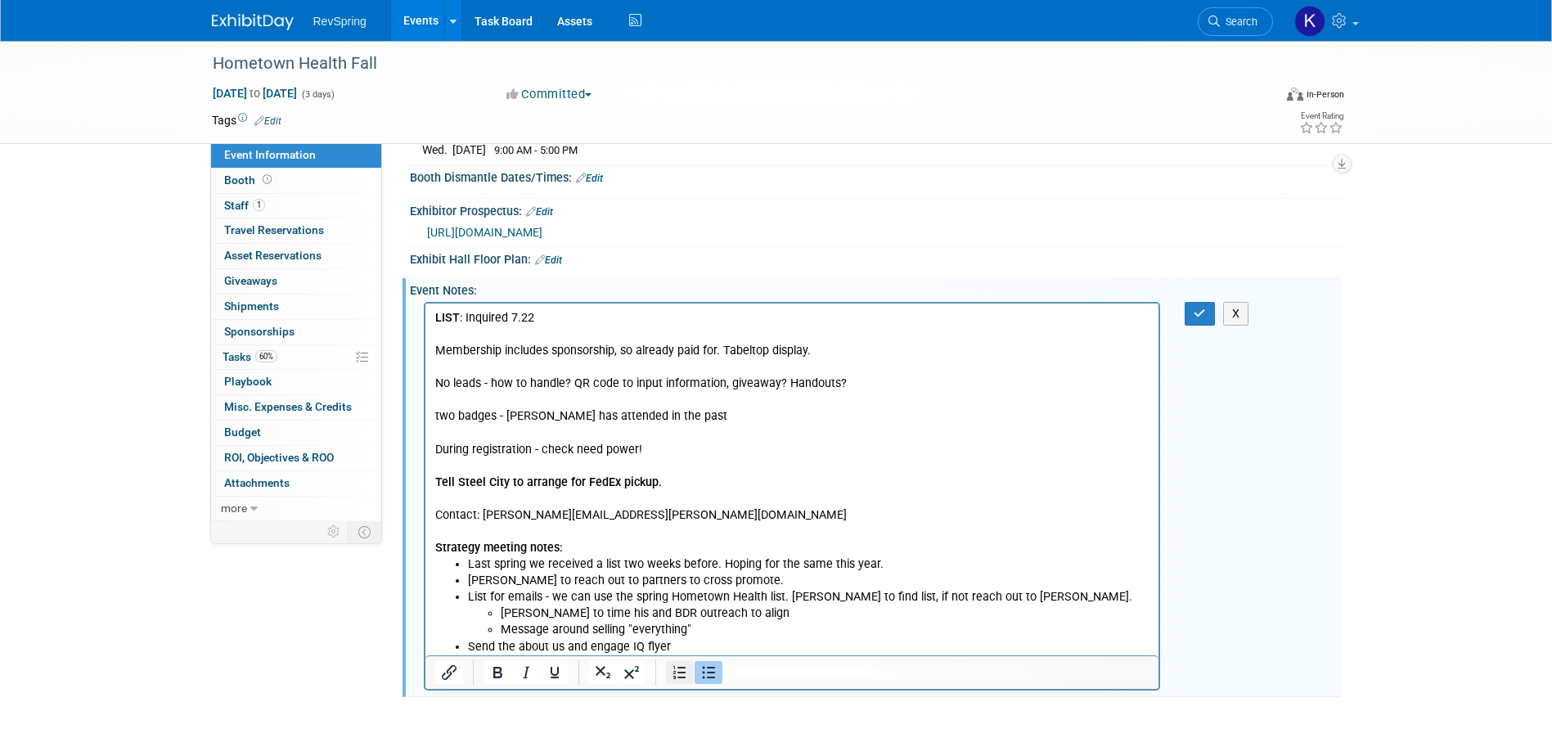
scroll to position [281, 0]
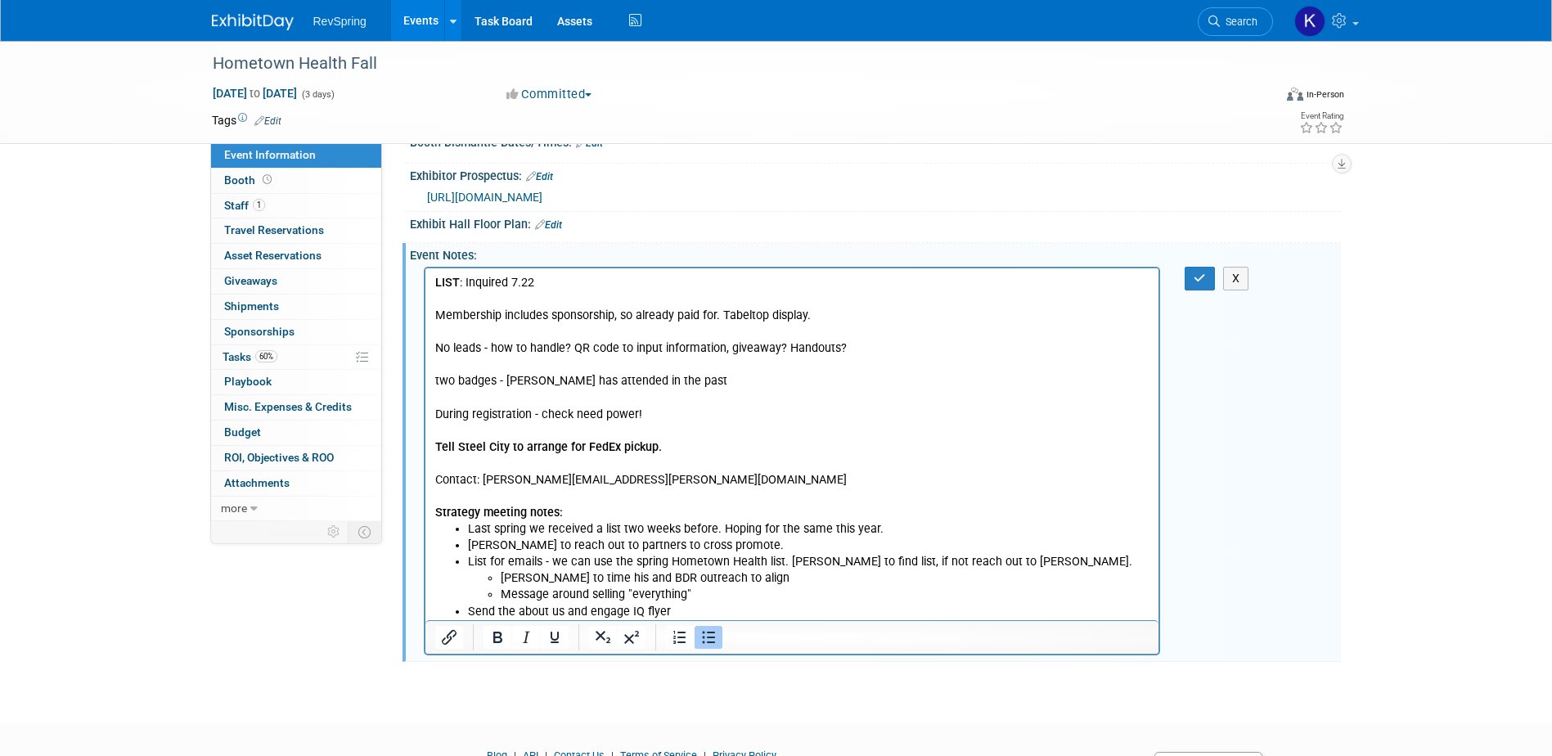
click at [695, 614] on li "Send the about us and engage IQ flyer" at bounding box center [808, 611] width 682 height 16
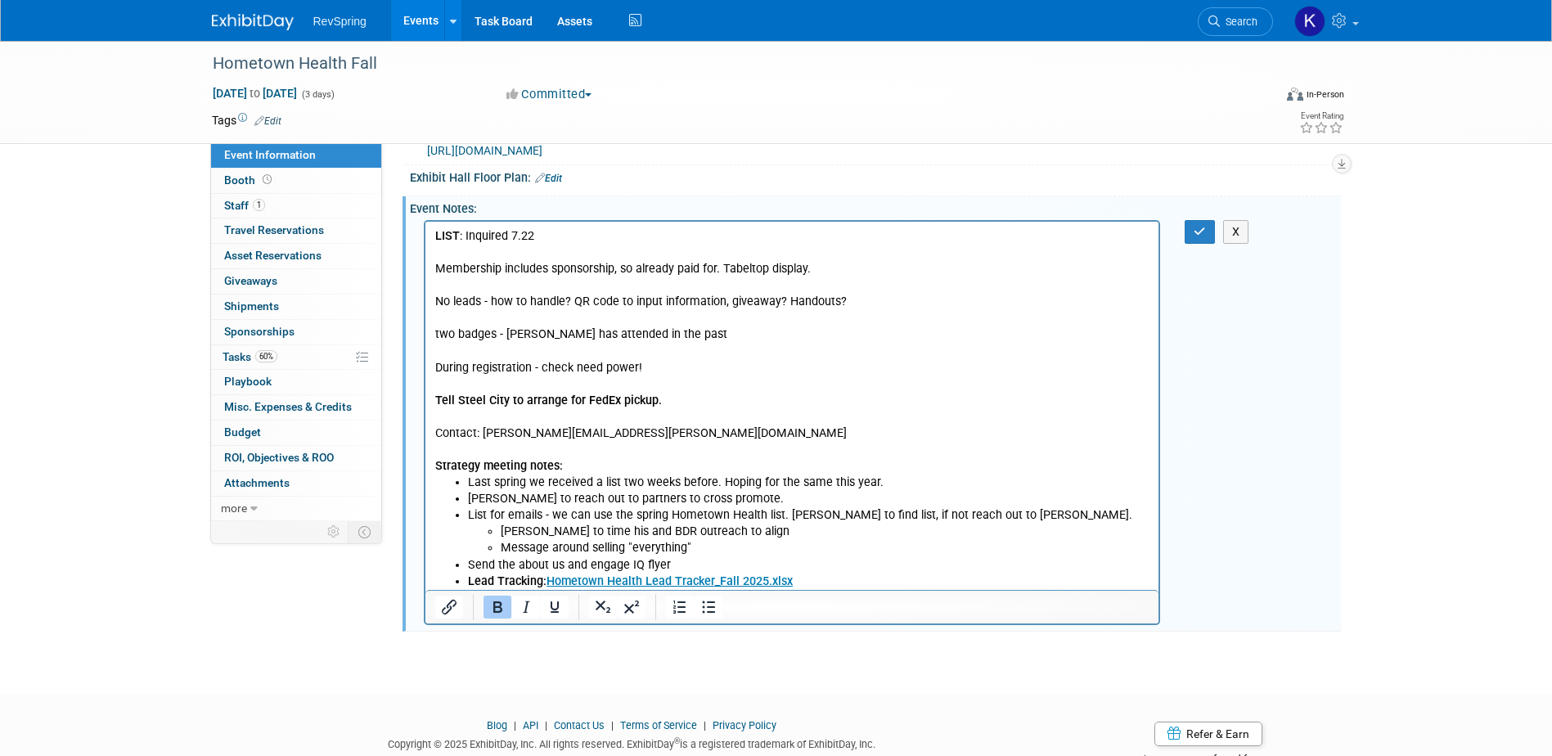
scroll to position [362, 0]
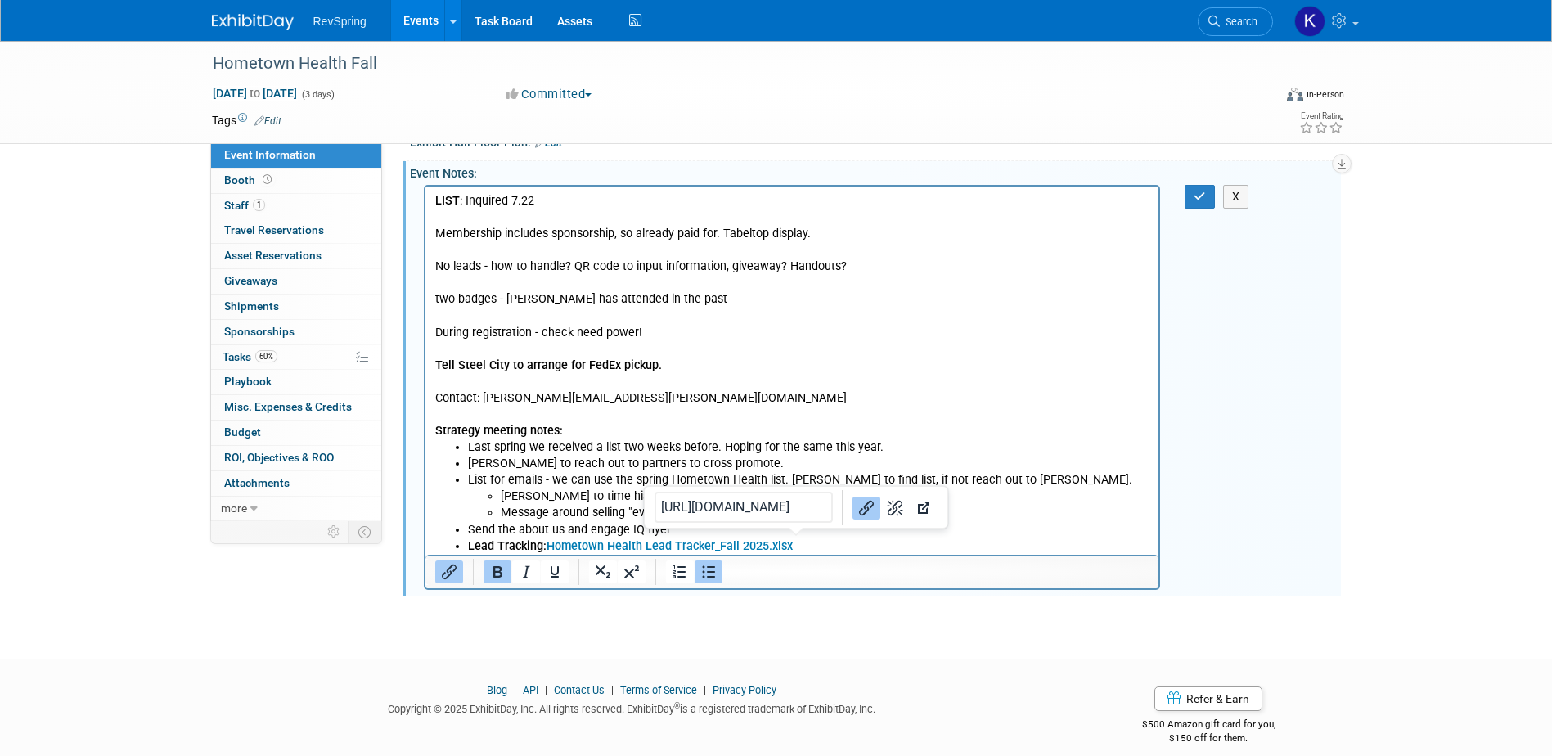
click at [811, 549] on p "Lead Tracking: Hometown Health Lead Tracker_Fall 2025.xlsx" at bounding box center [808, 546] width 682 height 16
click at [812, 547] on p "Lead Tracking: Hometown Health Lead Tracker_Fall 2025.xlsx﻿" at bounding box center [808, 546] width 682 height 16
click at [813, 544] on p "Lead Tracking: Hometown Health Lead Tracker_Fall 2025.xlsx﻿" at bounding box center [808, 546] width 682 height 16
click at [802, 548] on p "Lead Tracking: Hometown Health Lead Tracker_Fall 2025.xlsx﻿" at bounding box center [808, 546] width 682 height 16
click at [535, 456] on li "[PERSON_NAME] to reach out to partners to cross promote." at bounding box center [808, 463] width 682 height 16
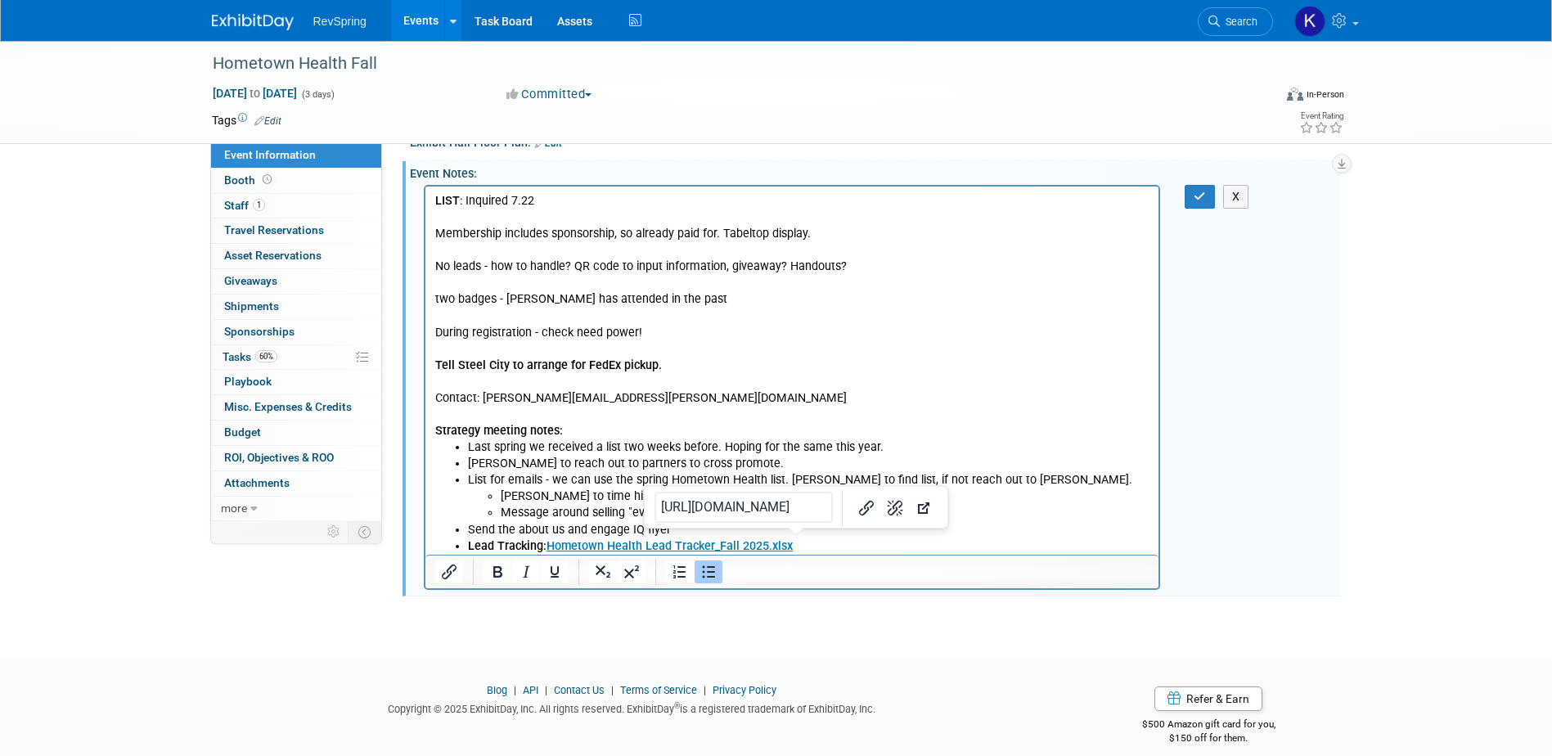
drag, startPoint x: 800, startPoint y: 542, endPoint x: 614, endPoint y: 505, distance: 189.5
click at [614, 505] on ul "Last spring we received a list two weeks before. Hoping for the same this year.…" at bounding box center [791, 496] width 715 height 115
click at [506, 465] on li "[PERSON_NAME] to reach out to partners to cross promote." at bounding box center [808, 463] width 682 height 16
drag, startPoint x: 542, startPoint y: 547, endPoint x: 460, endPoint y: 547, distance: 81.8
click at [460, 547] on ul "Last spring we received a list two weeks before. Hoping for the same this year.…" at bounding box center [791, 496] width 715 height 115
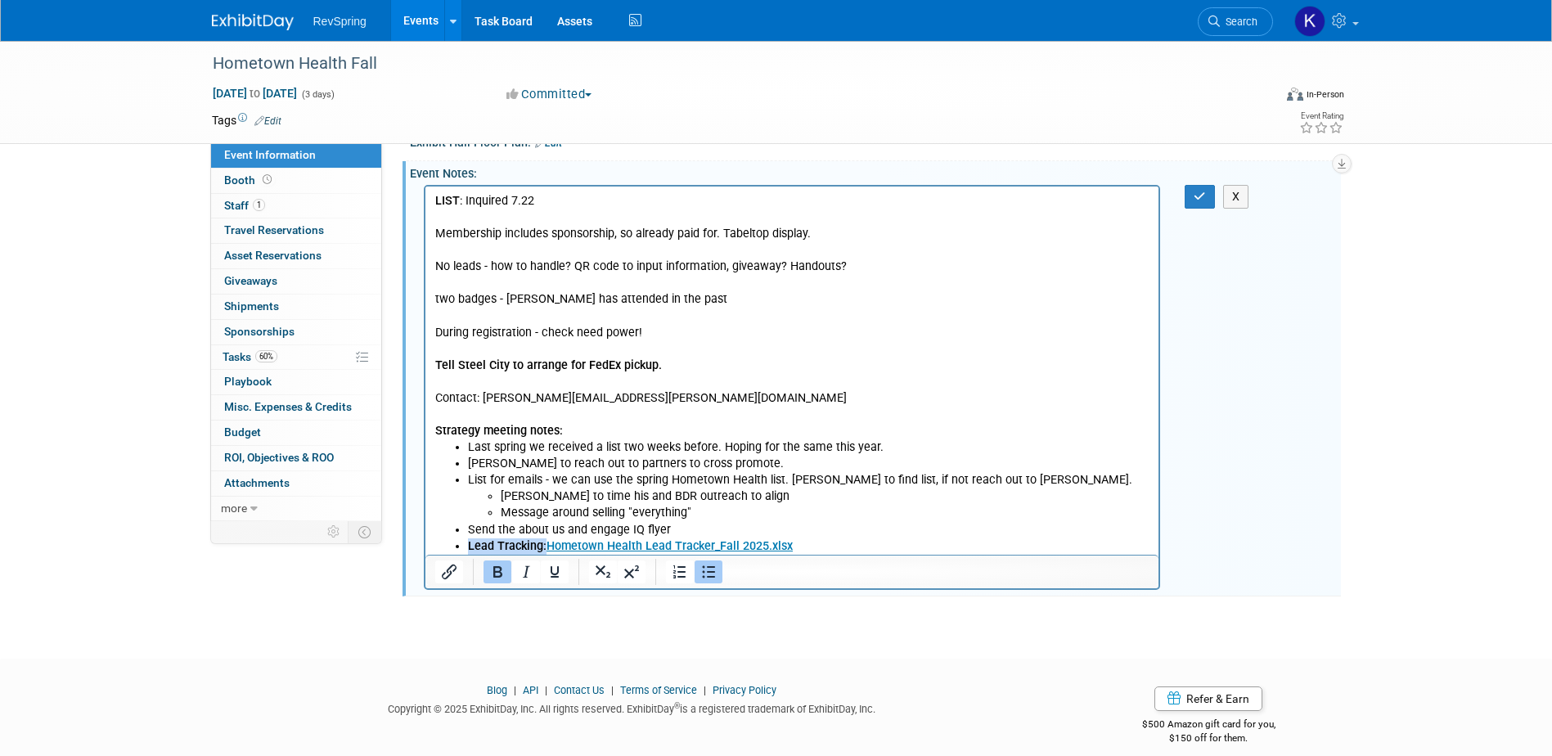
drag, startPoint x: 467, startPoint y: 544, endPoint x: 543, endPoint y: 549, distance: 76.2
click at [543, 549] on p "Lead Tracking: Hometown Health Lead Tracker_Fall 2025.xlsx" at bounding box center [808, 546] width 682 height 16
click at [827, 540] on p "Lead Tracking: Hometown Health Lead Tracker_Fall 2025.xlsx" at bounding box center [808, 546] width 682 height 16
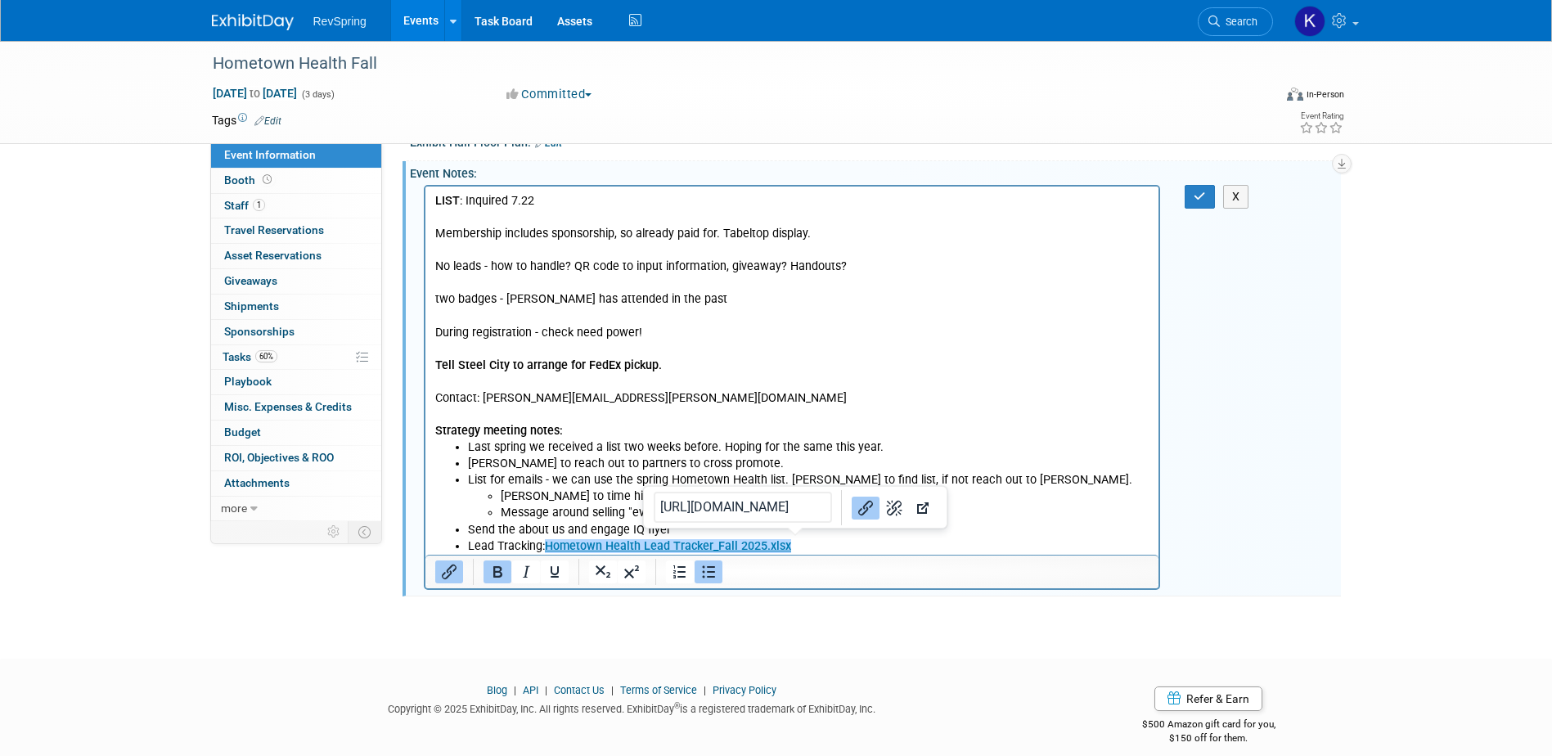
click at [825, 548] on p "Lead Tracking: Hometown Health Lead Tracker_Fall 2025.xlsx﻿" at bounding box center [808, 546] width 682 height 16
click at [823, 548] on p "Lead Tracking: Hometown Health Lead Tracker_Fall 2025.xlsx﻿" at bounding box center [808, 546] width 682 height 16
click at [821, 548] on p "Lead Tracking: Hometown Health Lead Tracker_Fall 2025.xlsx﻿" at bounding box center [808, 546] width 682 height 16
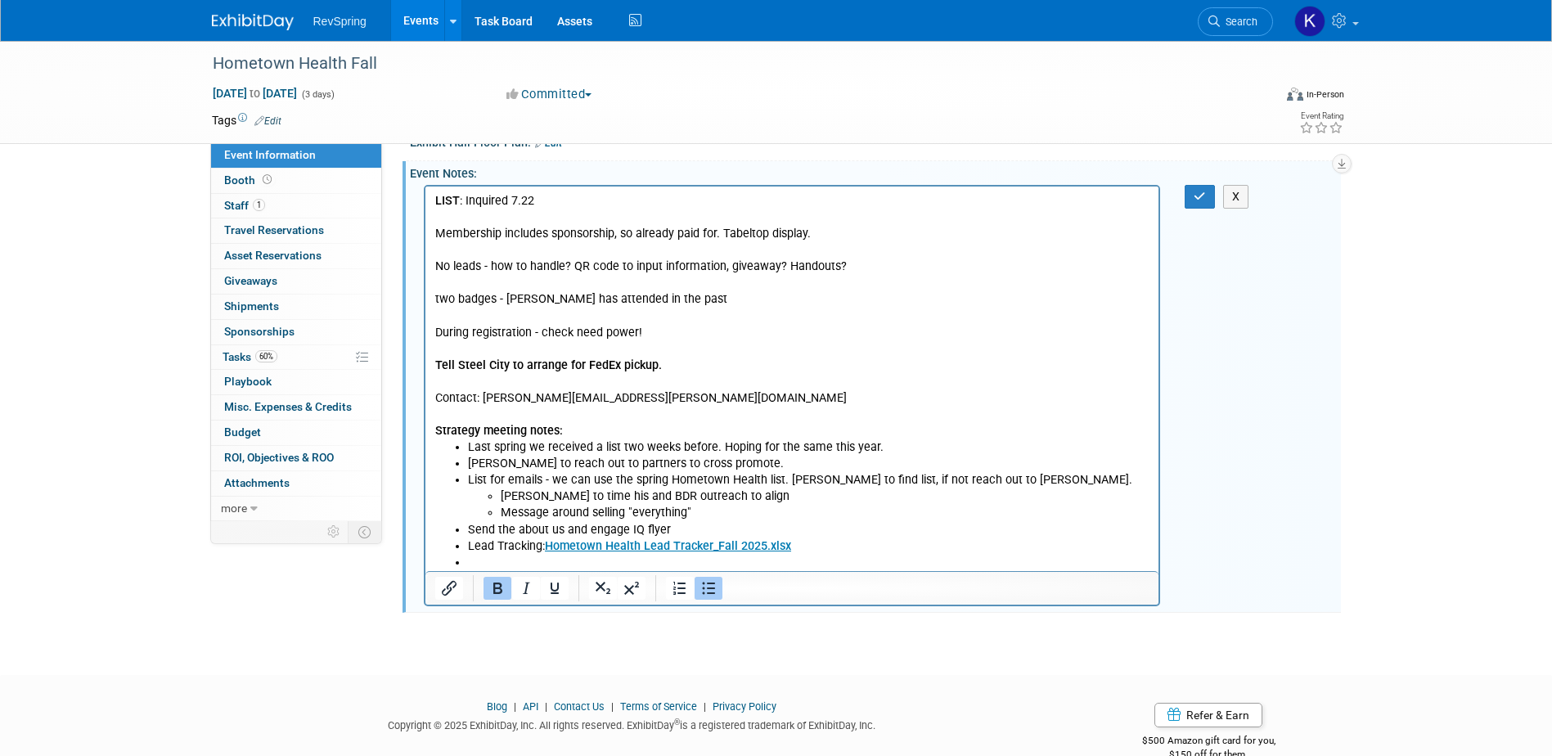
click at [475, 560] on li "Rich Text Area. Press ALT-0 for help." at bounding box center [808, 562] width 682 height 16
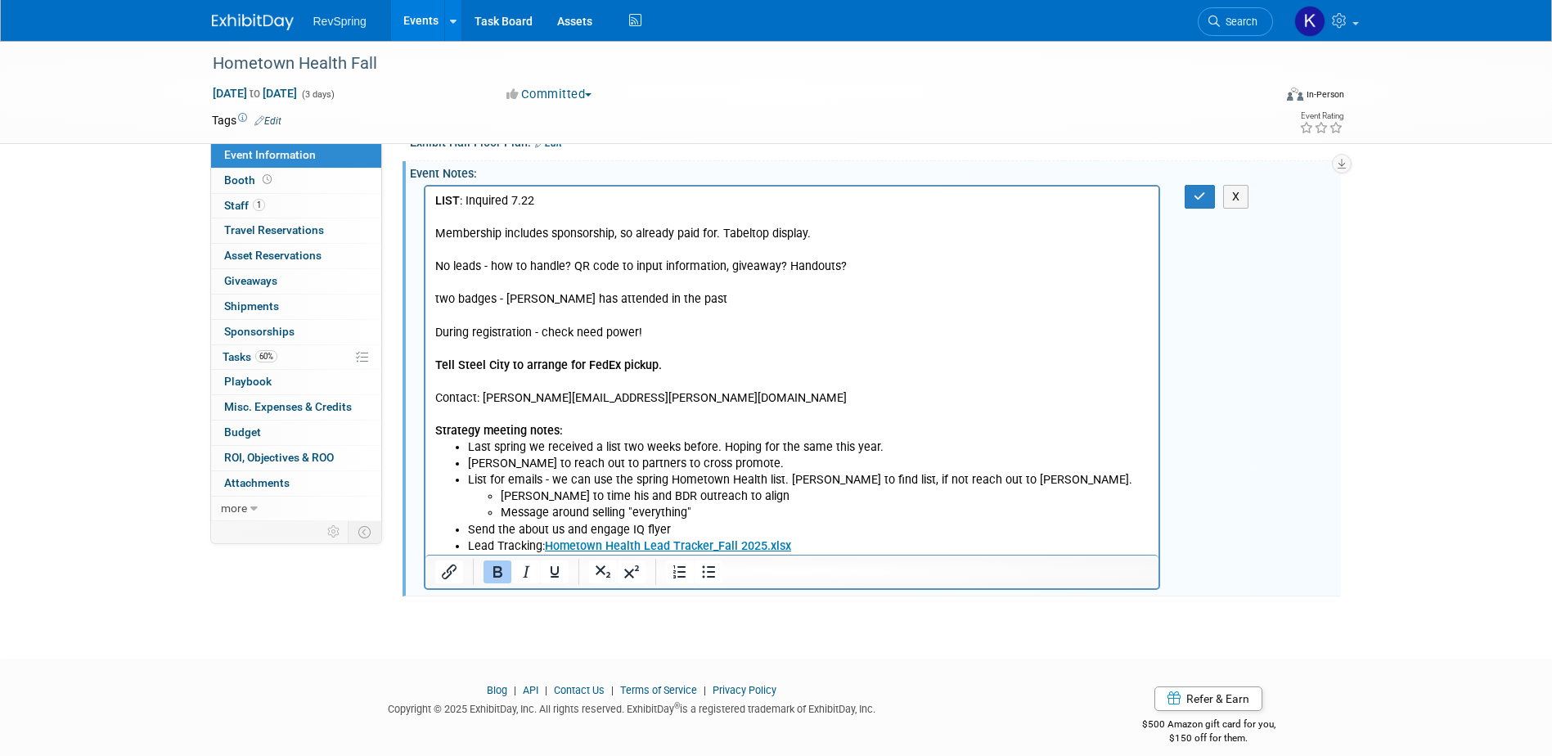
drag, startPoint x: 755, startPoint y: 543, endPoint x: 421, endPoint y: 430, distance: 352.6
click at [425, 430] on html "LIST : Inquired 7.22 Membership includes sponsorship, so already paid for. Tabe…" at bounding box center [792, 370] width 734 height 368
copy body "Strategy meeting notes: Last spring we received a list two weeks before. Hoping…"
click at [1194, 196] on icon "button" at bounding box center [1200, 196] width 12 height 11
